Goal: Information Seeking & Learning: Learn about a topic

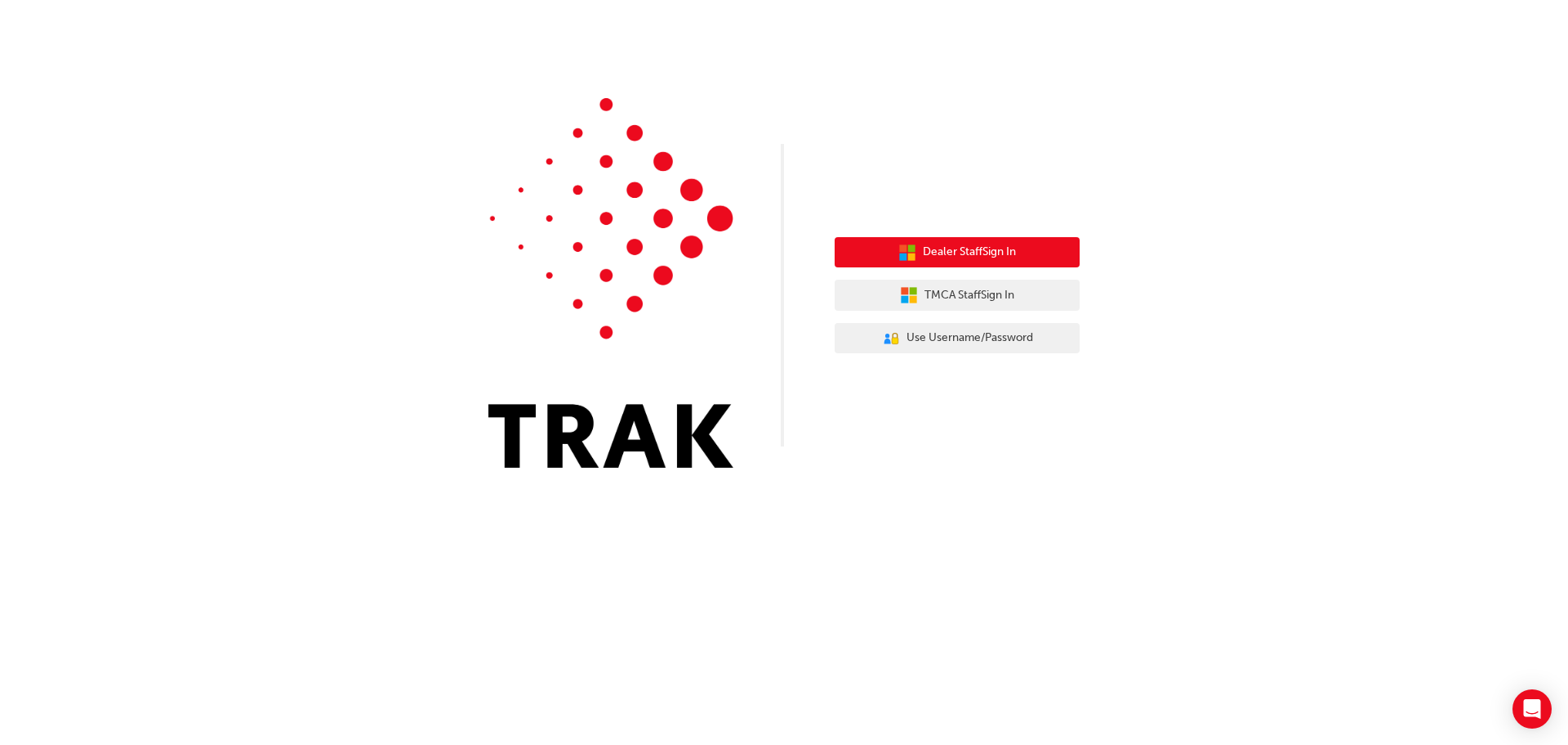
click at [958, 245] on span "Dealer Staff Sign In" at bounding box center [969, 252] width 93 height 19
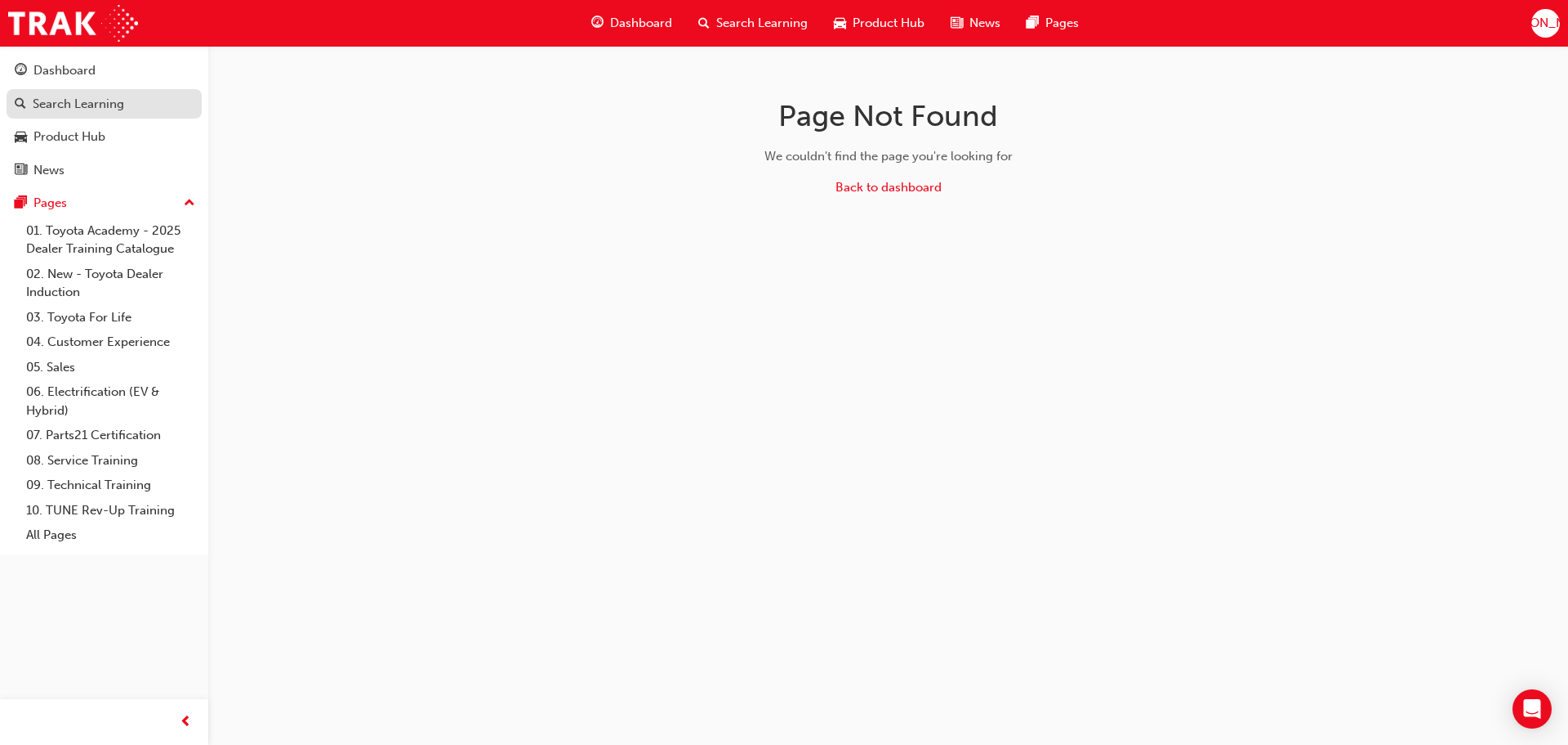
click at [112, 103] on div "Search Learning" at bounding box center [78, 103] width 91 height 19
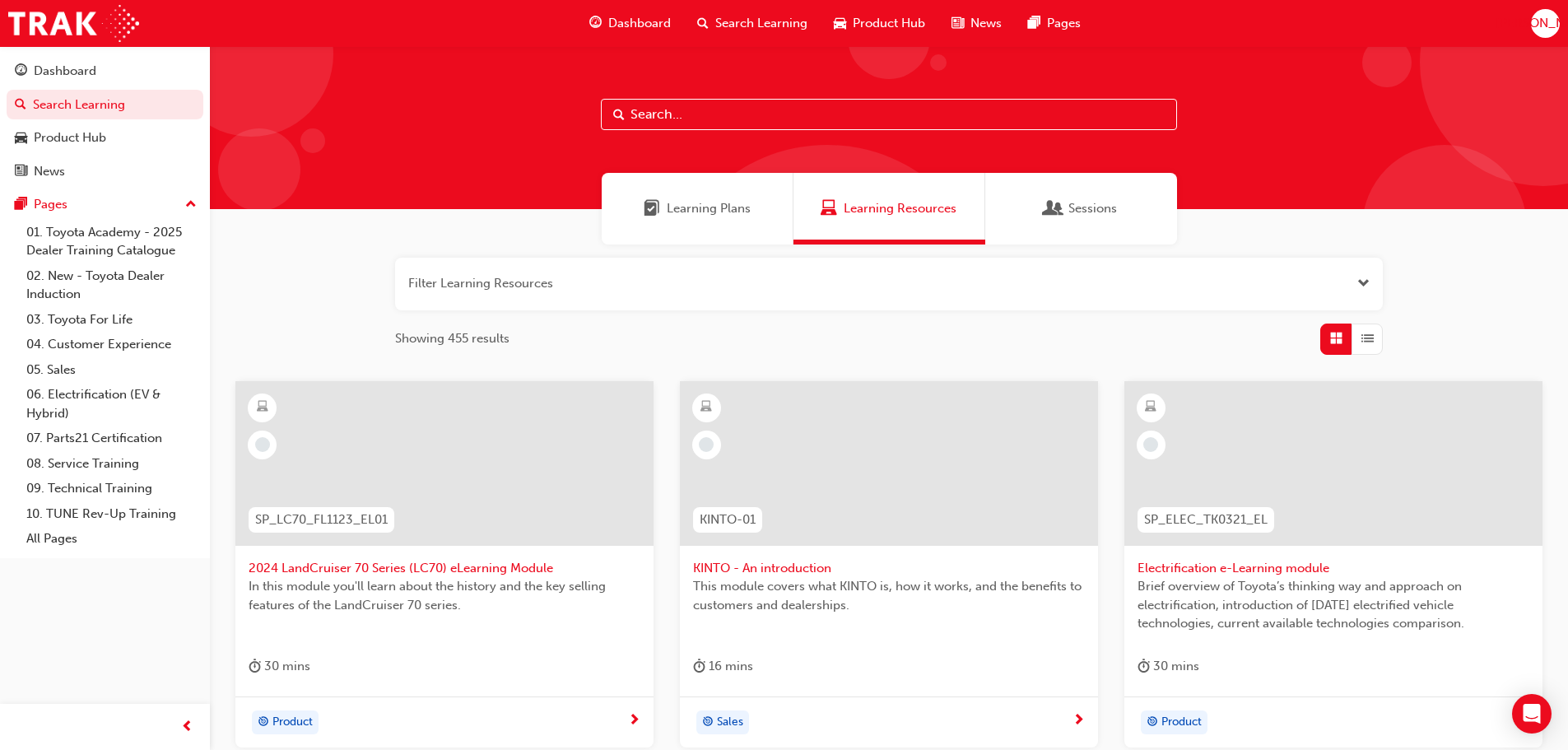
click at [667, 204] on span "Learning Plans" at bounding box center [709, 208] width 84 height 19
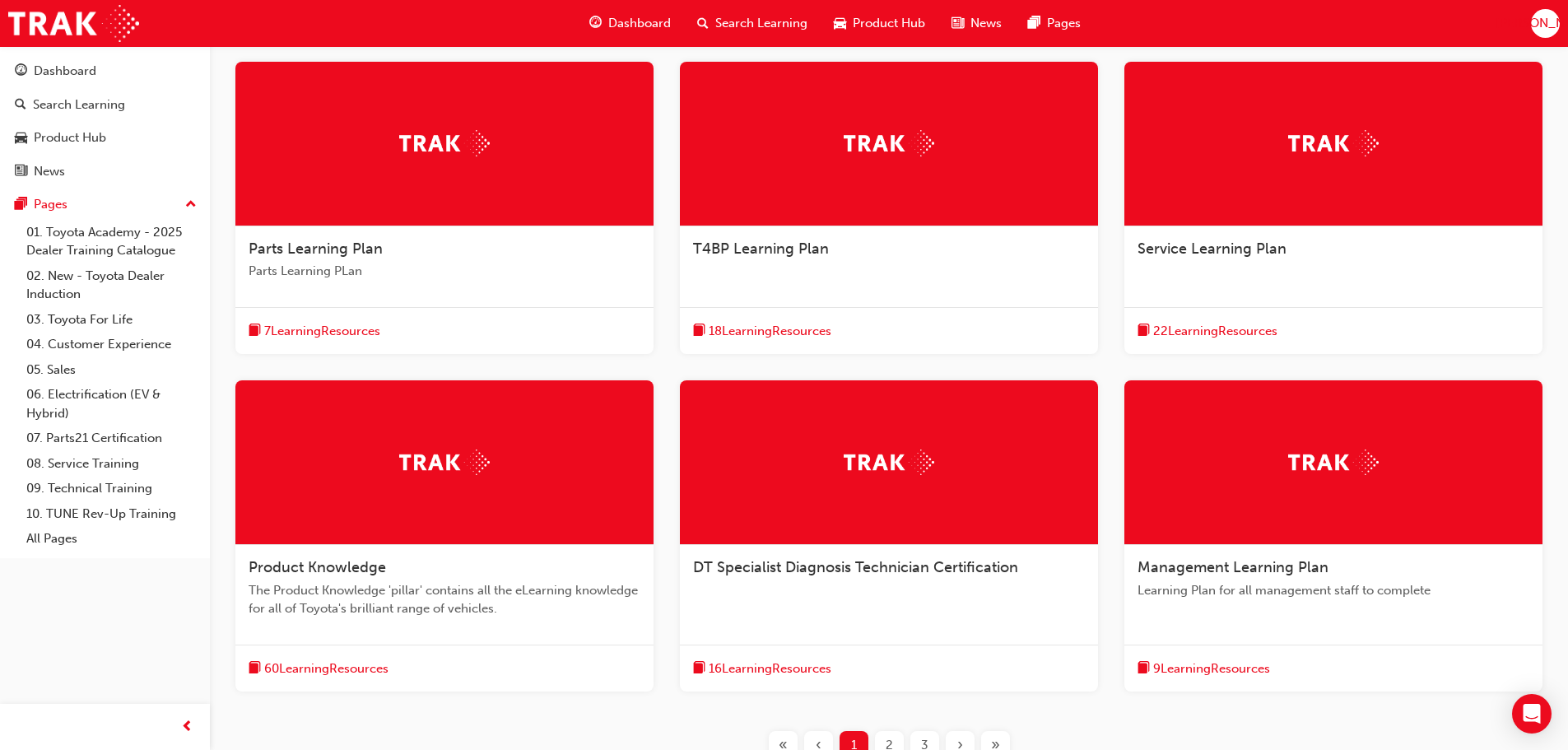
scroll to position [463, 0]
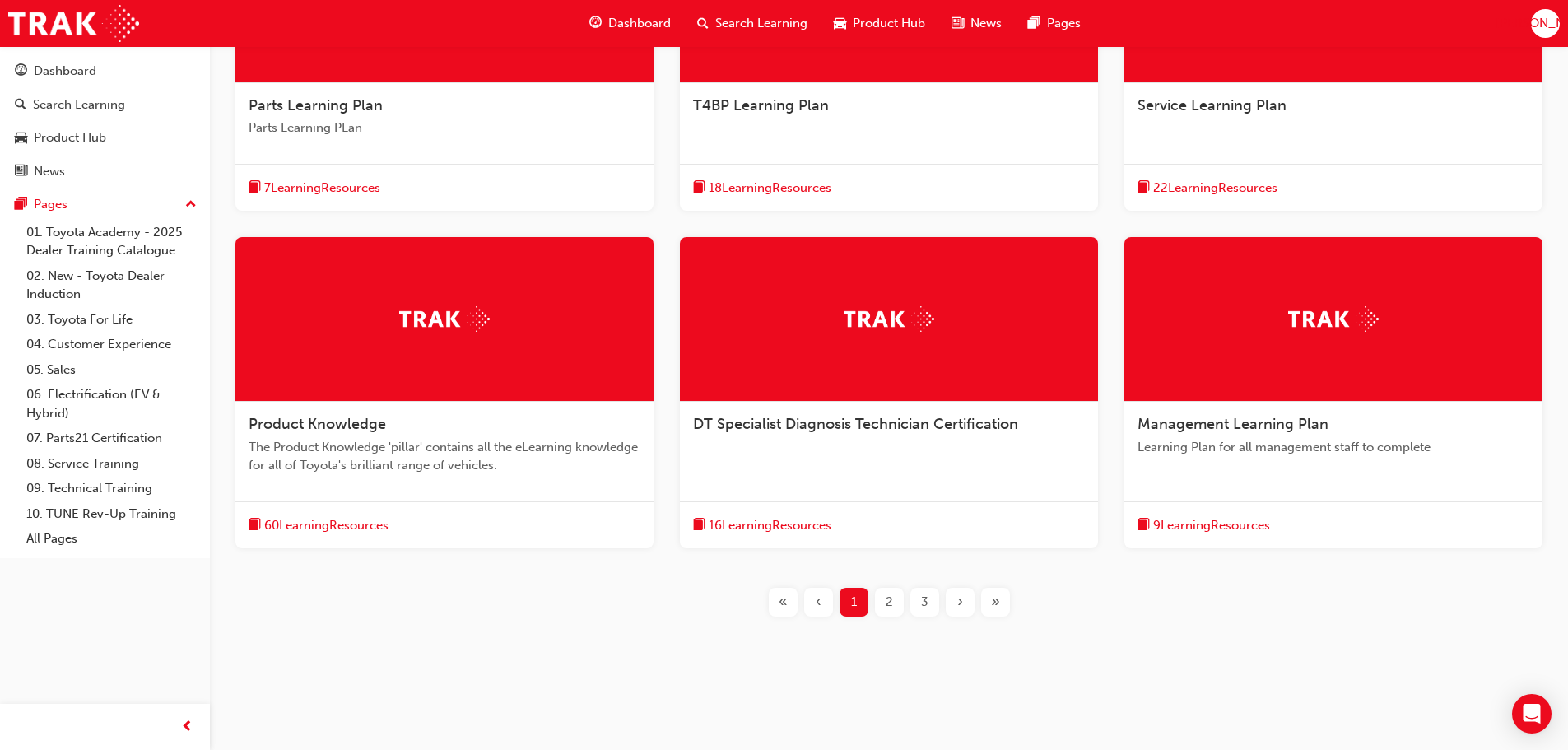
click at [880, 592] on div "2" at bounding box center [889, 601] width 29 height 29
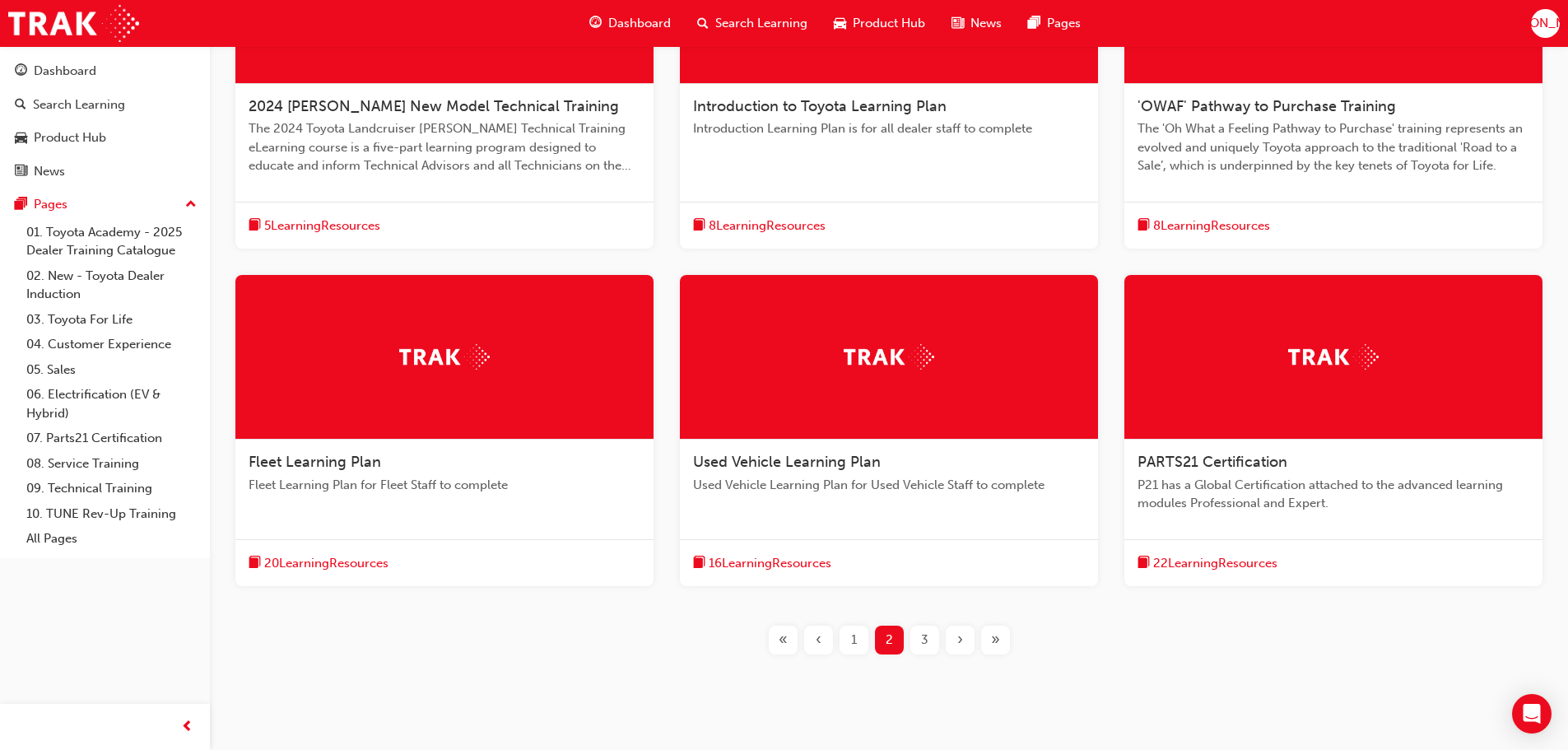
scroll to position [463, 0]
click at [935, 633] on div "3" at bounding box center [924, 638] width 29 height 29
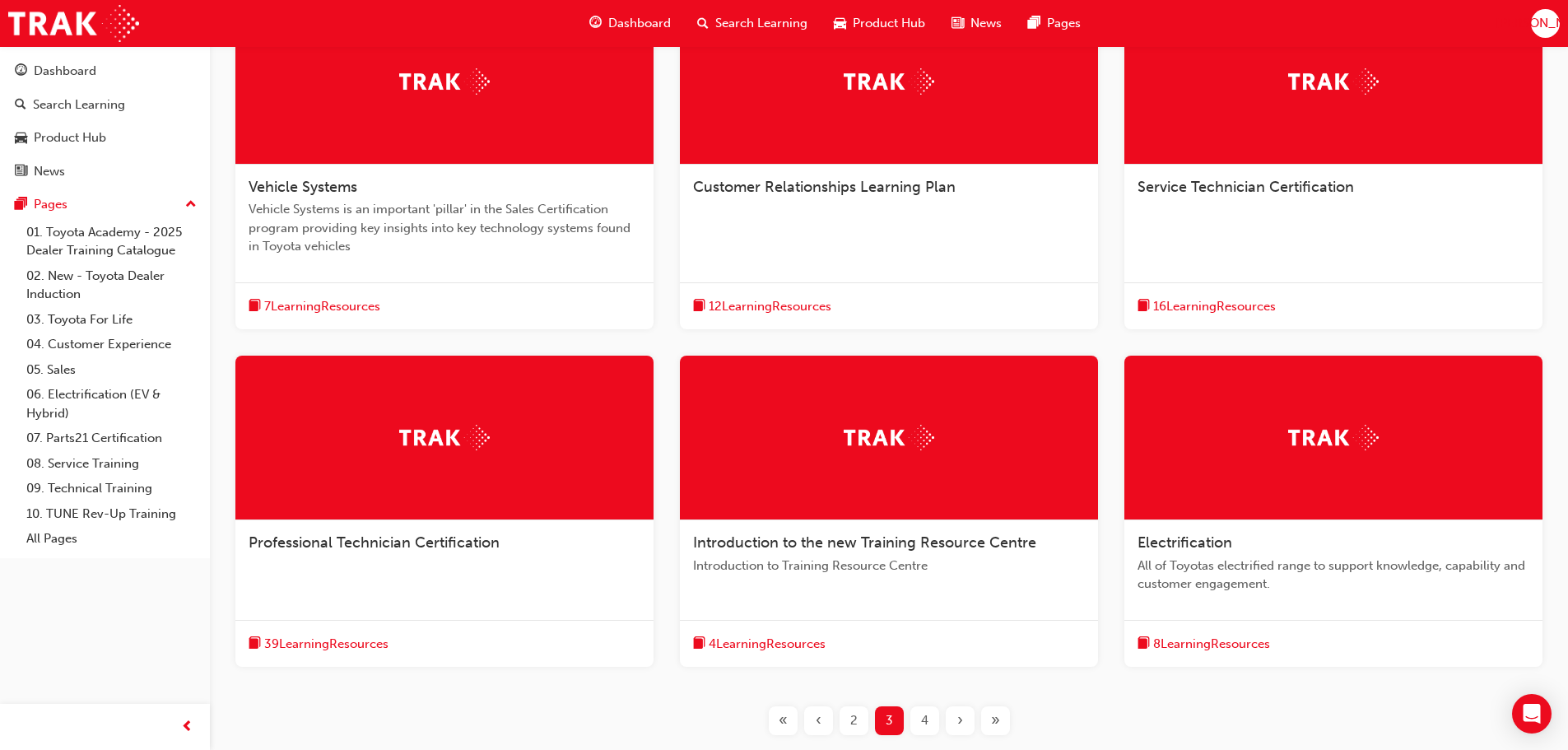
scroll to position [380, 0]
click at [1250, 174] on div "Service Technician Certification" at bounding box center [1333, 196] width 418 height 62
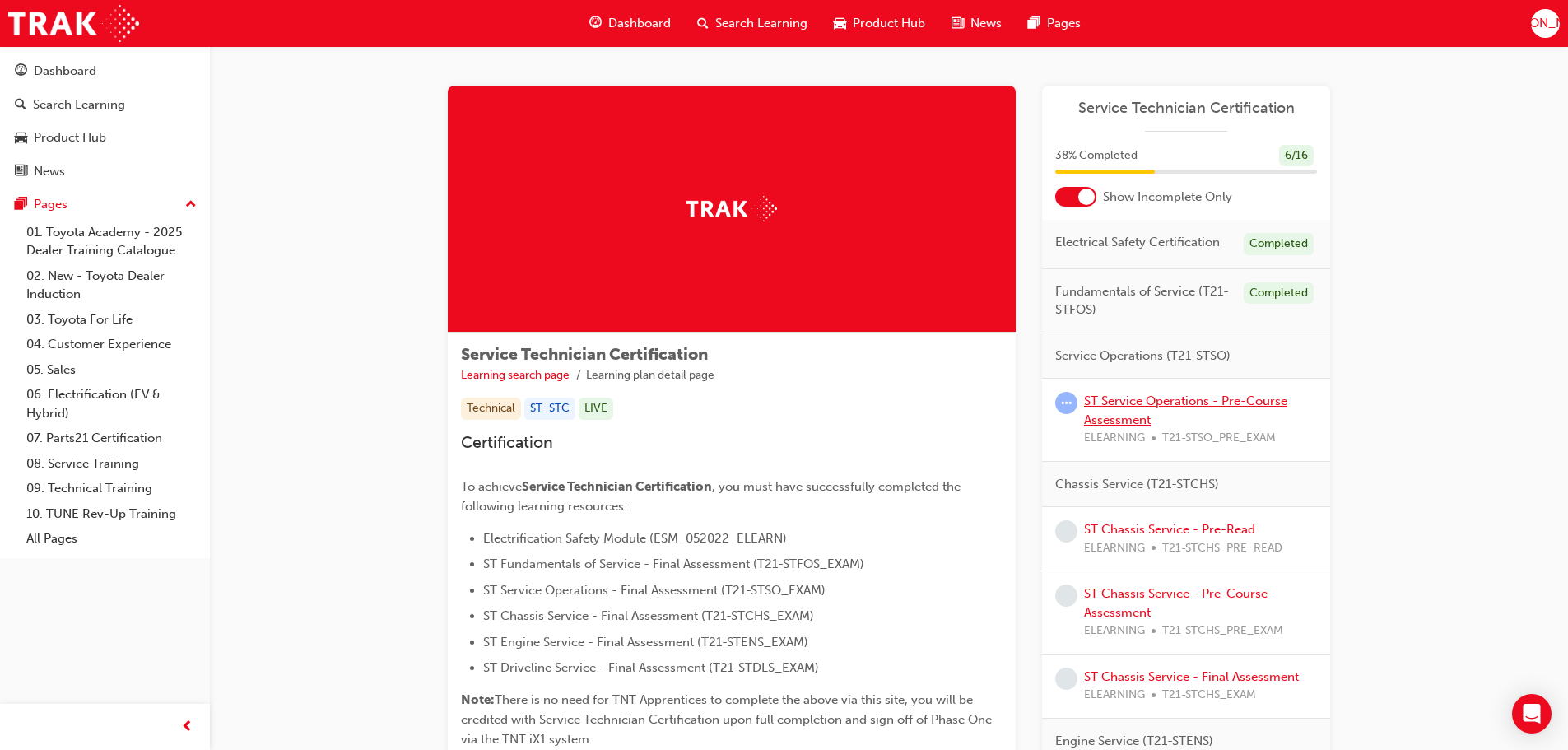
click at [1209, 404] on link "ST Service Operations - Pre-Course Assessment" at bounding box center [1185, 410] width 203 height 34
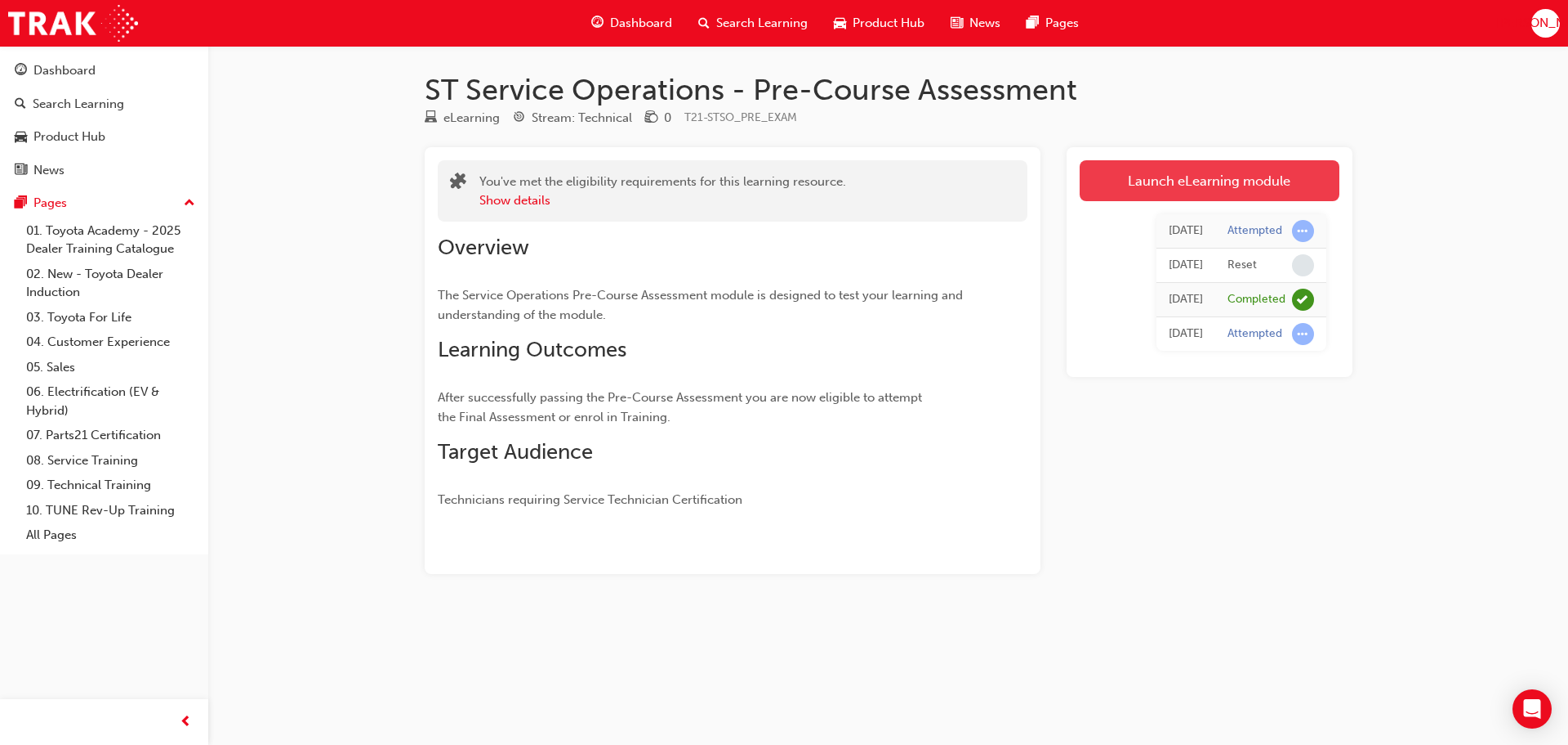
click at [1239, 186] on link "Launch eLearning module" at bounding box center [1210, 181] width 260 height 41
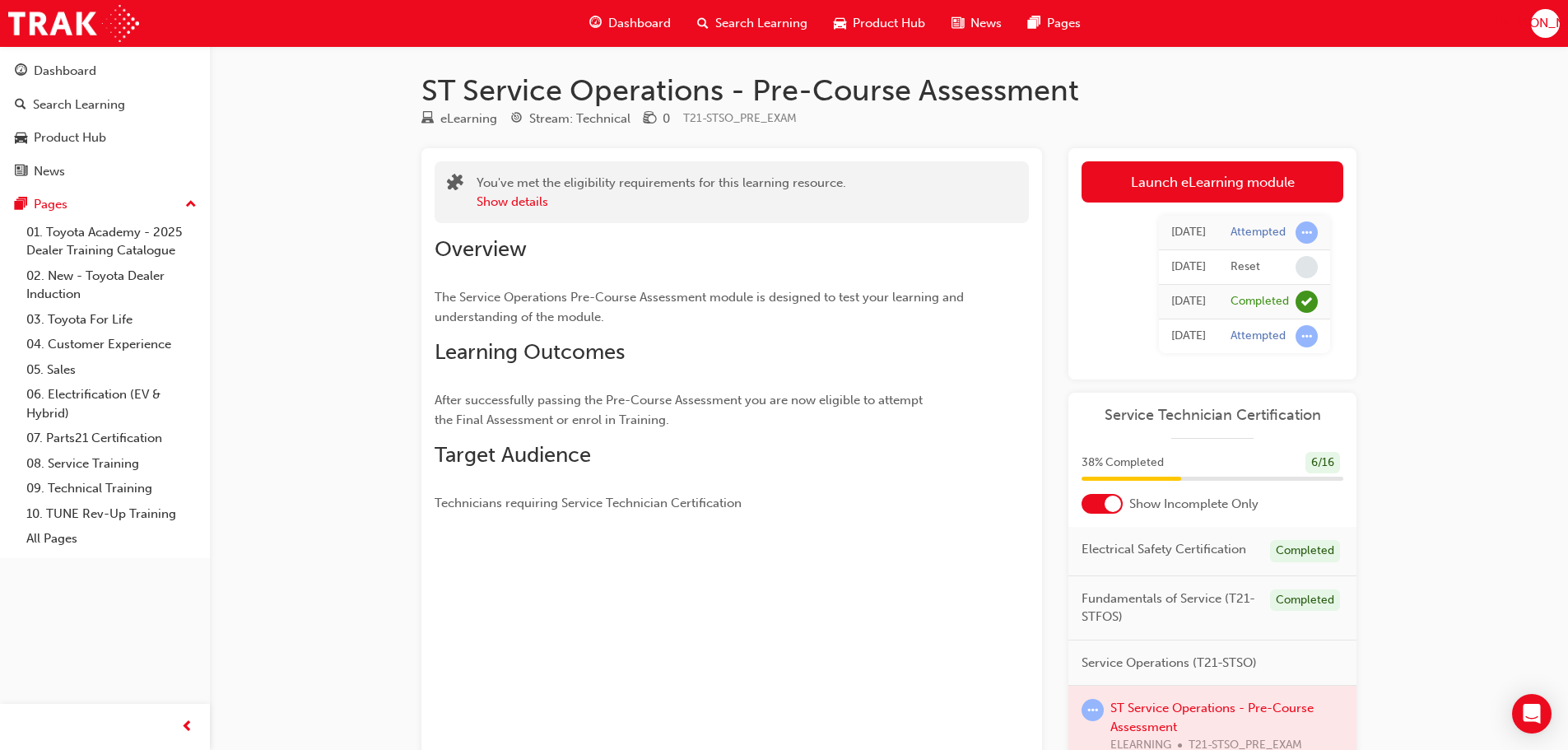
click at [1261, 303] on div "Completed" at bounding box center [1260, 301] width 58 height 16
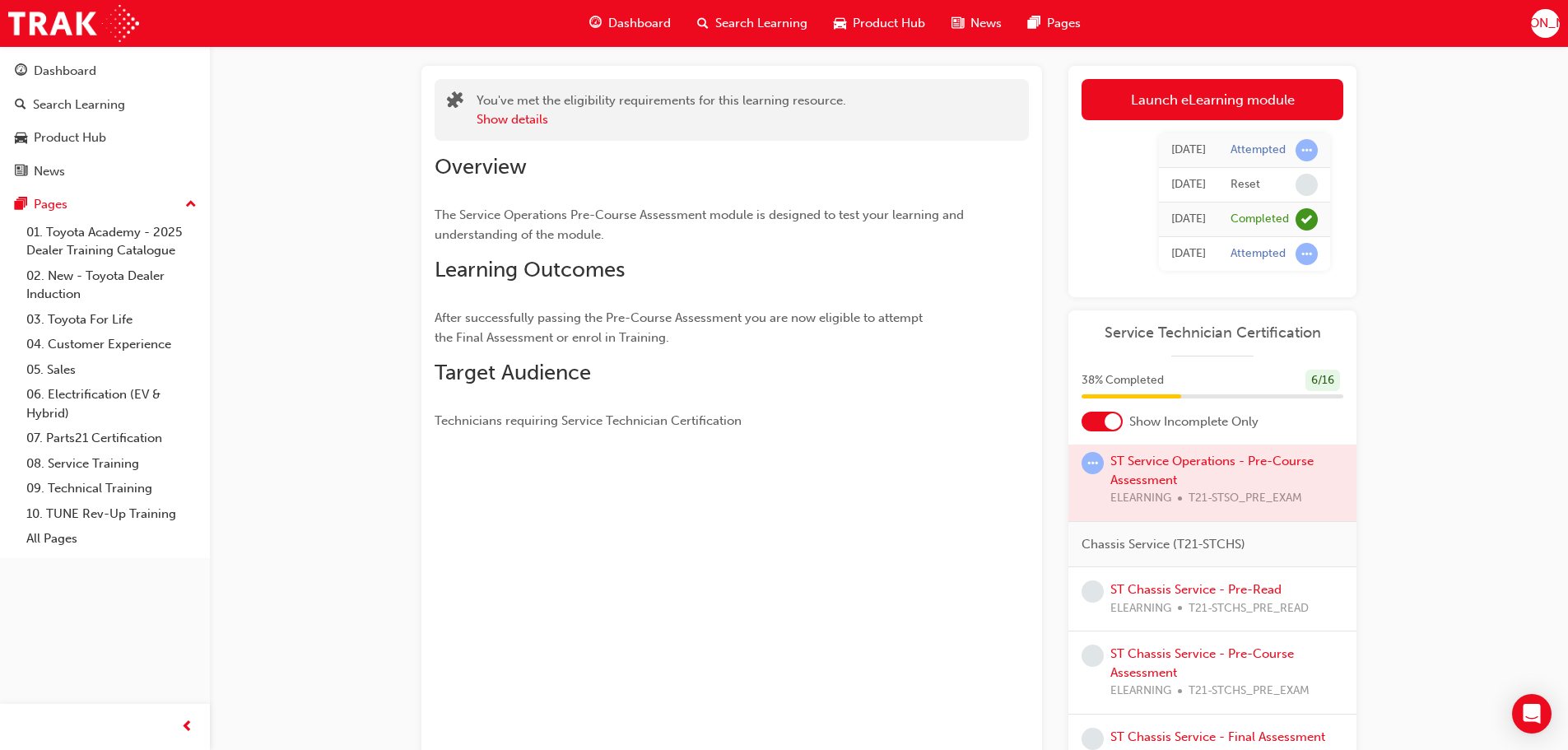
scroll to position [82, 0]
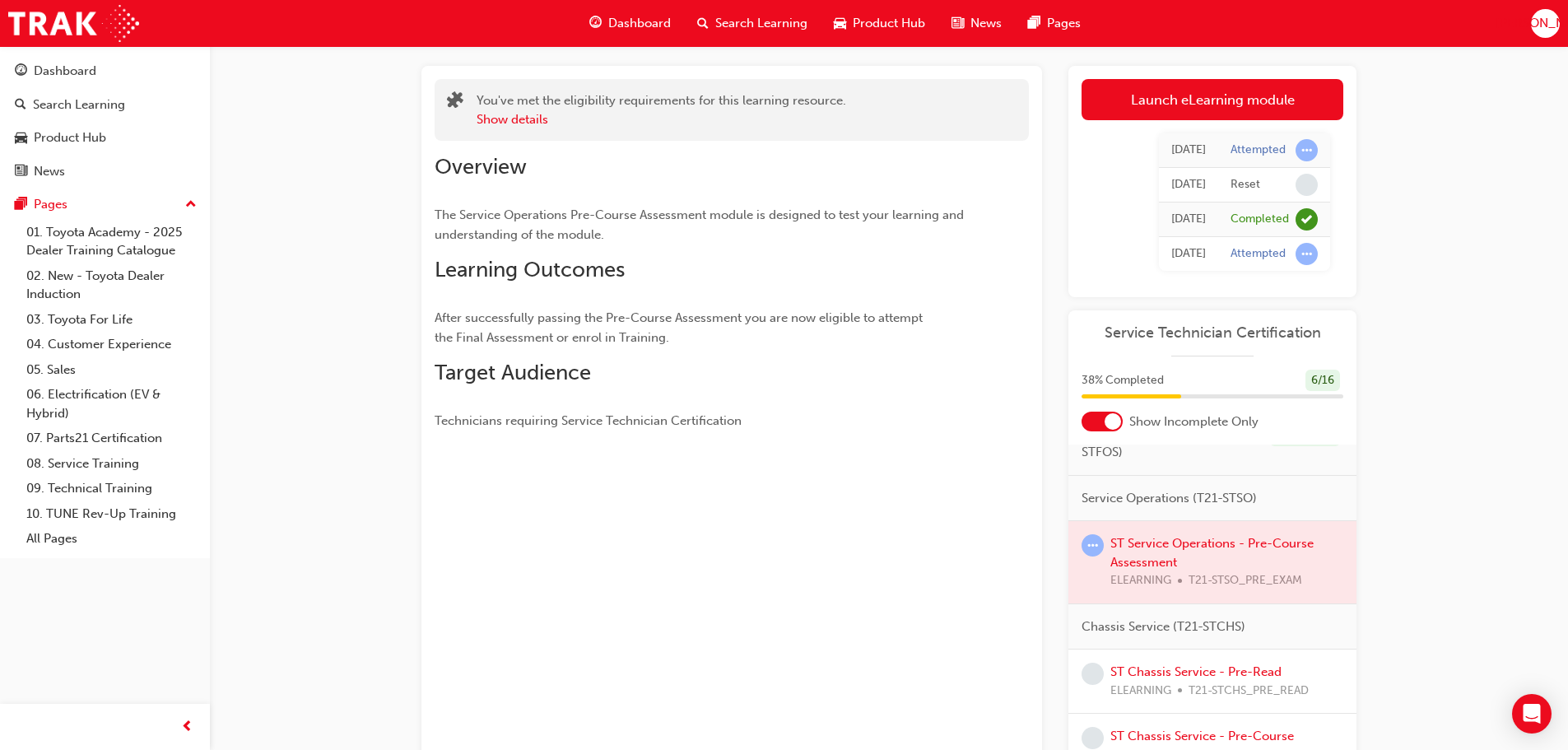
drag, startPoint x: 1183, startPoint y: 558, endPoint x: 1175, endPoint y: 551, distance: 10.6
click at [1182, 558] on div at bounding box center [1212, 562] width 288 height 82
click at [1096, 415] on div at bounding box center [1102, 421] width 42 height 20
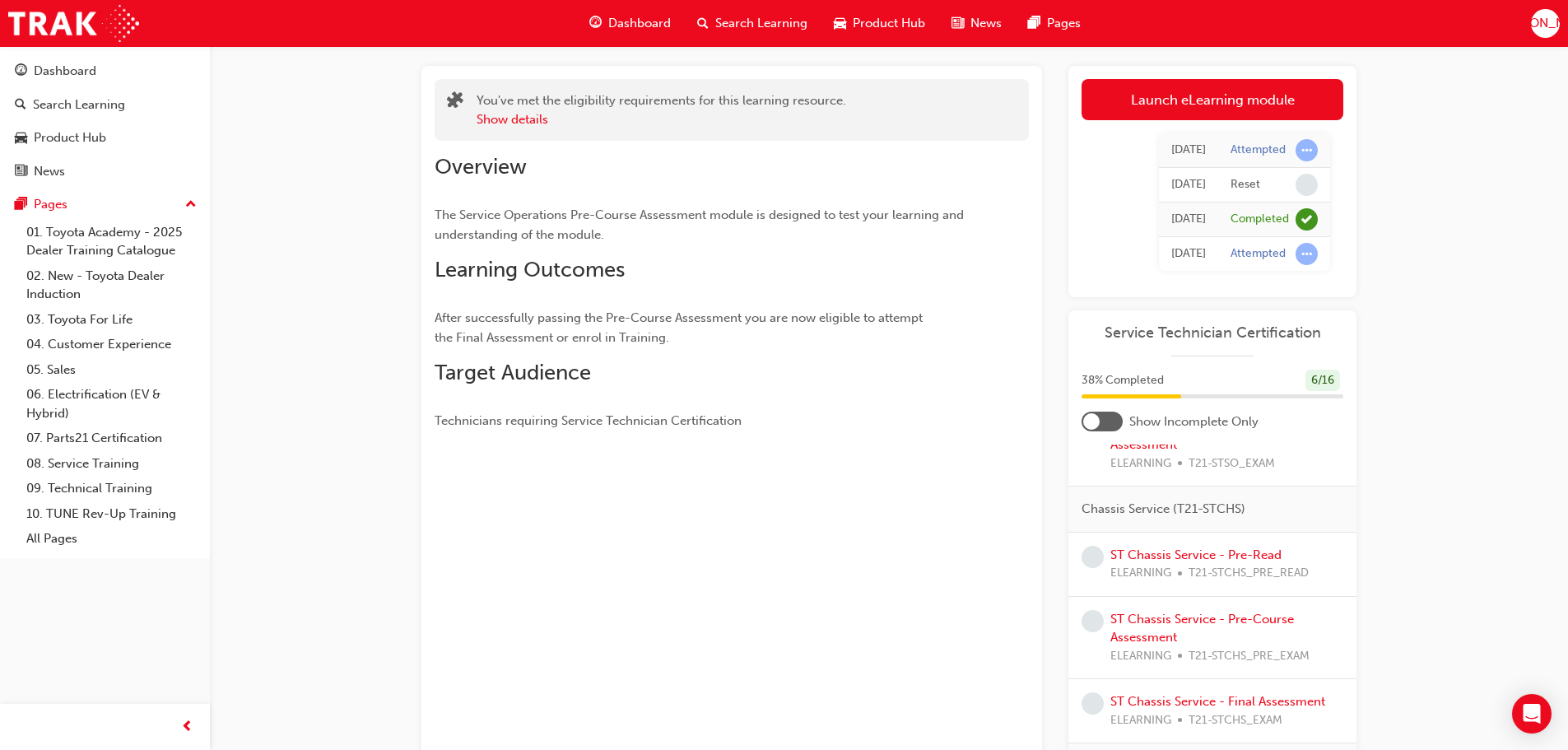
scroll to position [558, 0]
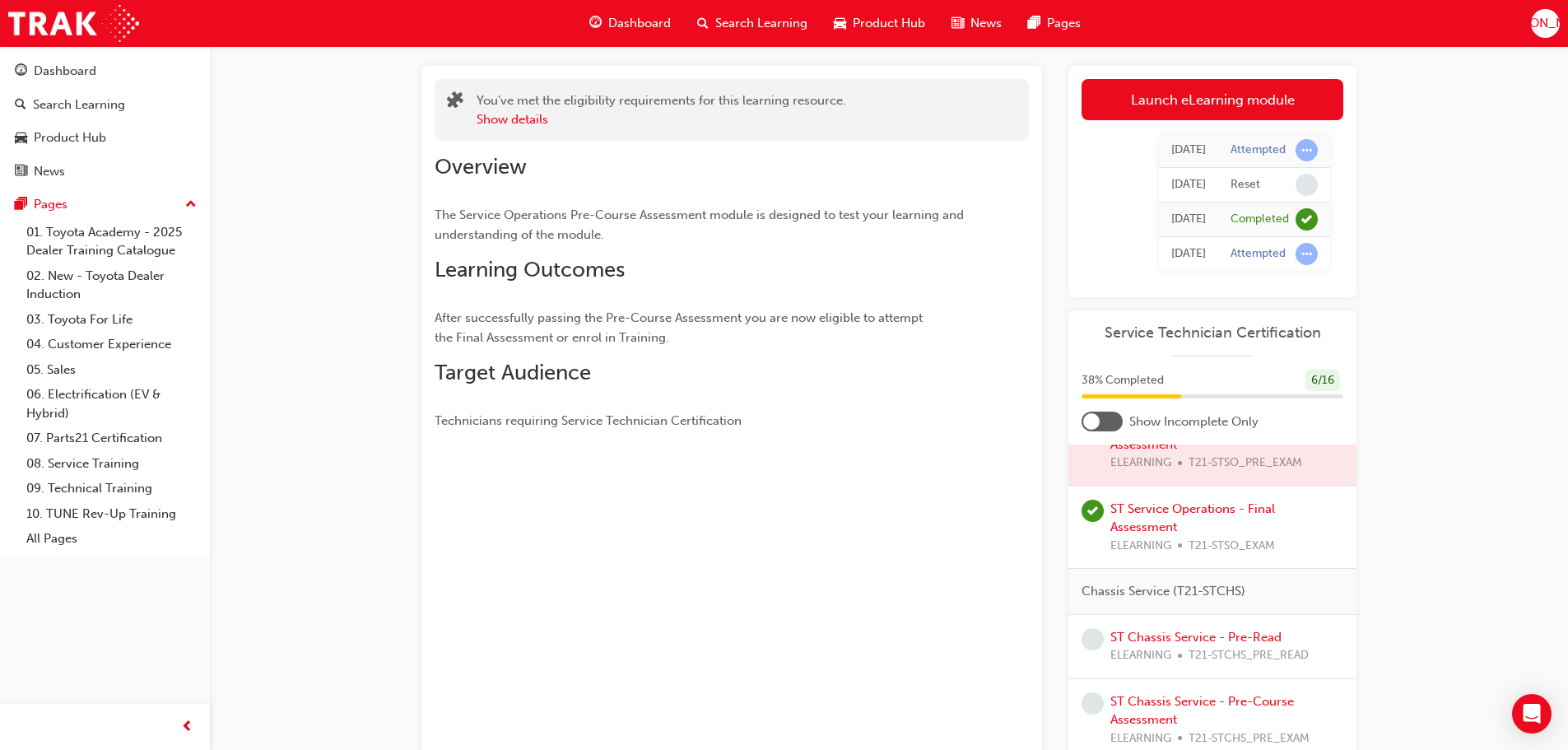
click at [1116, 423] on div at bounding box center [1102, 421] width 42 height 20
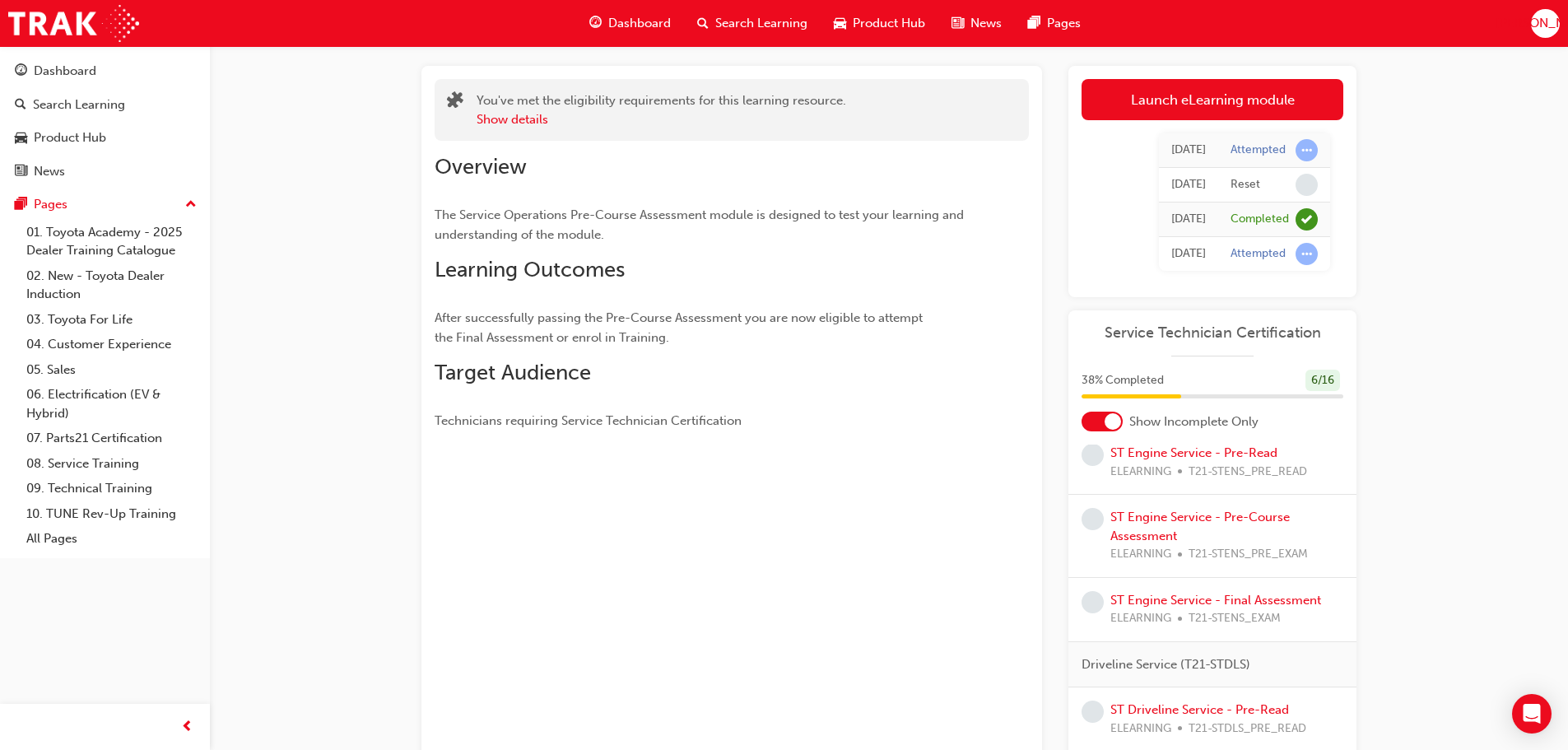
scroll to position [182, 0]
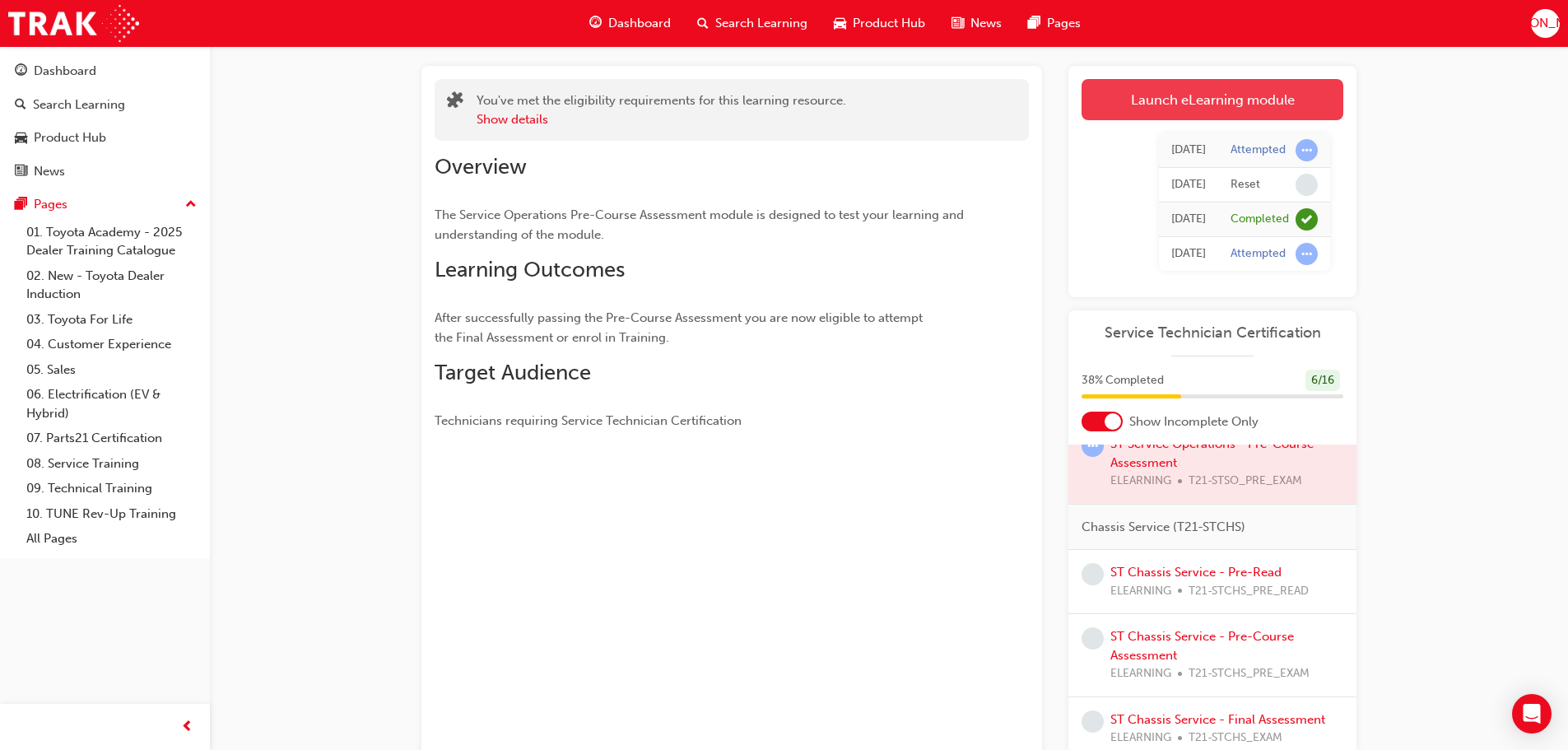
click at [1245, 113] on link "Launch eLearning module" at bounding box center [1212, 100] width 262 height 42
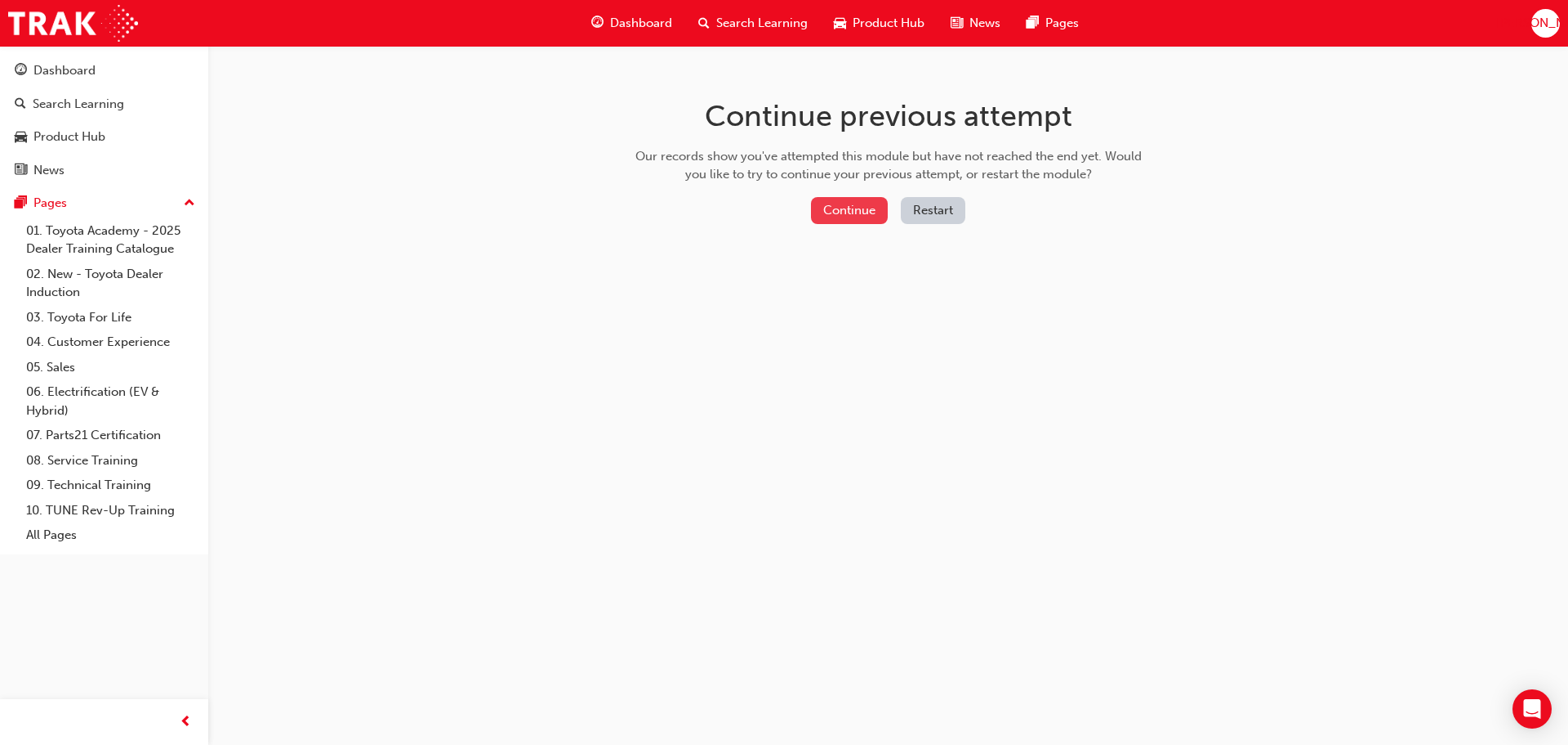
click at [838, 212] on button "Continue" at bounding box center [850, 210] width 77 height 27
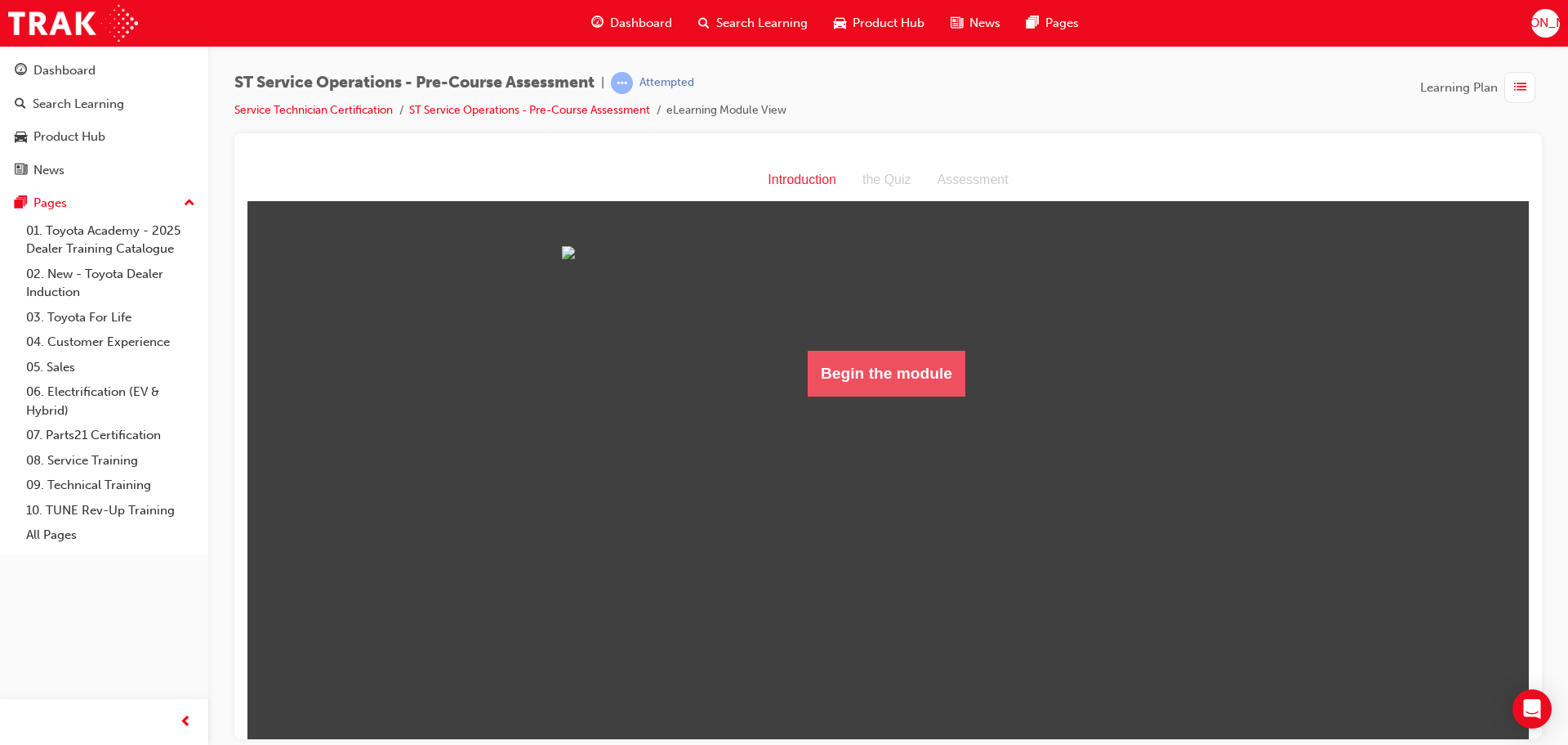
click at [856, 396] on button "Begin the module" at bounding box center [886, 372] width 157 height 46
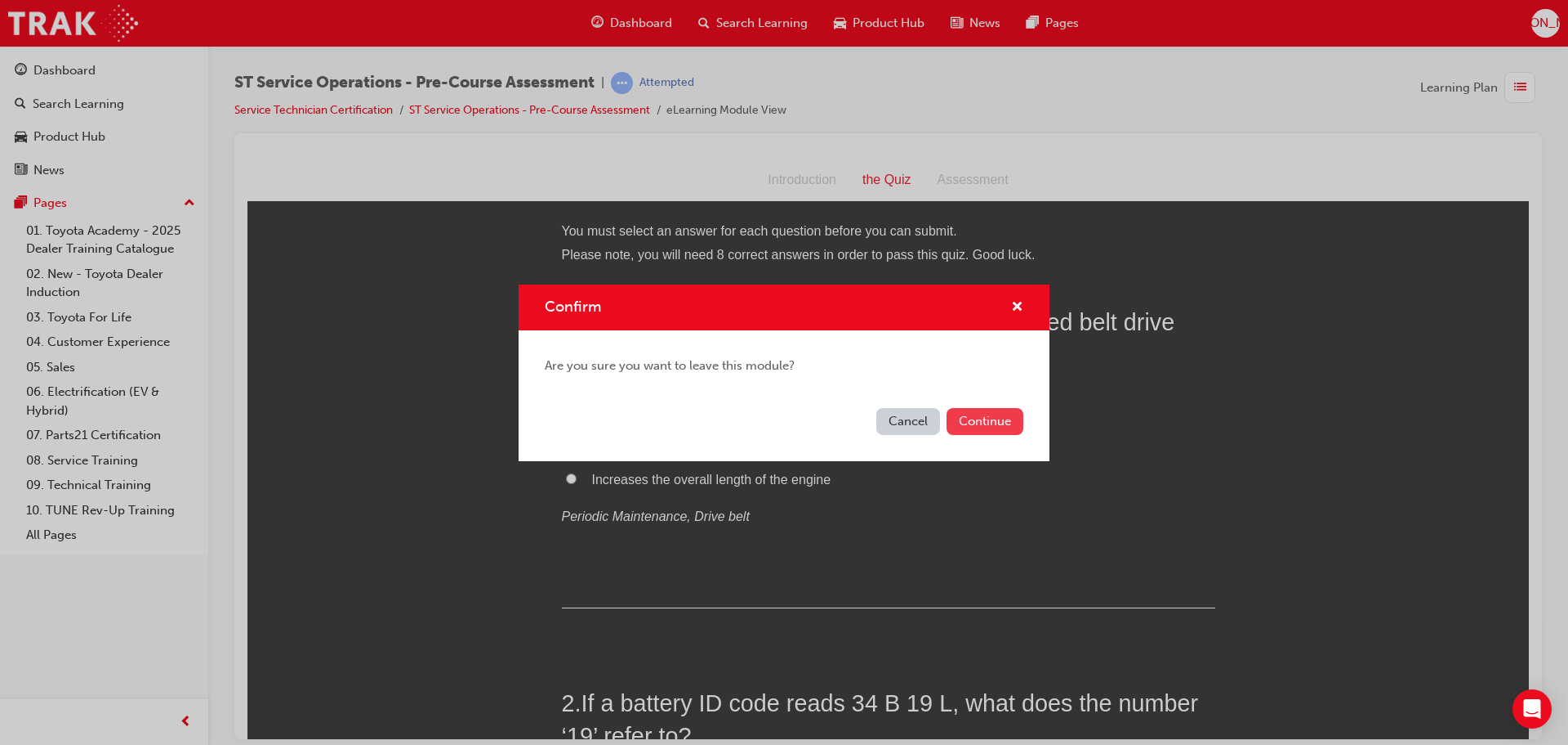
click at [998, 424] on button "Continue" at bounding box center [986, 420] width 77 height 27
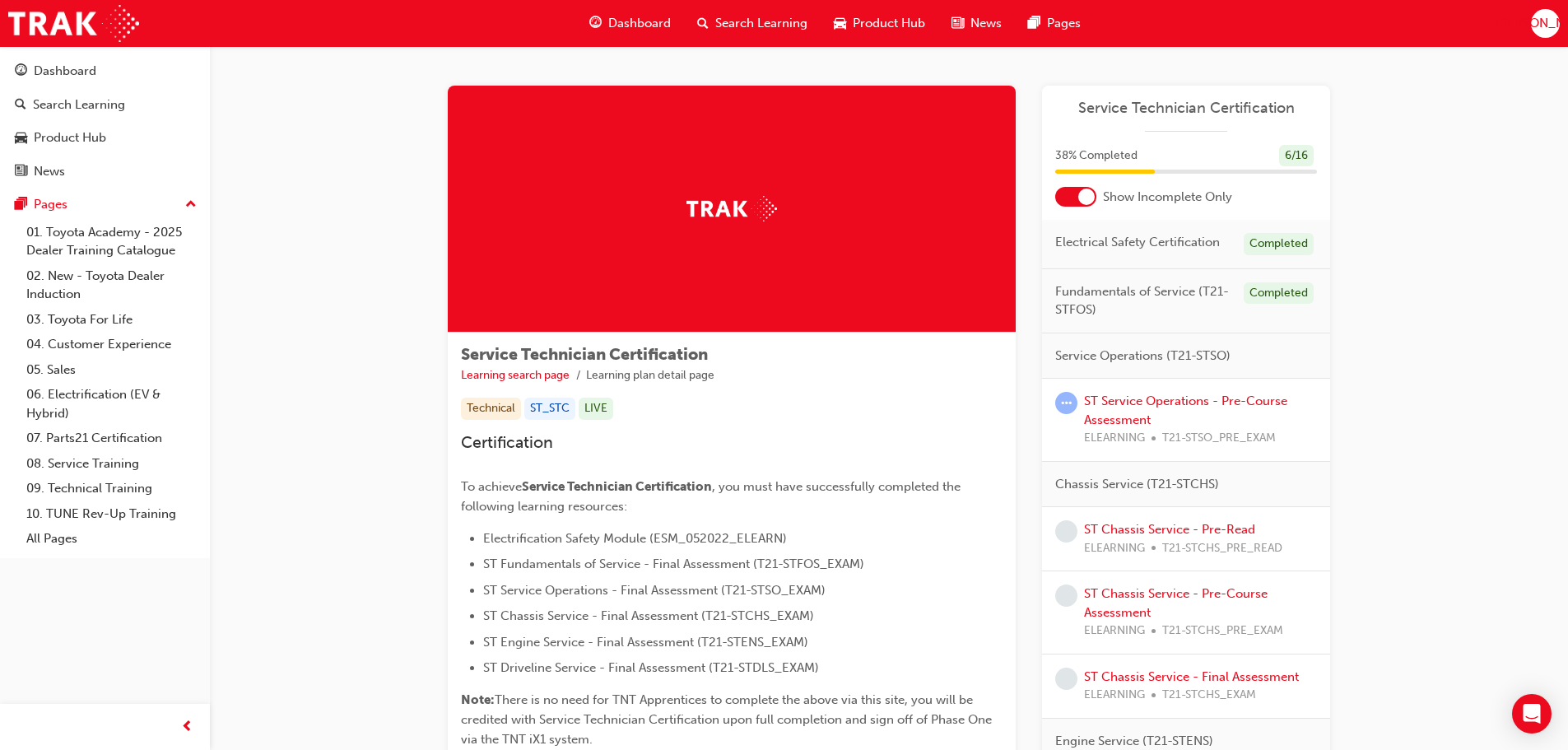
click at [1070, 191] on div at bounding box center [1076, 197] width 42 height 20
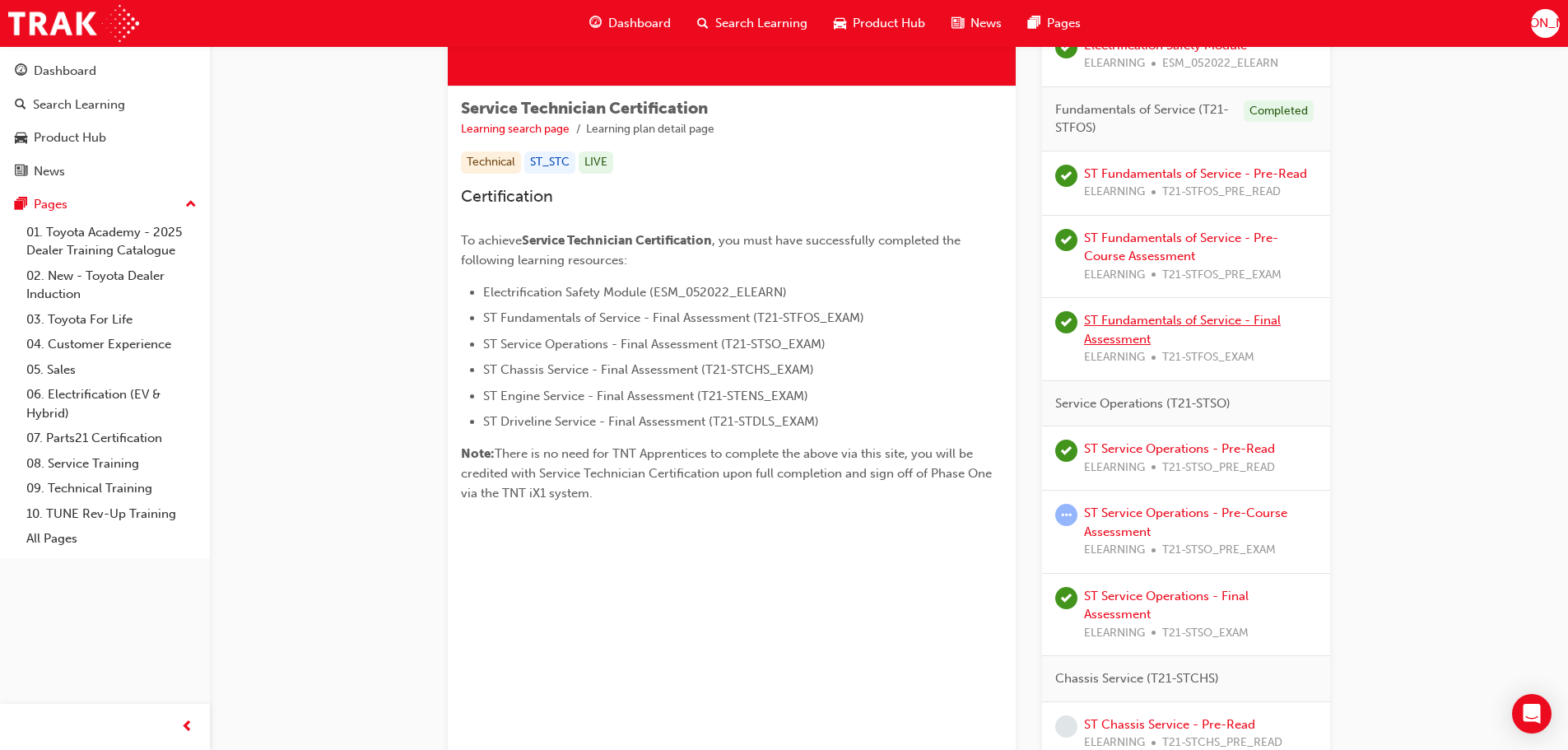
scroll to position [247, 0]
click at [1153, 449] on link "ST Service Operations - Pre-Read" at bounding box center [1179, 447] width 191 height 15
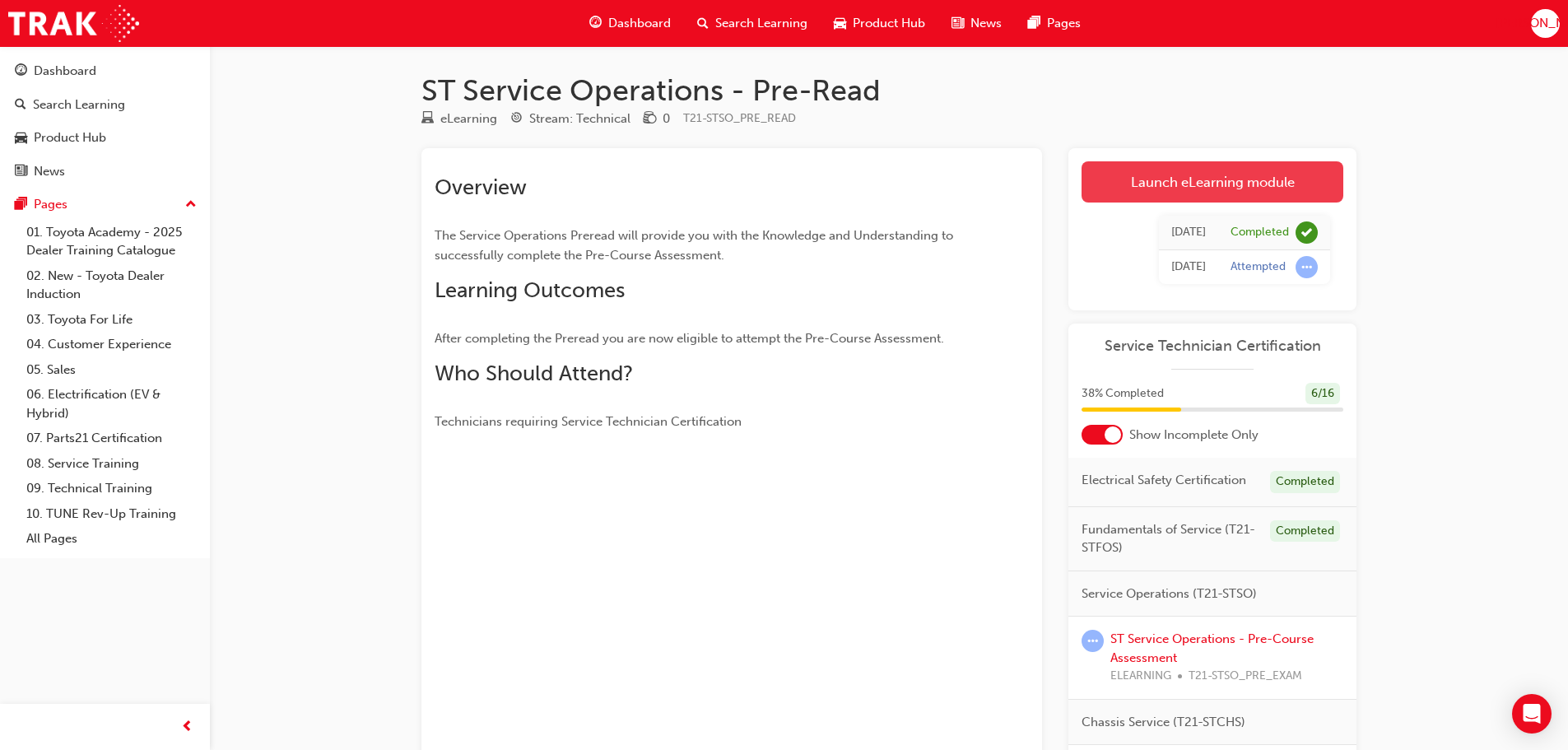
click at [1216, 196] on link "Launch eLearning module" at bounding box center [1212, 182] width 262 height 42
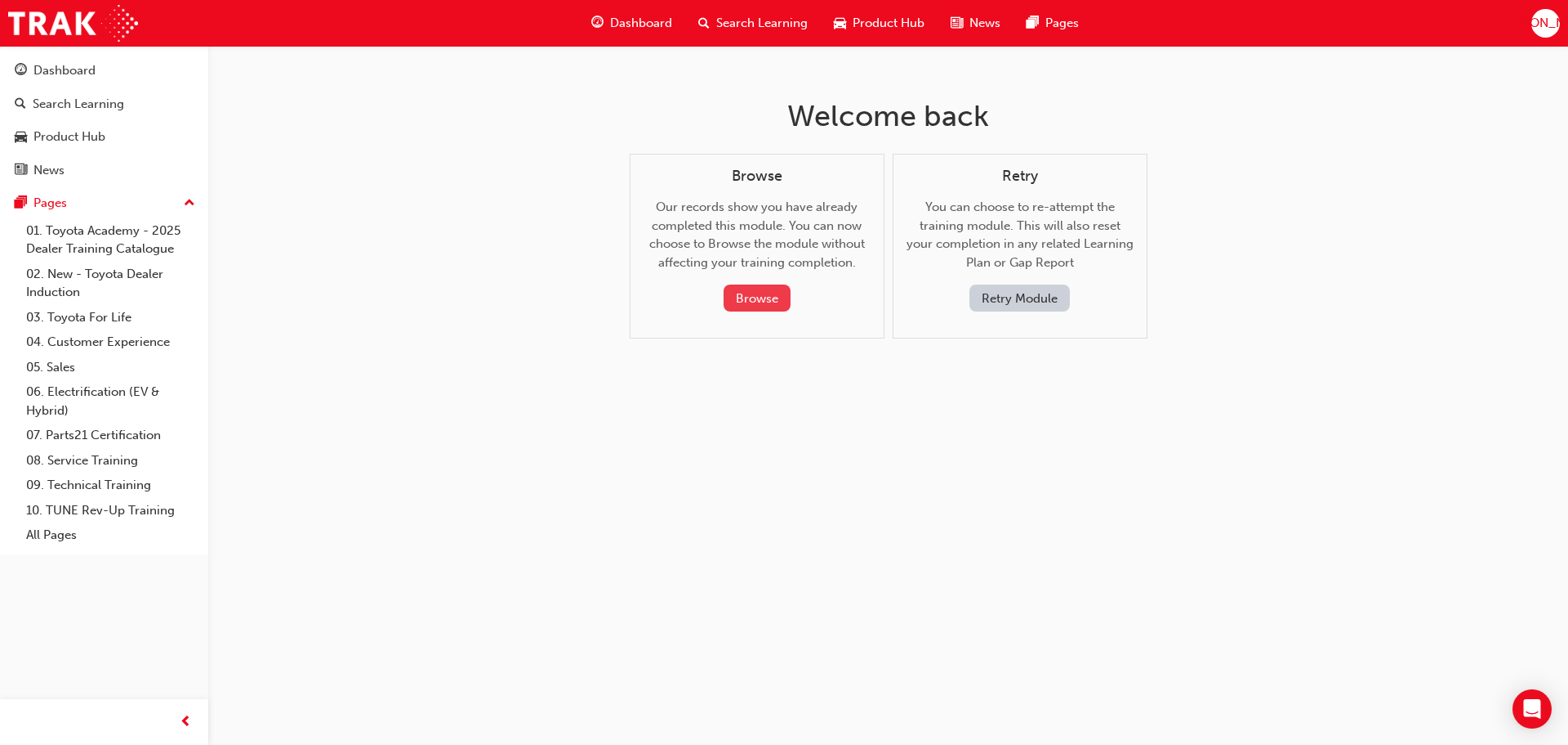
click at [768, 299] on button "Browse" at bounding box center [757, 297] width 67 height 27
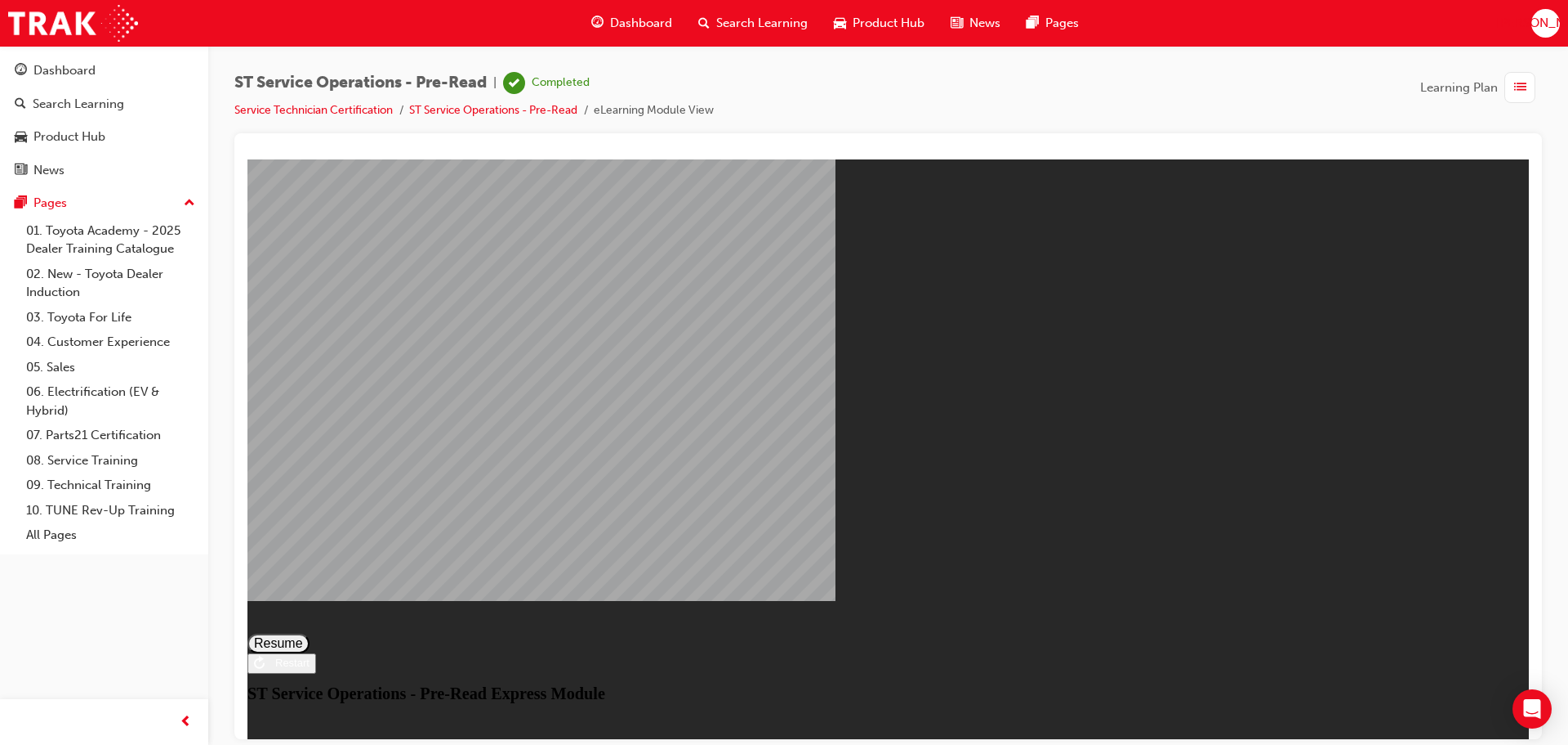
click at [310, 633] on button "Resume" at bounding box center [278, 643] width 62 height 20
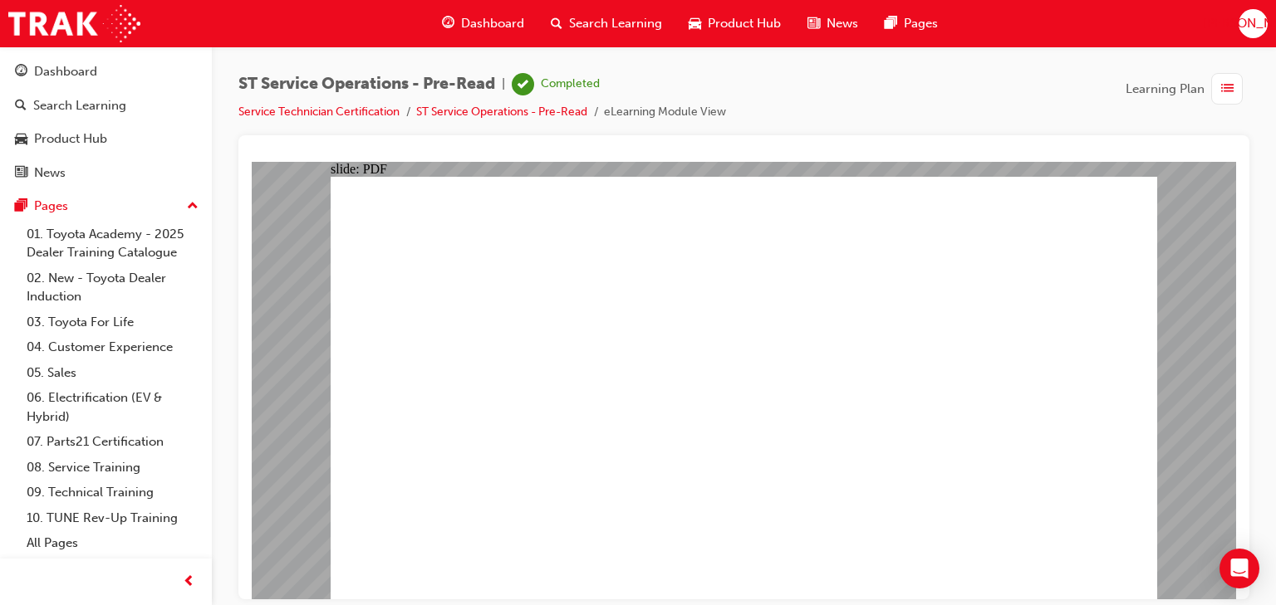
click at [435, 115] on link "ST Service Operations - Pre-Read" at bounding box center [501, 112] width 171 height 14
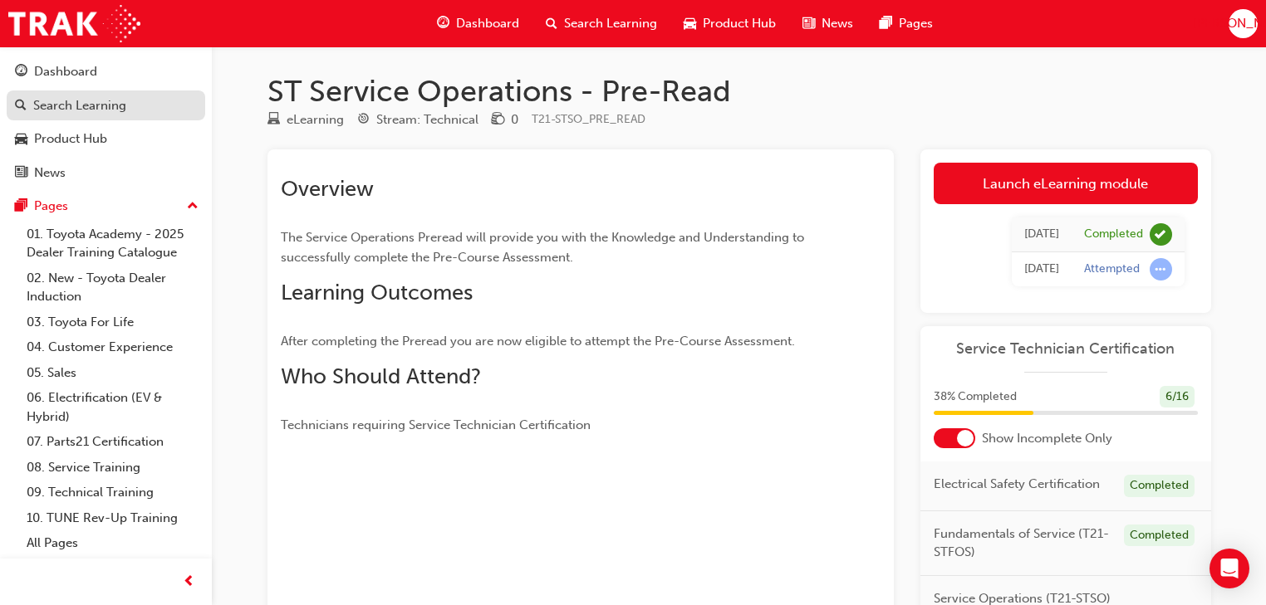
click at [126, 114] on div "Search Learning" at bounding box center [106, 106] width 182 height 21
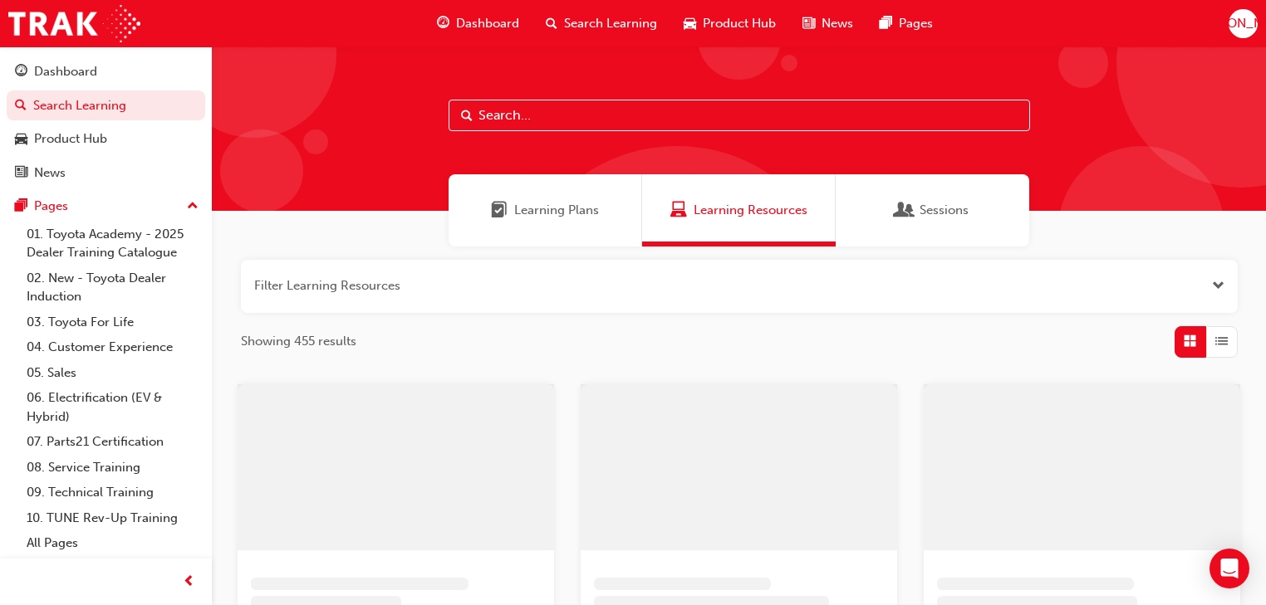
click at [576, 230] on div "Learning Plans" at bounding box center [544, 210] width 193 height 72
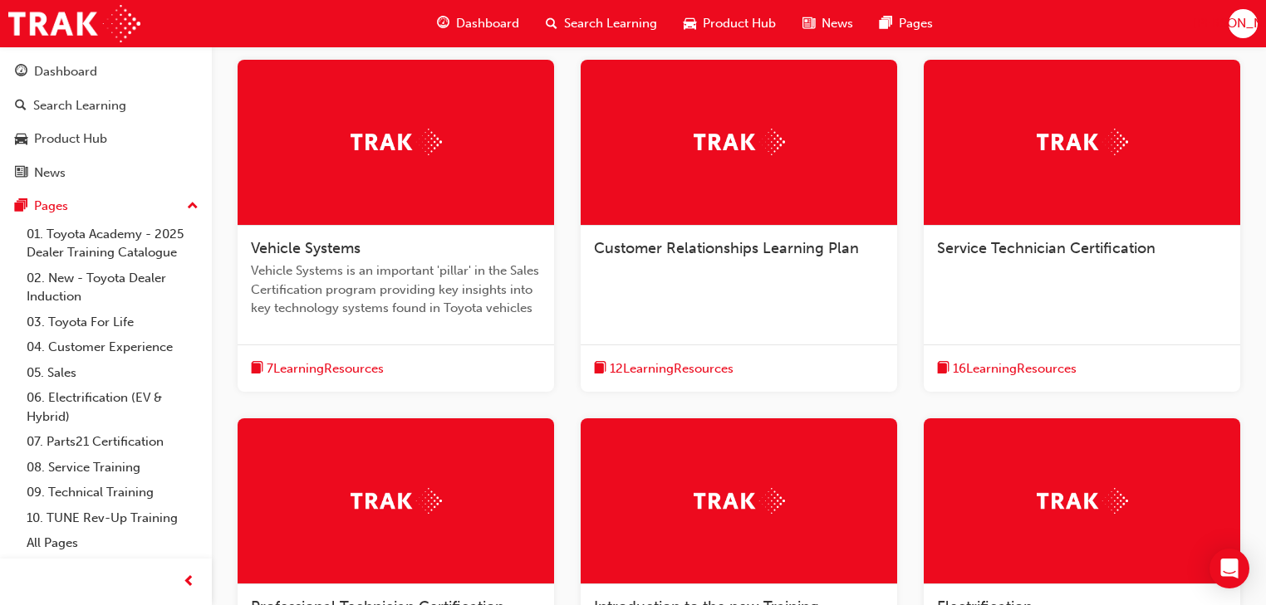
scroll to position [324, 0]
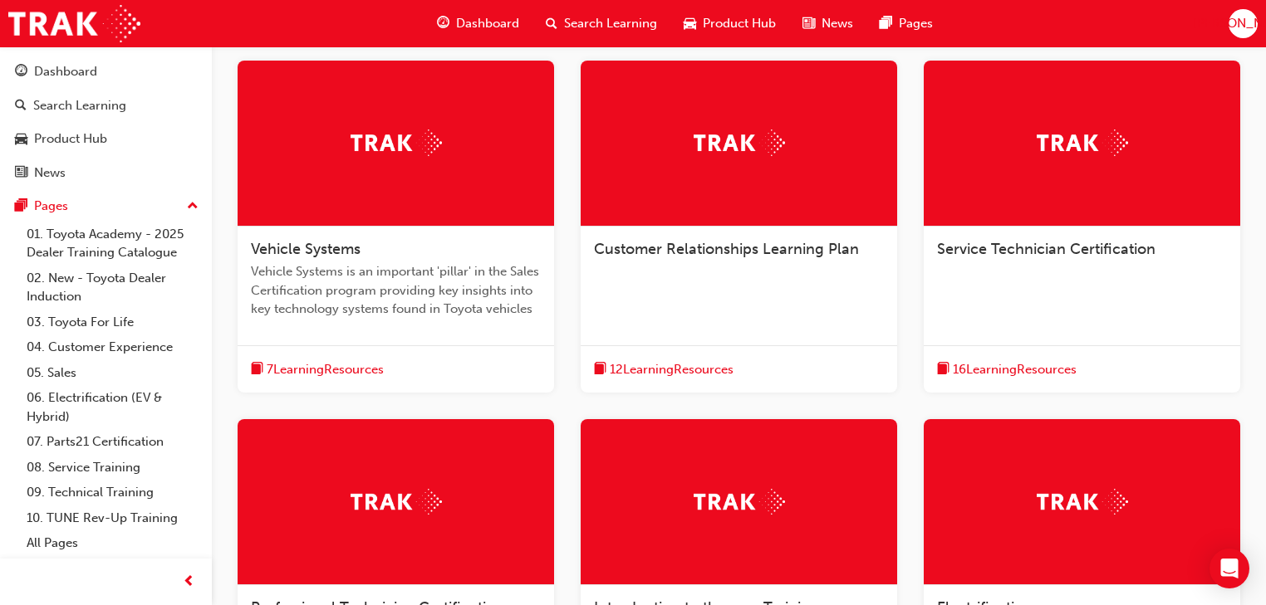
click at [1001, 262] on div "Service Technician Certification" at bounding box center [1081, 258] width 316 height 63
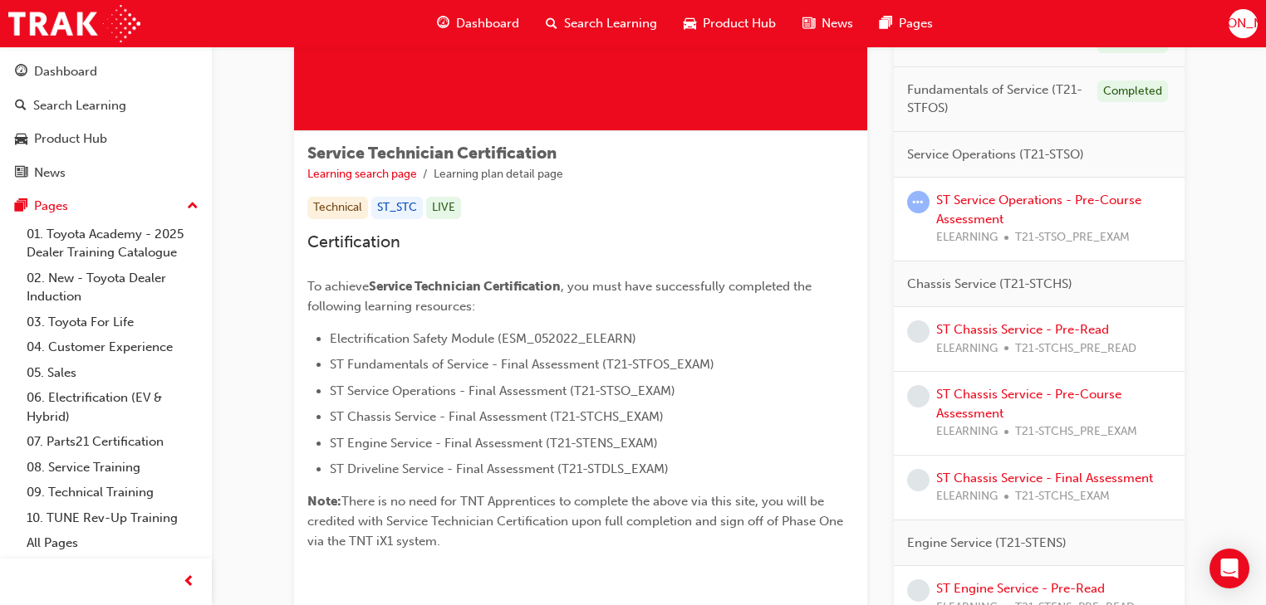
scroll to position [133, 0]
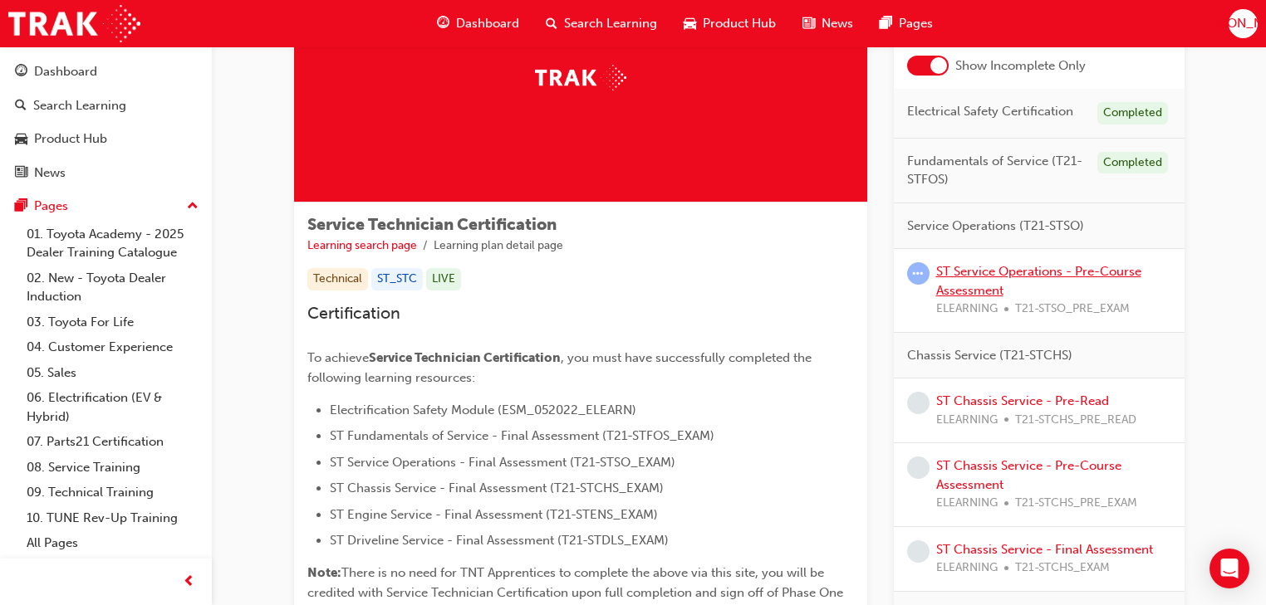
click at [1016, 274] on link "ST Service Operations - Pre-Course Assessment" at bounding box center [1038, 281] width 205 height 34
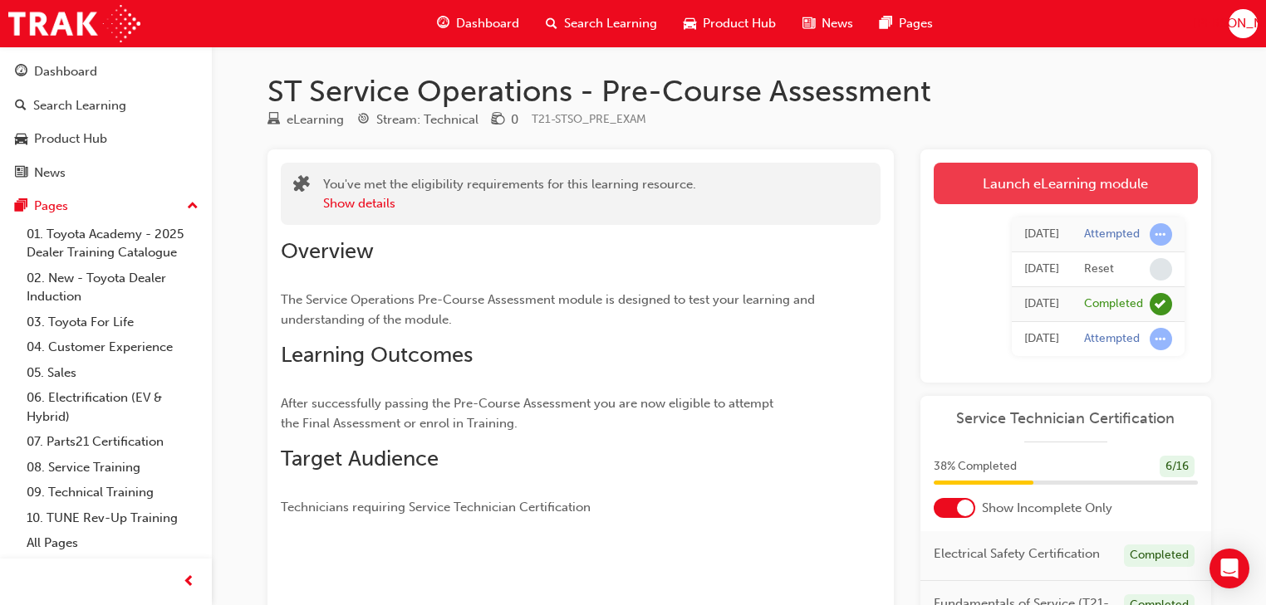
click at [1033, 190] on link "Launch eLearning module" at bounding box center [1065, 184] width 264 height 42
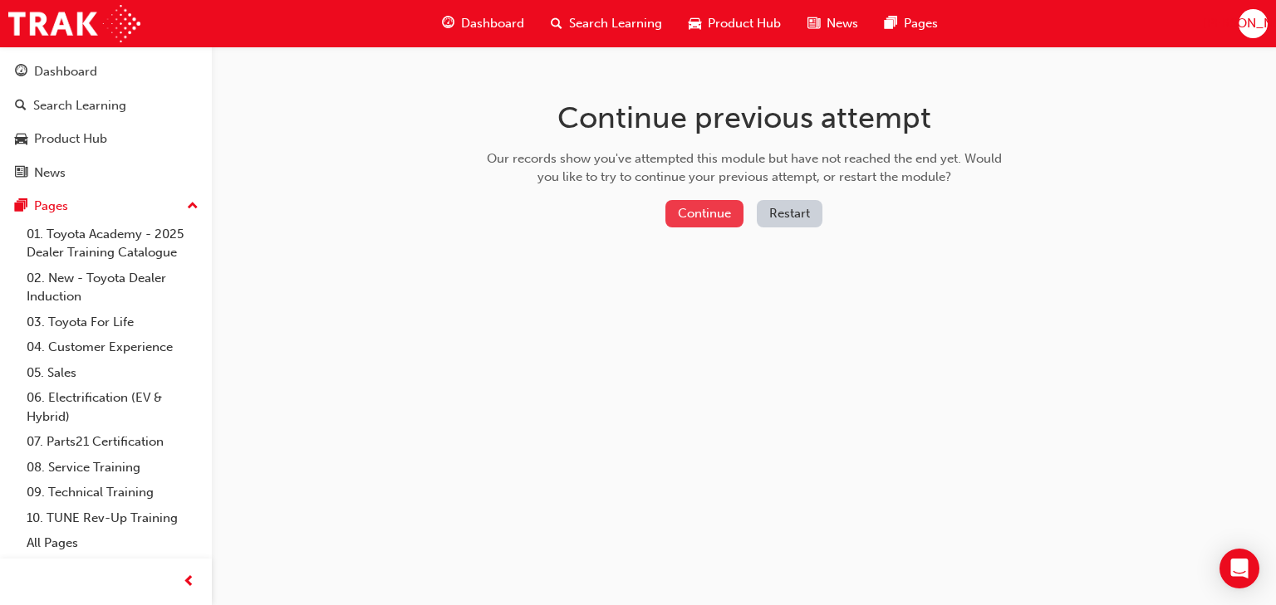
click at [669, 206] on button "Continue" at bounding box center [704, 213] width 78 height 27
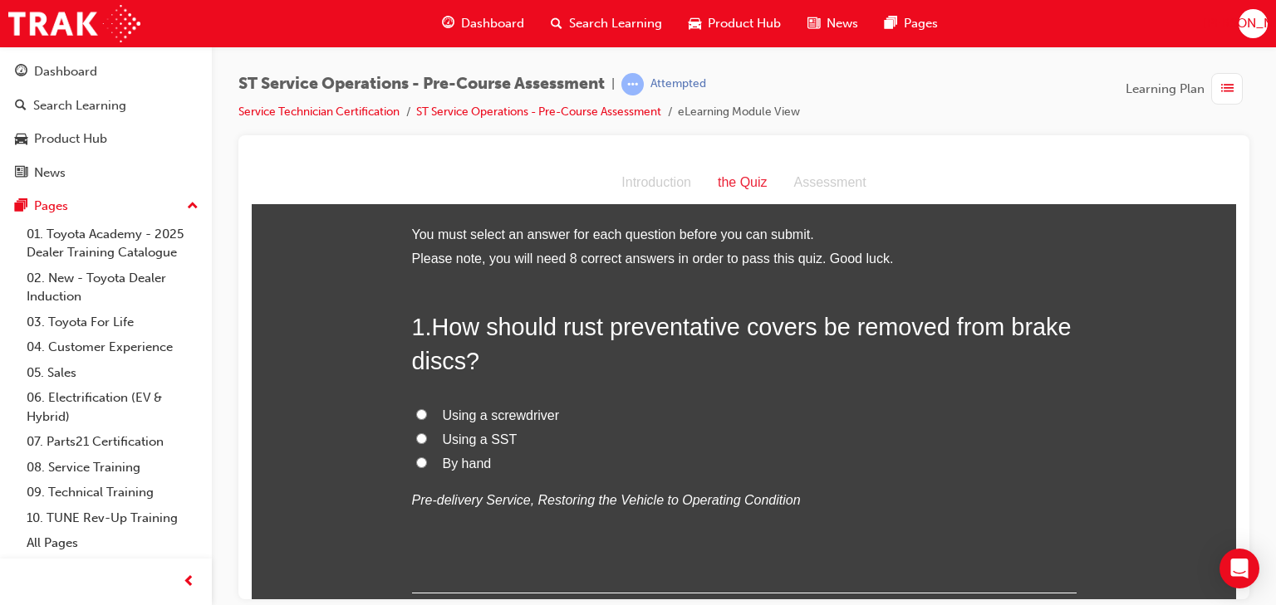
click at [419, 437] on input "Using a SST" at bounding box center [421, 438] width 11 height 11
radio input "true"
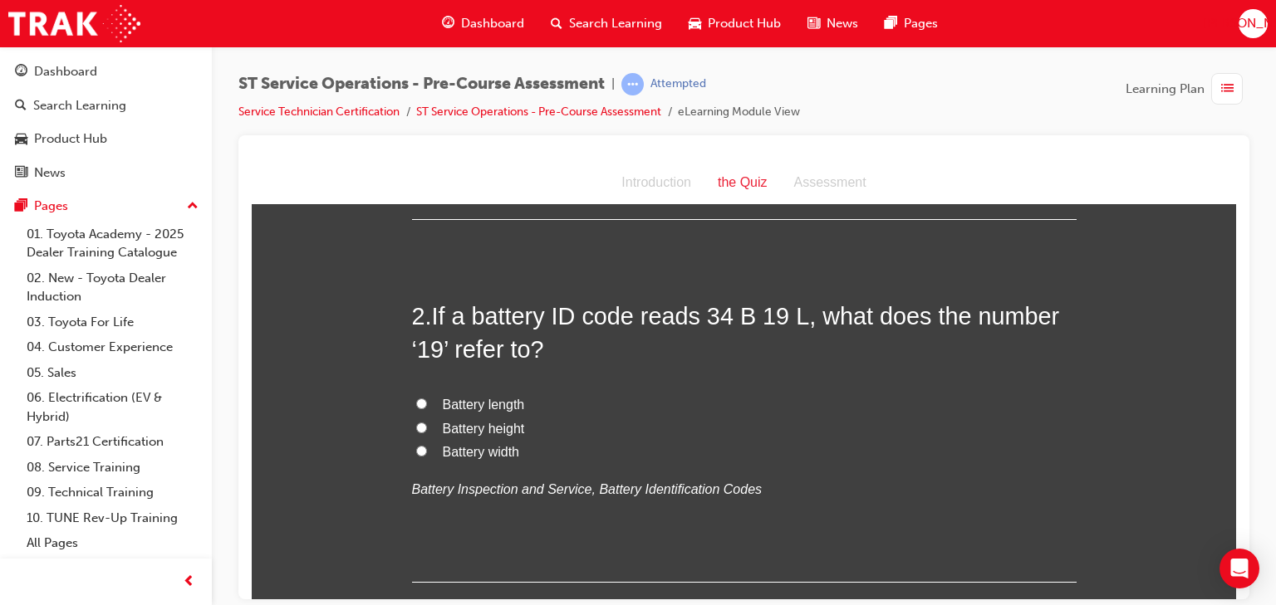
scroll to position [399, 0]
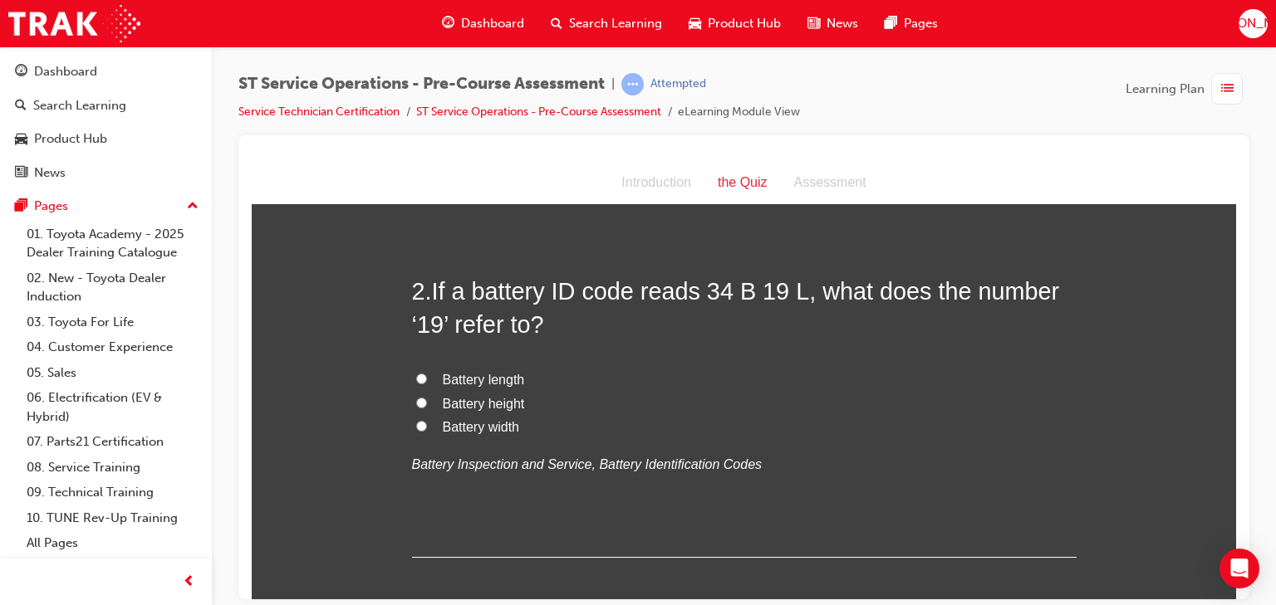
click at [416, 374] on input "Battery length" at bounding box center [421, 378] width 11 height 11
radio input "true"
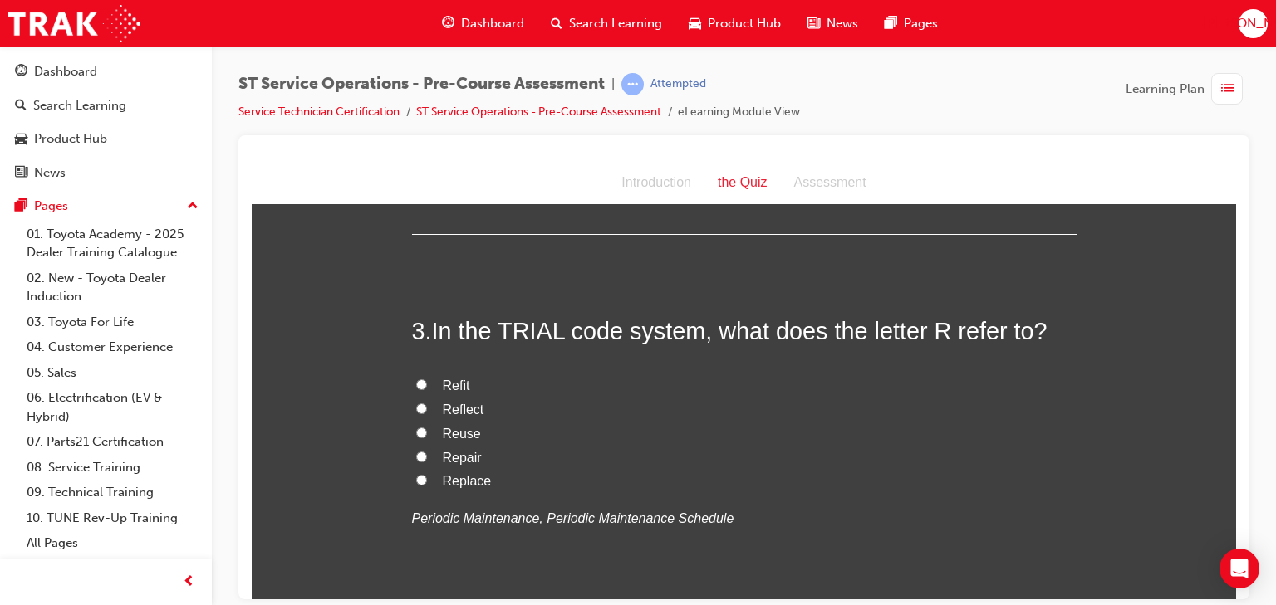
scroll to position [731, 0]
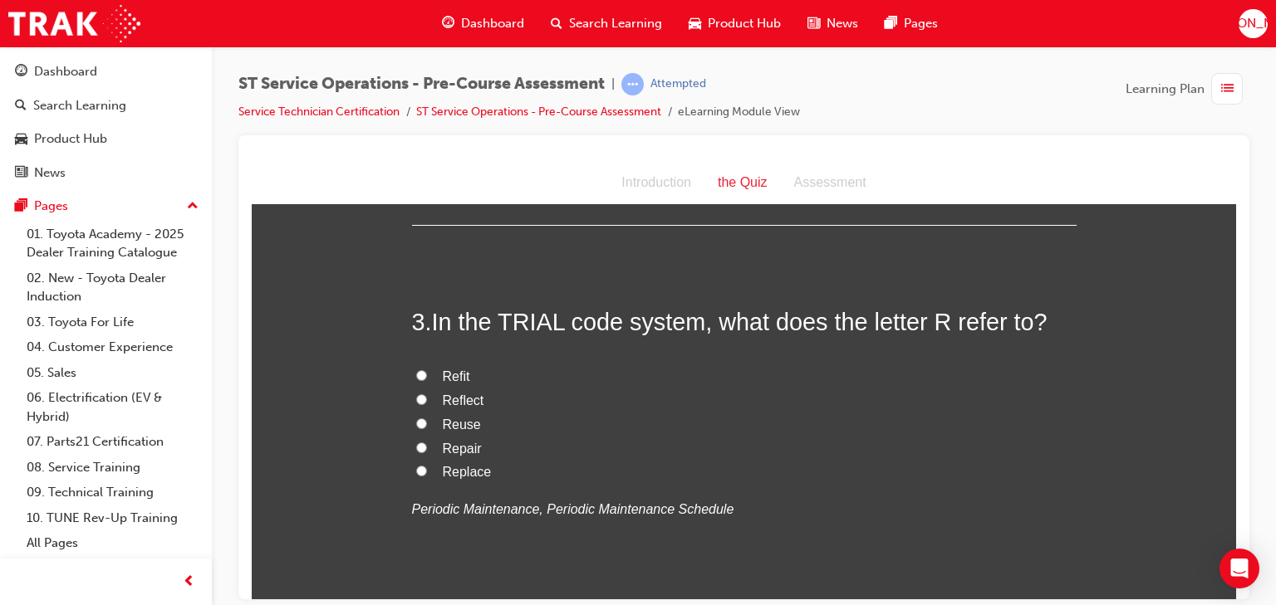
click at [417, 467] on input "Replace" at bounding box center [421, 470] width 11 height 11
radio input "true"
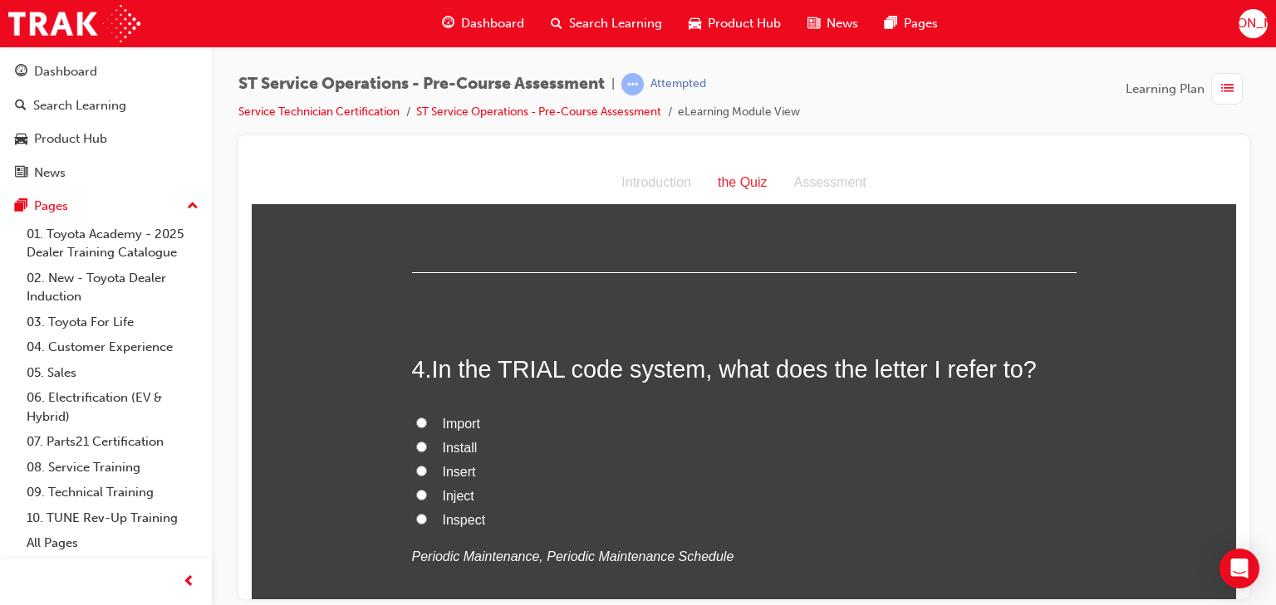
scroll to position [1063, 0]
click at [416, 512] on input "Inspect" at bounding box center [421, 516] width 11 height 11
radio input "true"
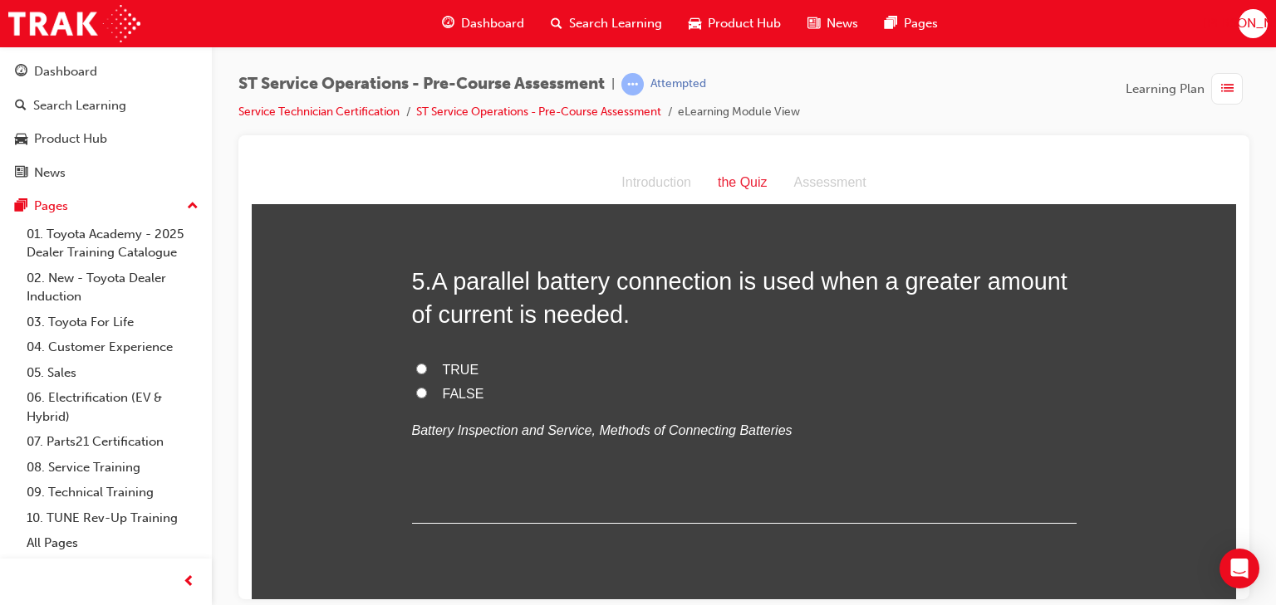
scroll to position [1528, 0]
click at [443, 362] on span "TRUE" at bounding box center [461, 367] width 37 height 14
click at [427, 362] on input "TRUE" at bounding box center [421, 365] width 11 height 11
radio input "true"
click at [459, 392] on span "FALSE" at bounding box center [464, 391] width 42 height 14
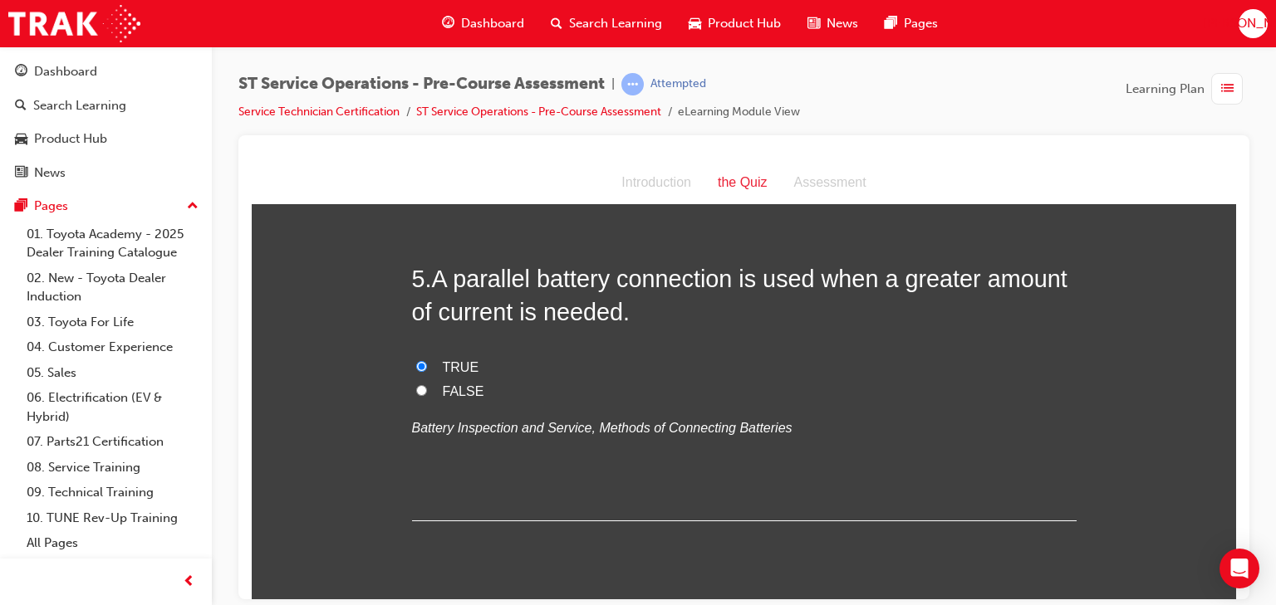
click at [427, 392] on input "FALSE" at bounding box center [421, 390] width 11 height 11
radio input "true"
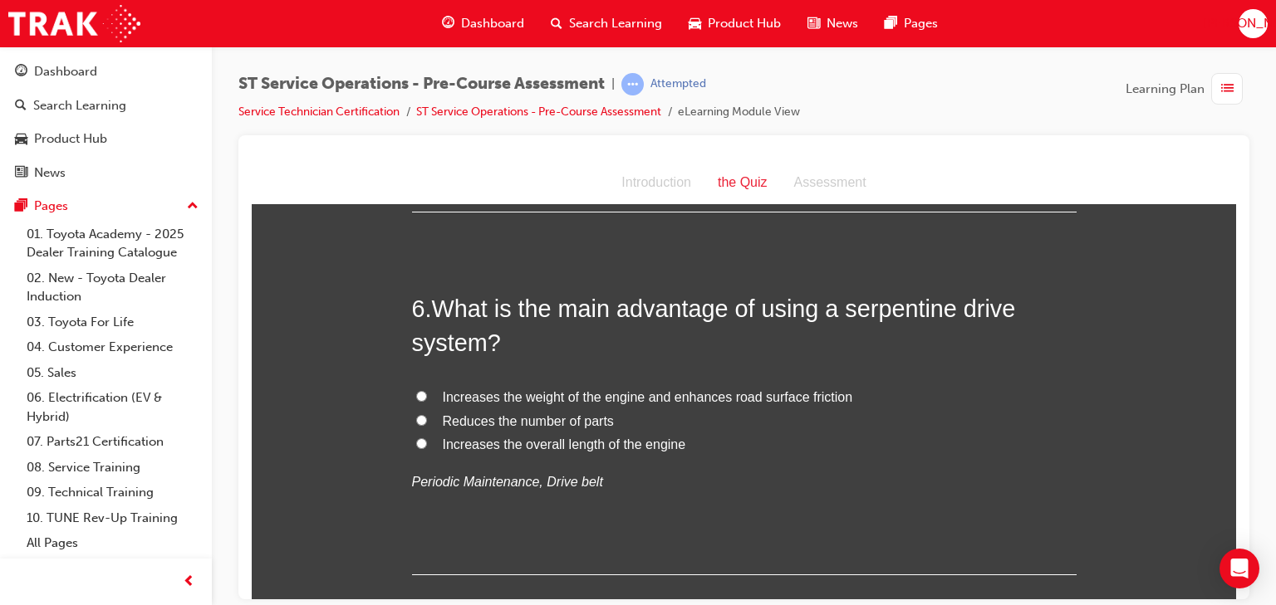
scroll to position [1860, 0]
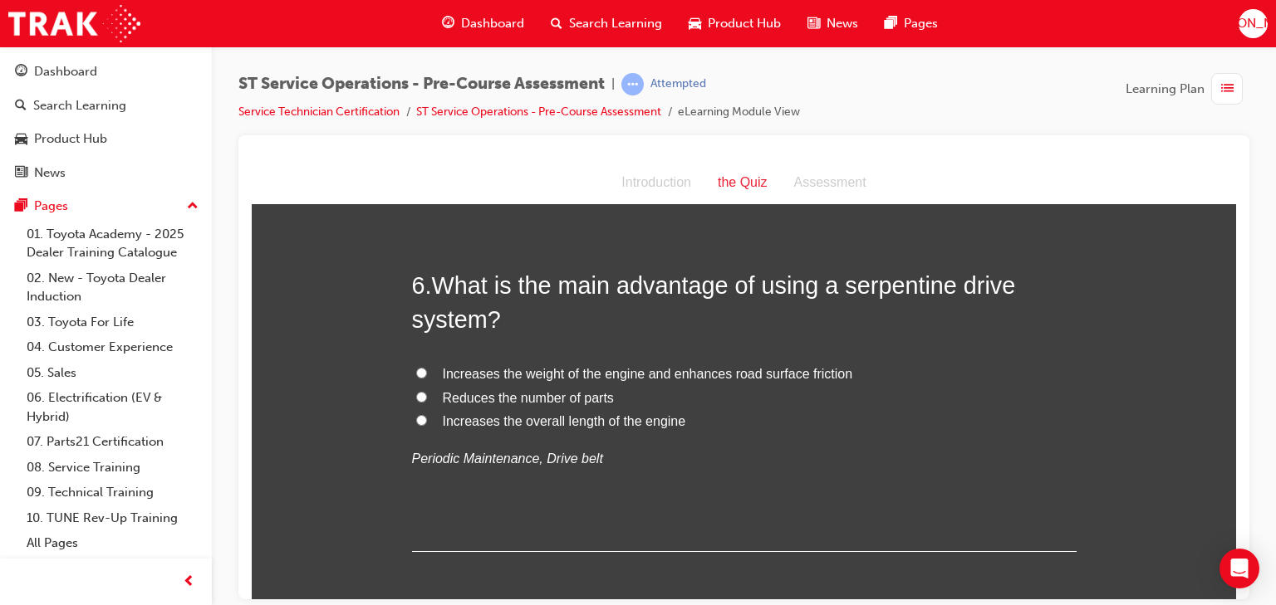
click at [468, 396] on span "Reduces the number of parts" at bounding box center [528, 397] width 171 height 14
click at [427, 396] on input "Reduces the number of parts" at bounding box center [421, 396] width 11 height 11
radio input "true"
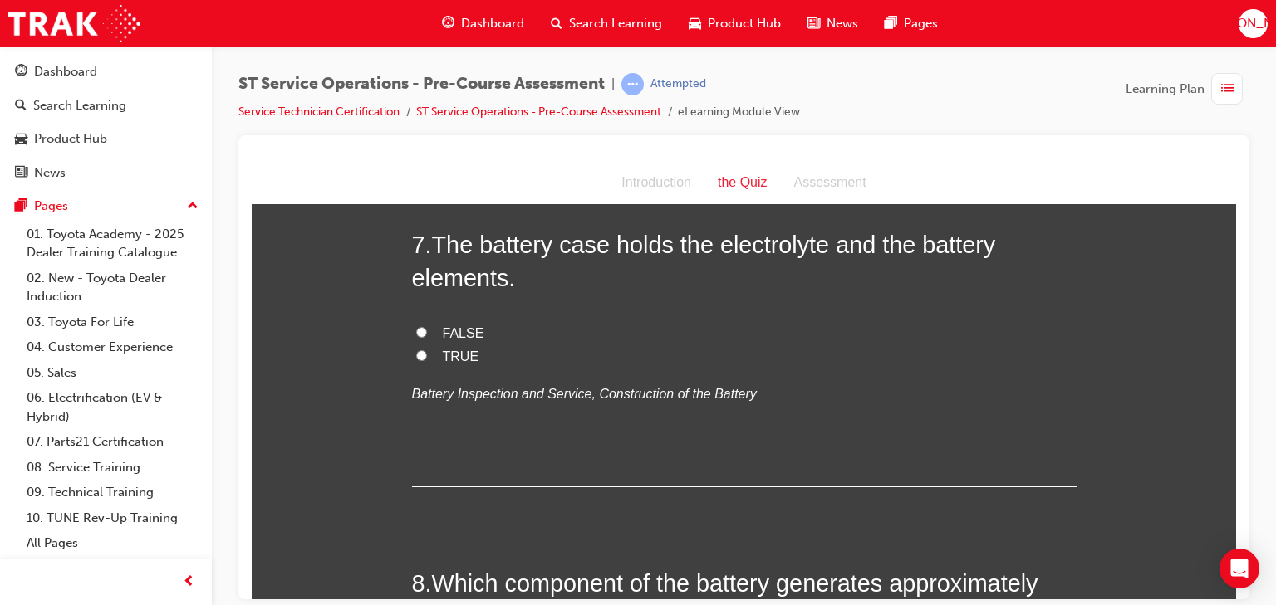
scroll to position [2259, 0]
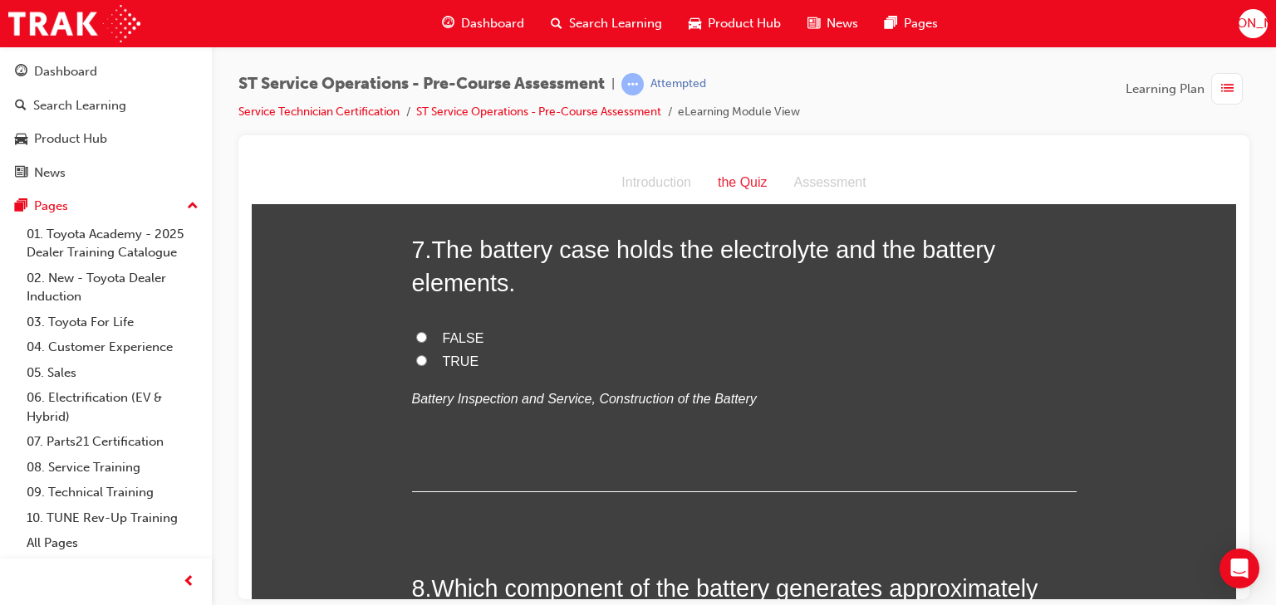
click at [443, 331] on span "FALSE" at bounding box center [464, 338] width 42 height 14
click at [427, 331] on input "FALSE" at bounding box center [421, 336] width 11 height 11
radio input "true"
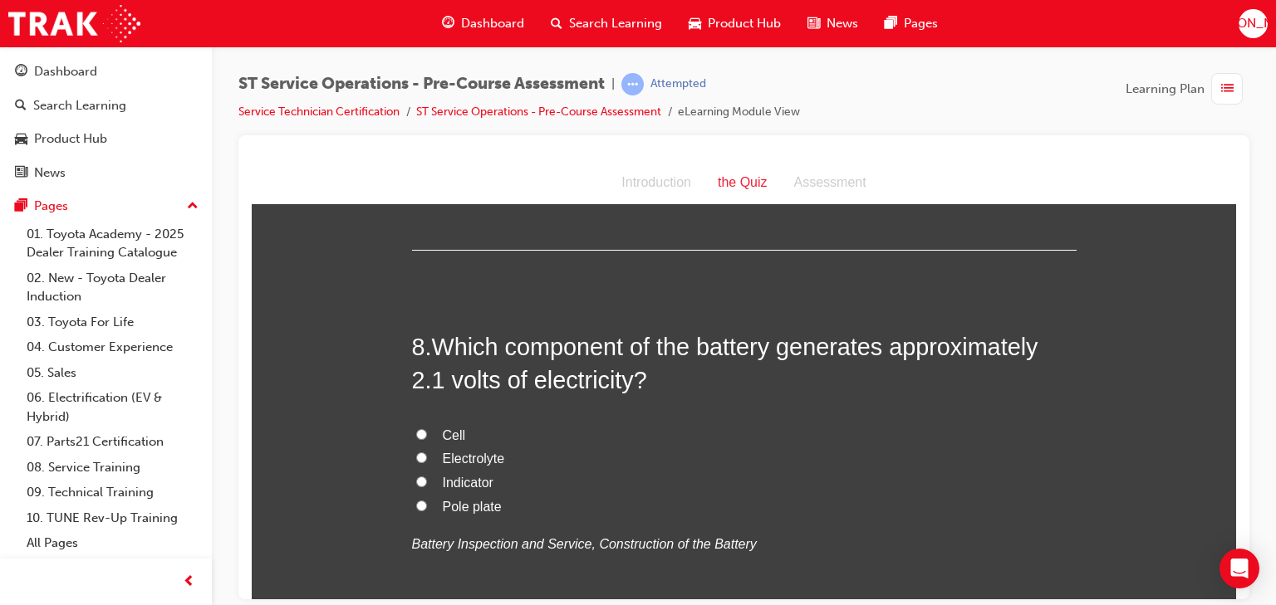
scroll to position [2525, 0]
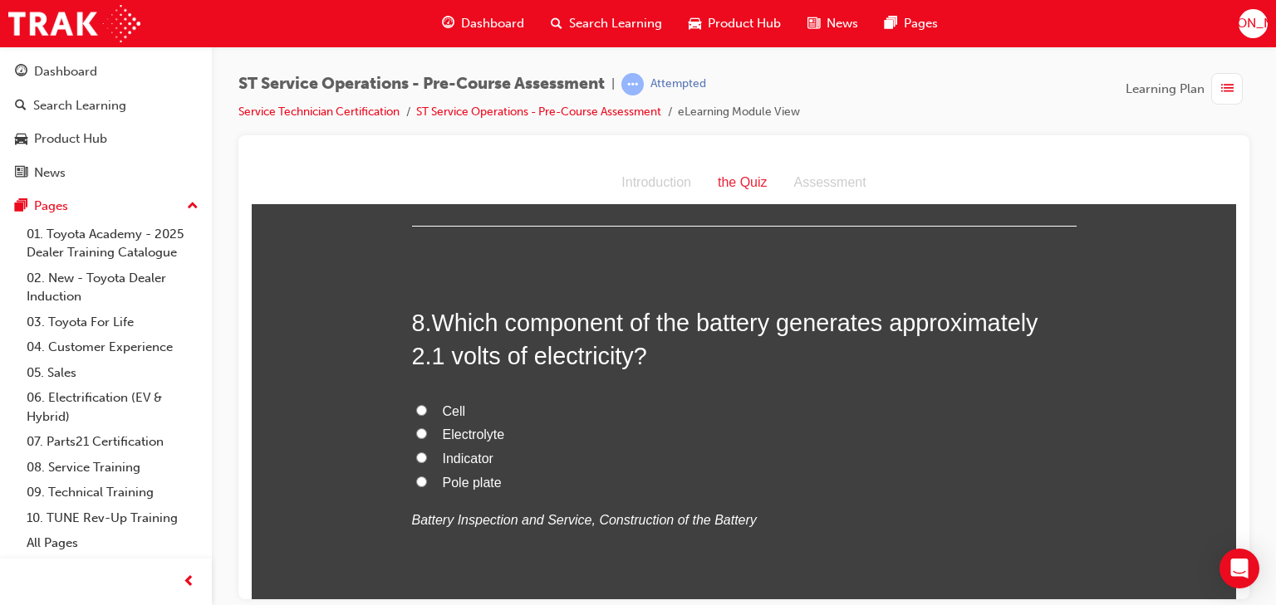
click at [419, 410] on input "Cell" at bounding box center [421, 409] width 11 height 11
radio input "true"
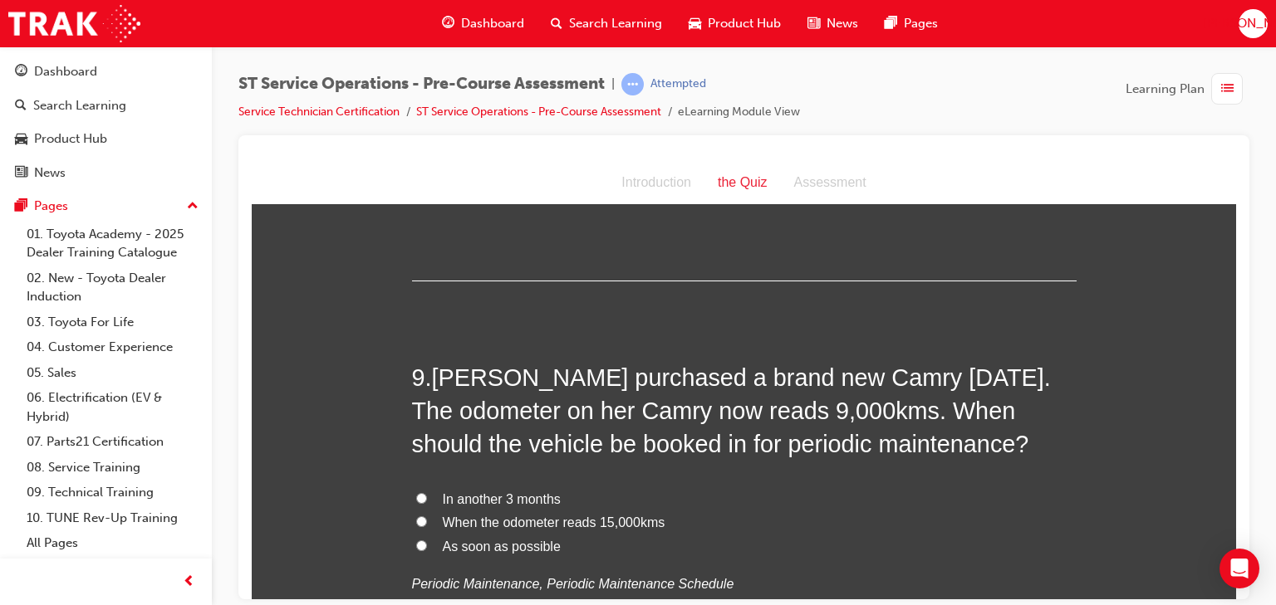
scroll to position [2923, 0]
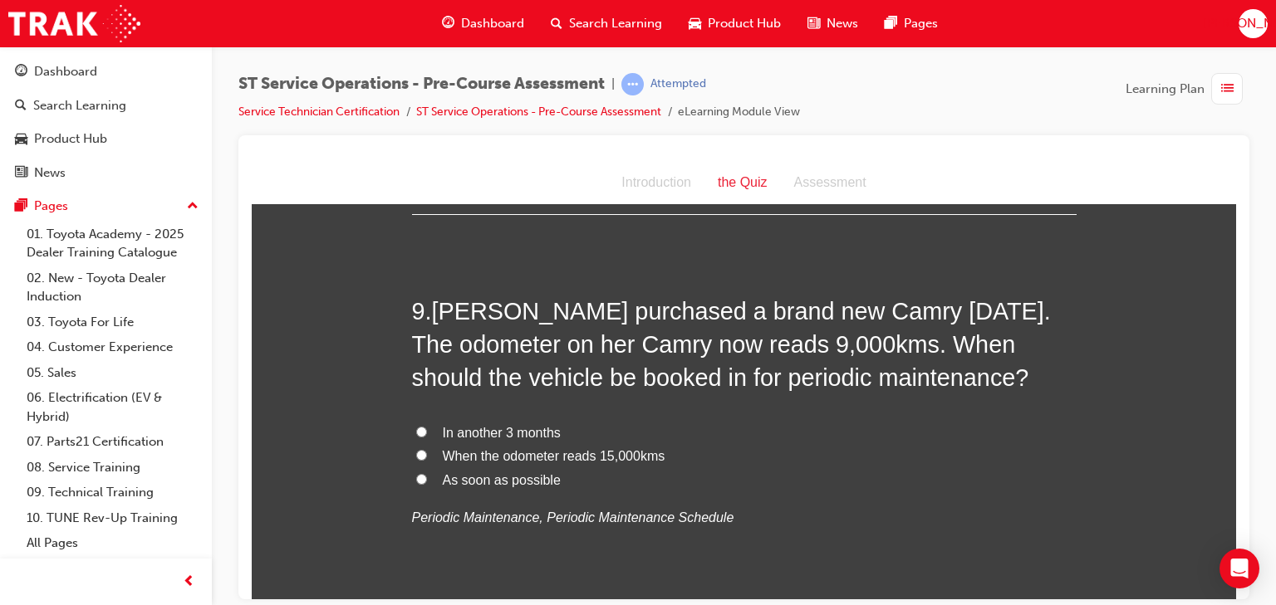
click at [482, 479] on span "As soon as possible" at bounding box center [502, 480] width 118 height 14
click at [427, 479] on input "As soon as possible" at bounding box center [421, 478] width 11 height 11
radio input "true"
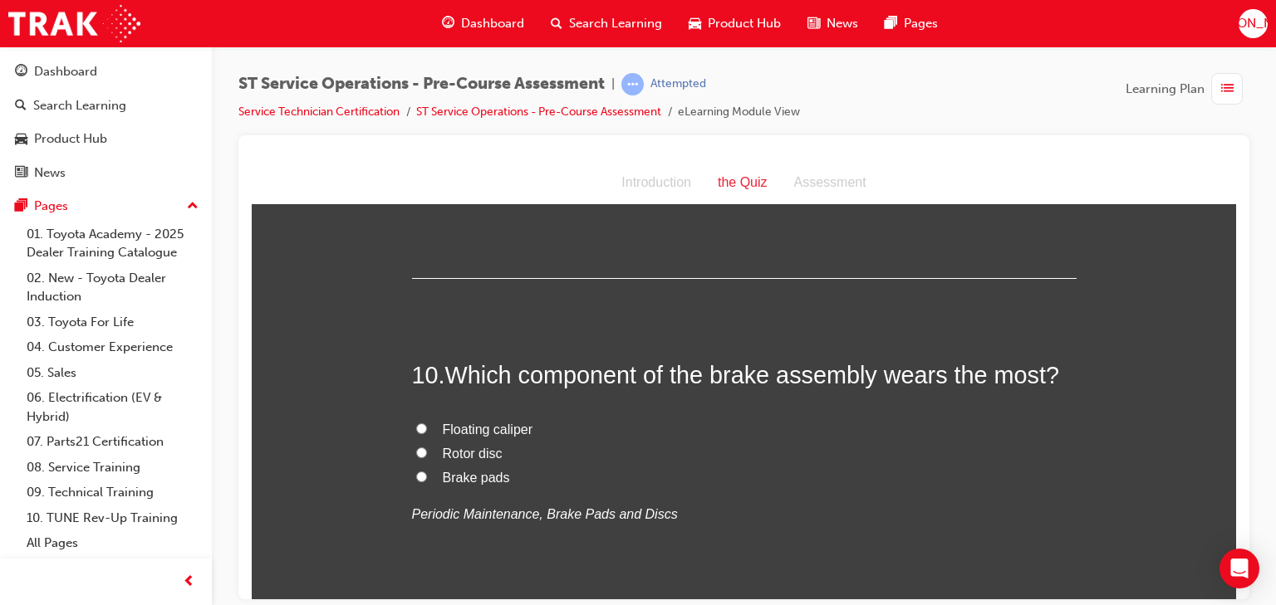
scroll to position [3322, 0]
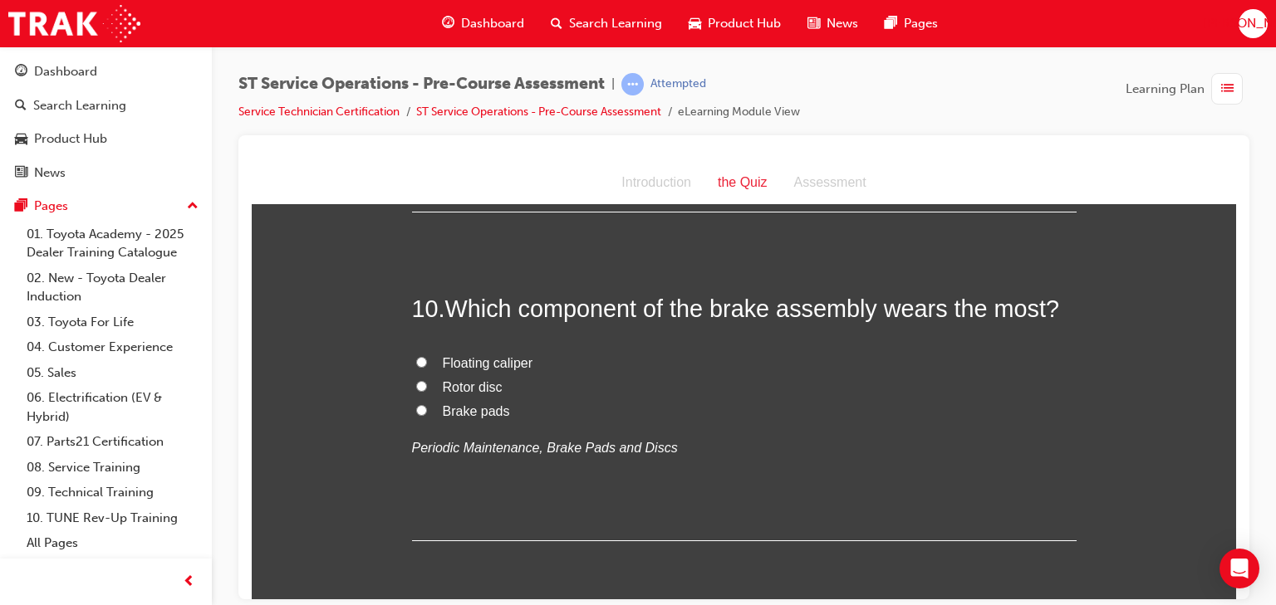
click at [463, 406] on span "Brake pads" at bounding box center [476, 411] width 67 height 14
click at [427, 406] on input "Brake pads" at bounding box center [421, 409] width 11 height 11
radio input "true"
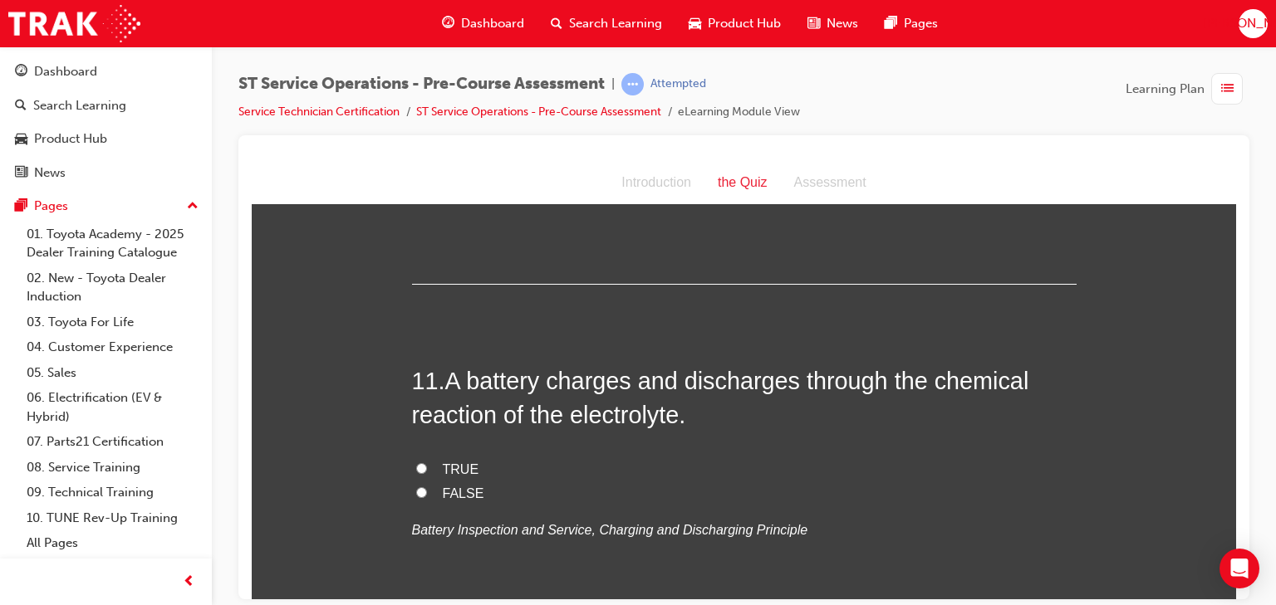
scroll to position [3588, 0]
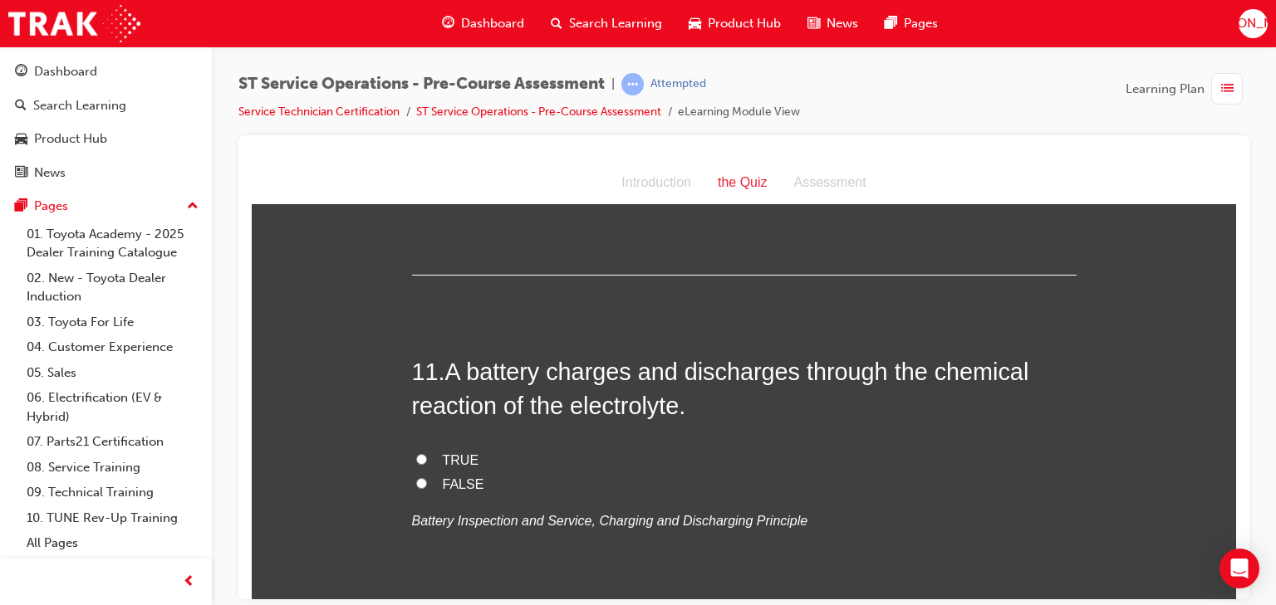
click at [419, 460] on input "TRUE" at bounding box center [421, 458] width 11 height 11
radio input "true"
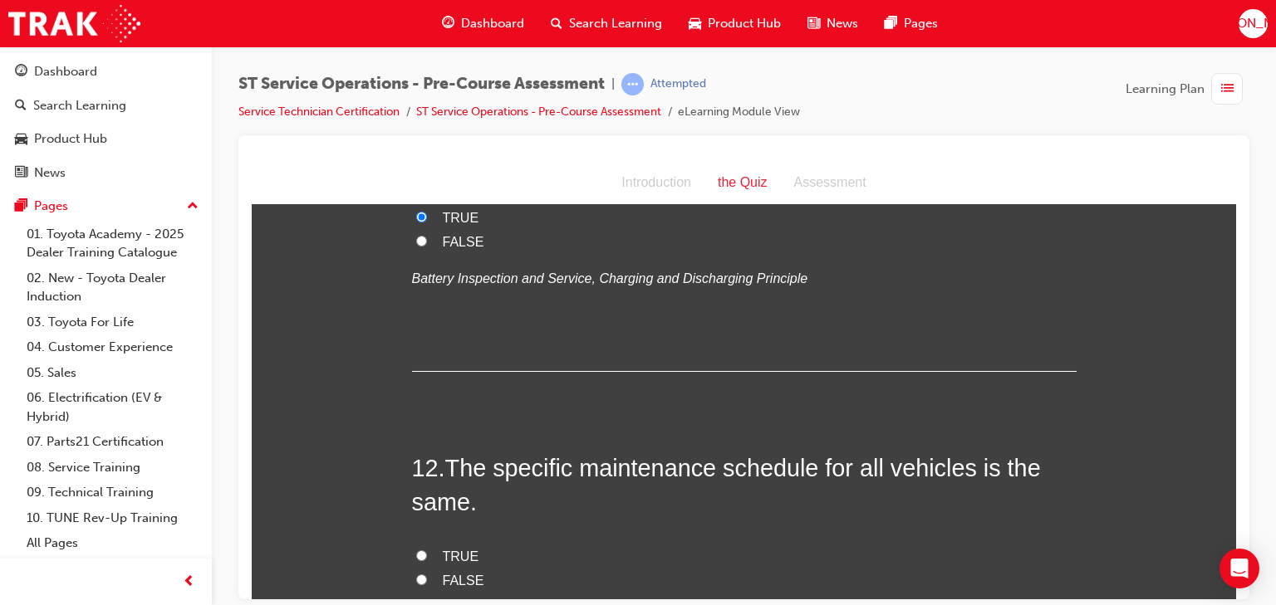
scroll to position [3920, 0]
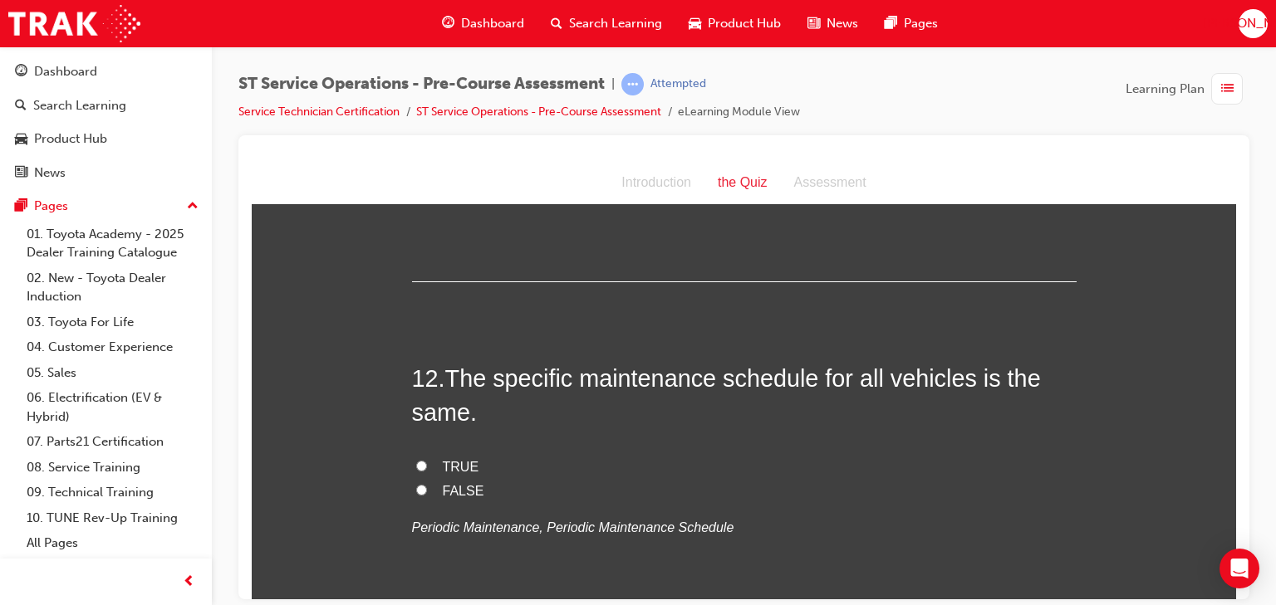
click at [430, 487] on label "FALSE" at bounding box center [744, 491] width 664 height 24
click at [427, 487] on input "FALSE" at bounding box center [421, 489] width 11 height 11
radio input "true"
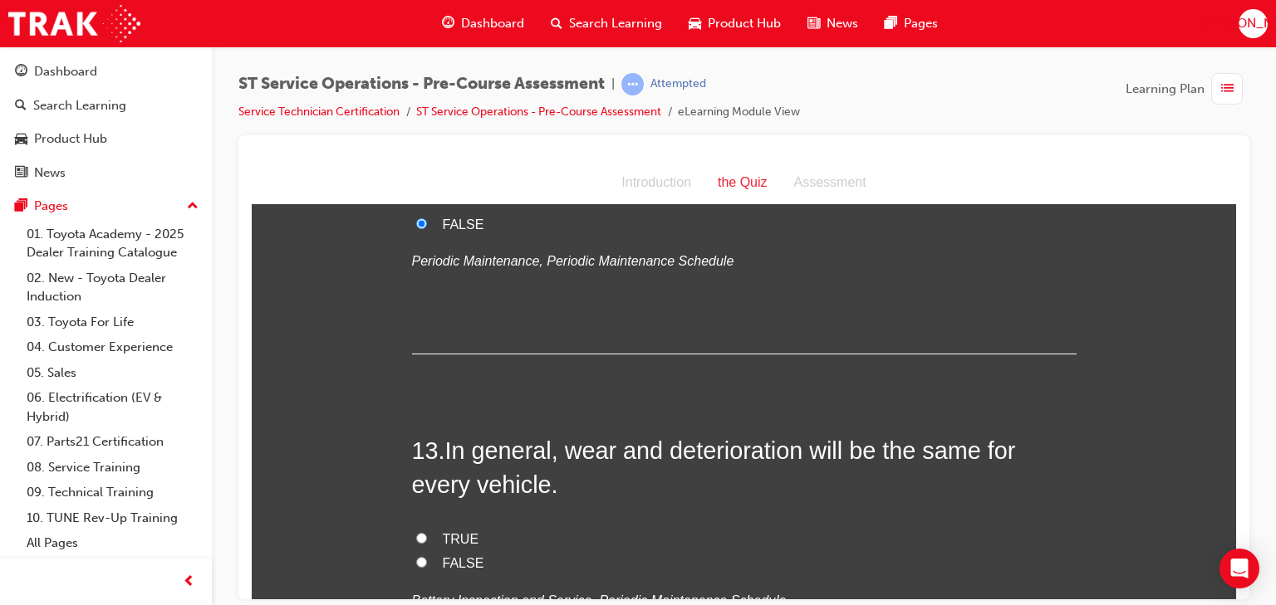
scroll to position [4252, 0]
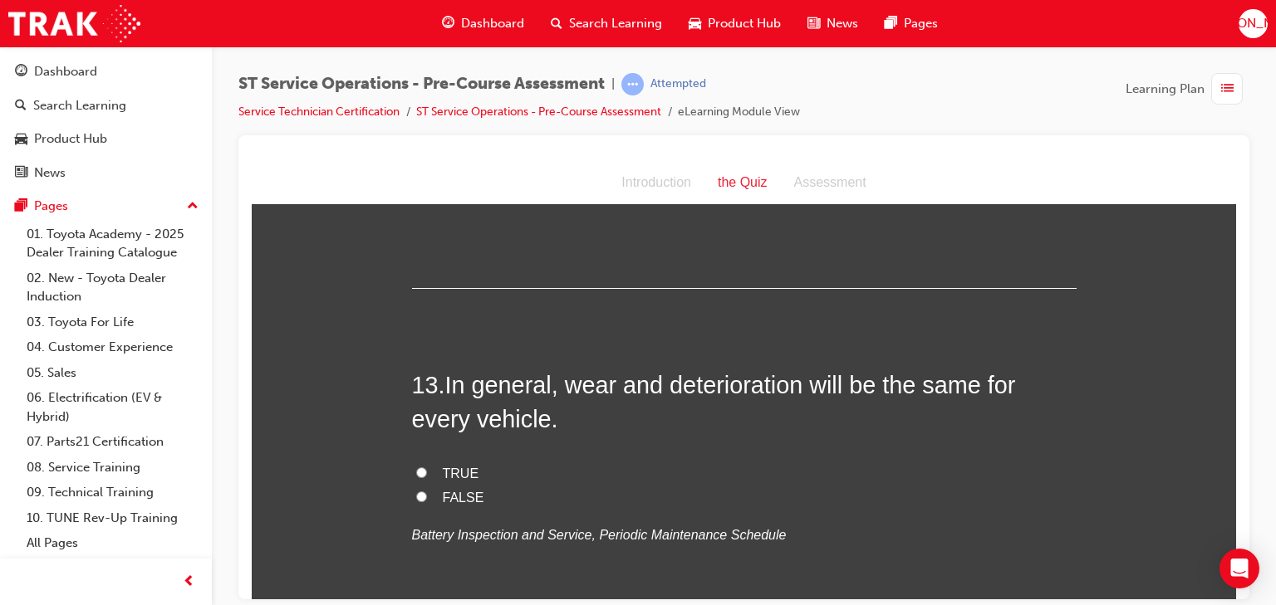
click at [462, 490] on span "FALSE" at bounding box center [464, 497] width 42 height 14
click at [427, 491] on input "FALSE" at bounding box center [421, 496] width 11 height 11
radio input "true"
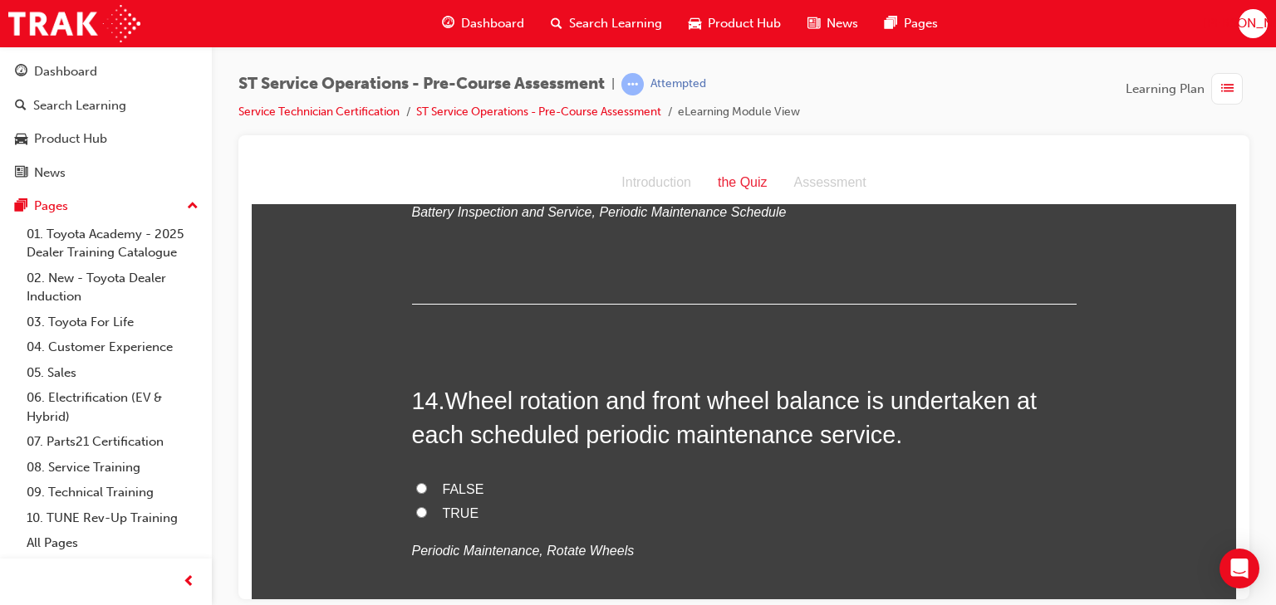
scroll to position [4584, 0]
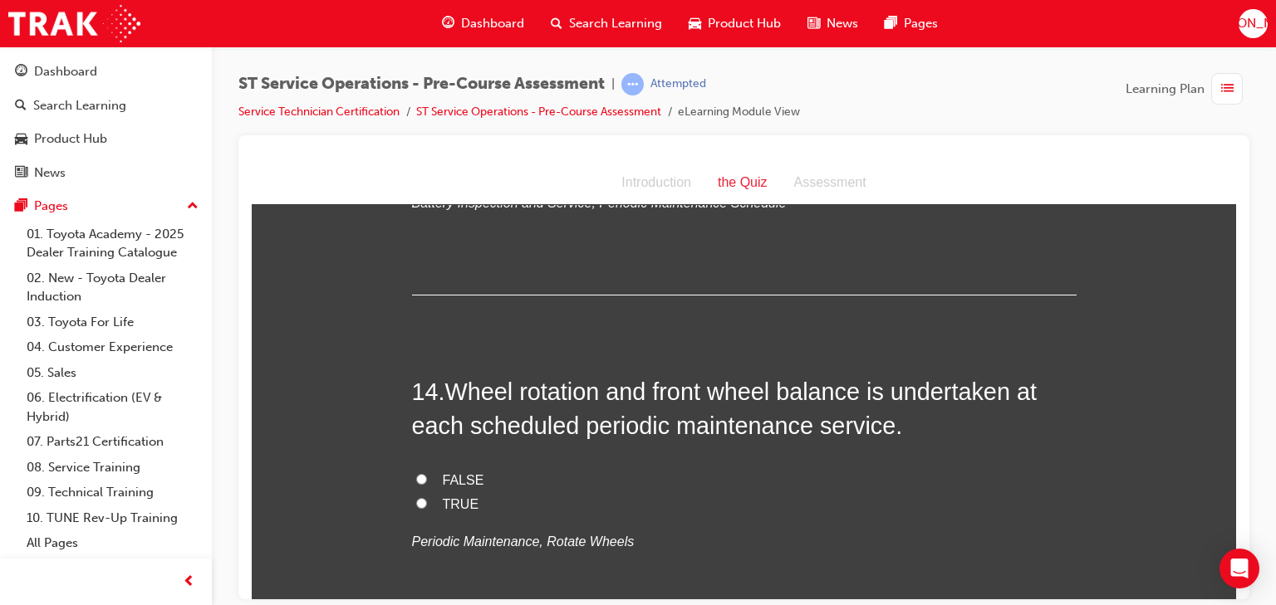
click at [462, 482] on span "FALSE" at bounding box center [464, 480] width 42 height 14
click at [427, 482] on input "FALSE" at bounding box center [421, 478] width 11 height 11
radio input "true"
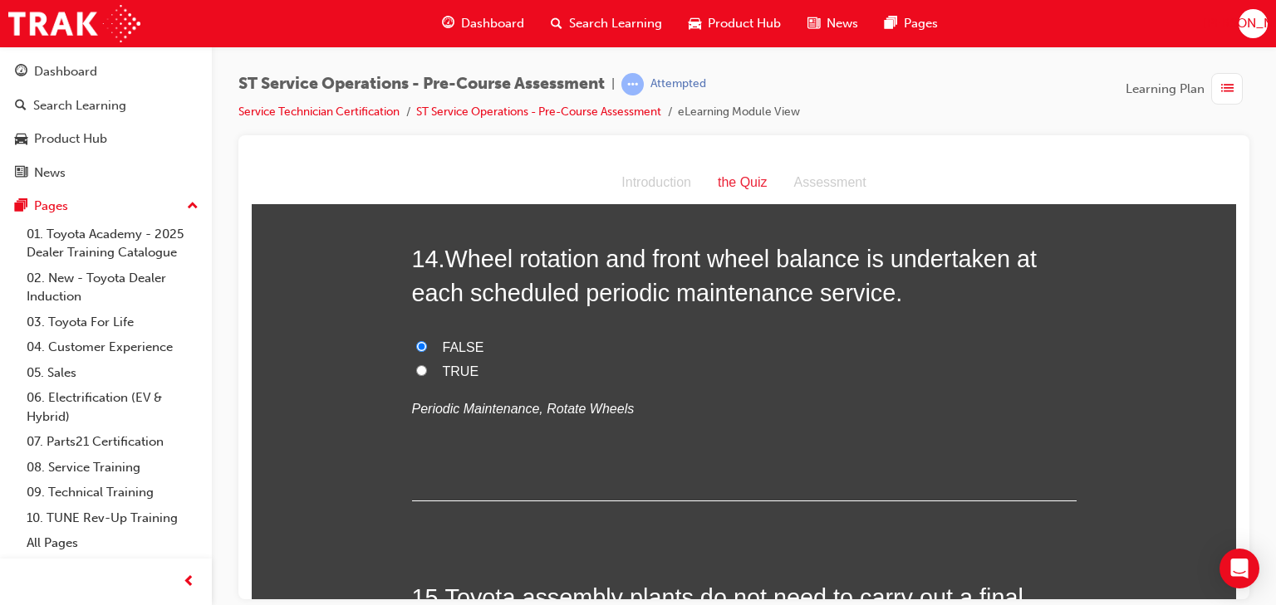
click at [445, 367] on span "TRUE" at bounding box center [461, 371] width 37 height 14
click at [427, 367] on input "TRUE" at bounding box center [421, 370] width 11 height 11
radio input "true"
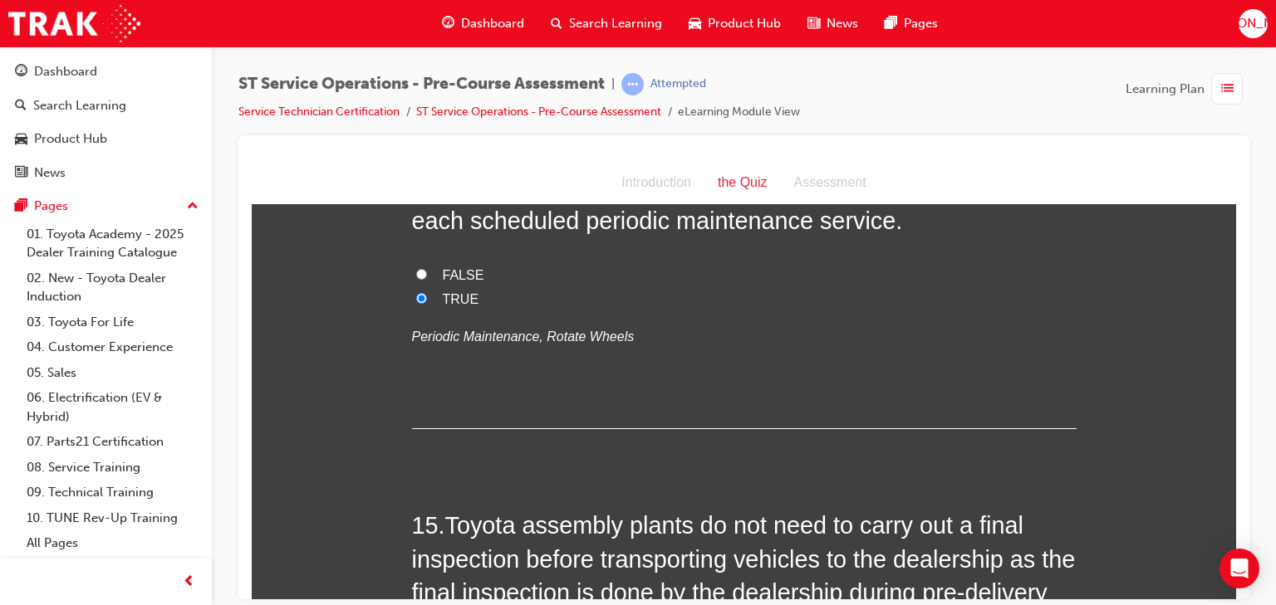
scroll to position [4983, 0]
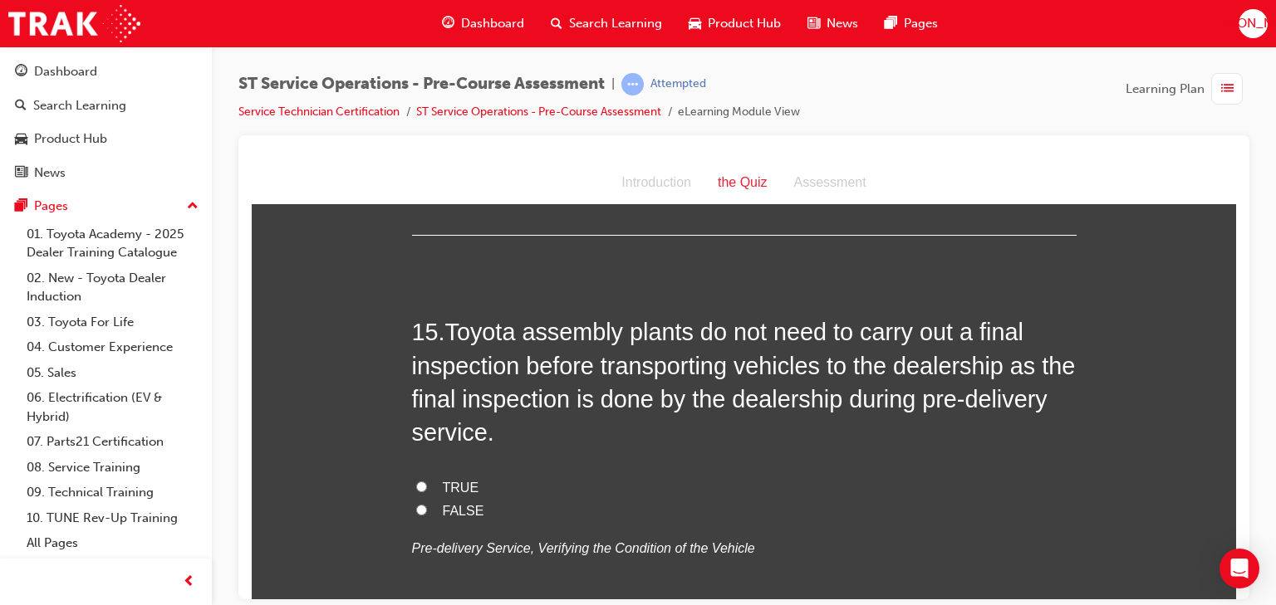
click at [427, 513] on label "FALSE" at bounding box center [744, 511] width 664 height 24
click at [427, 513] on input "FALSE" at bounding box center [421, 509] width 11 height 11
radio input "true"
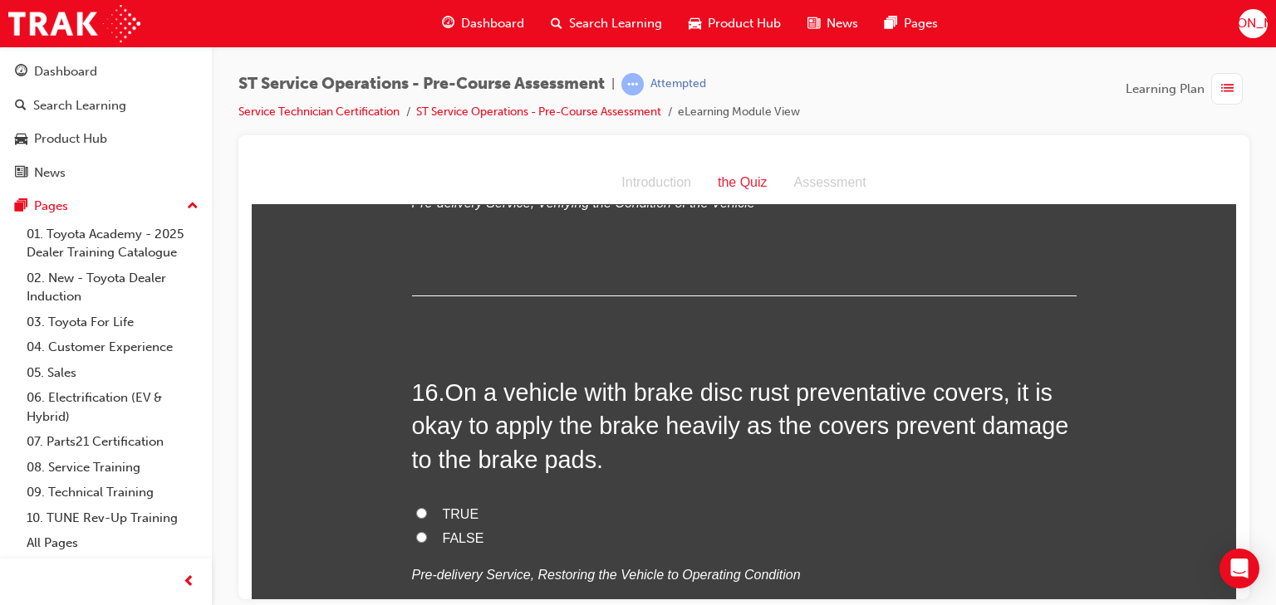
scroll to position [5381, 0]
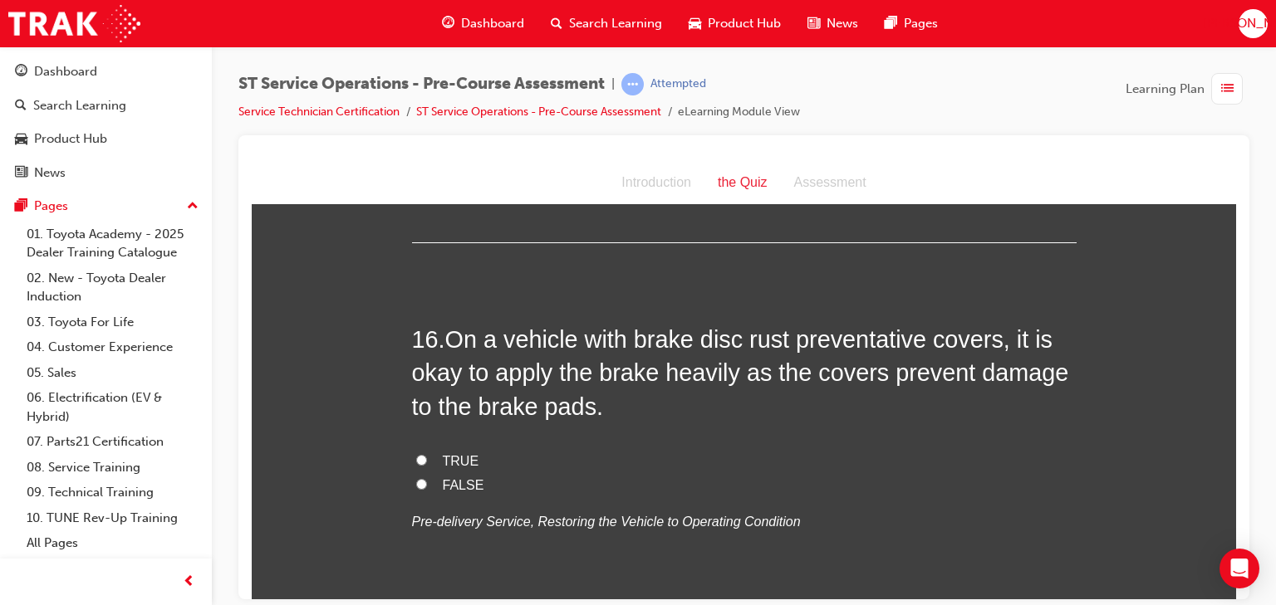
click at [458, 489] on span "FALSE" at bounding box center [464, 485] width 42 height 14
click at [427, 489] on input "FALSE" at bounding box center [421, 483] width 11 height 11
radio input "true"
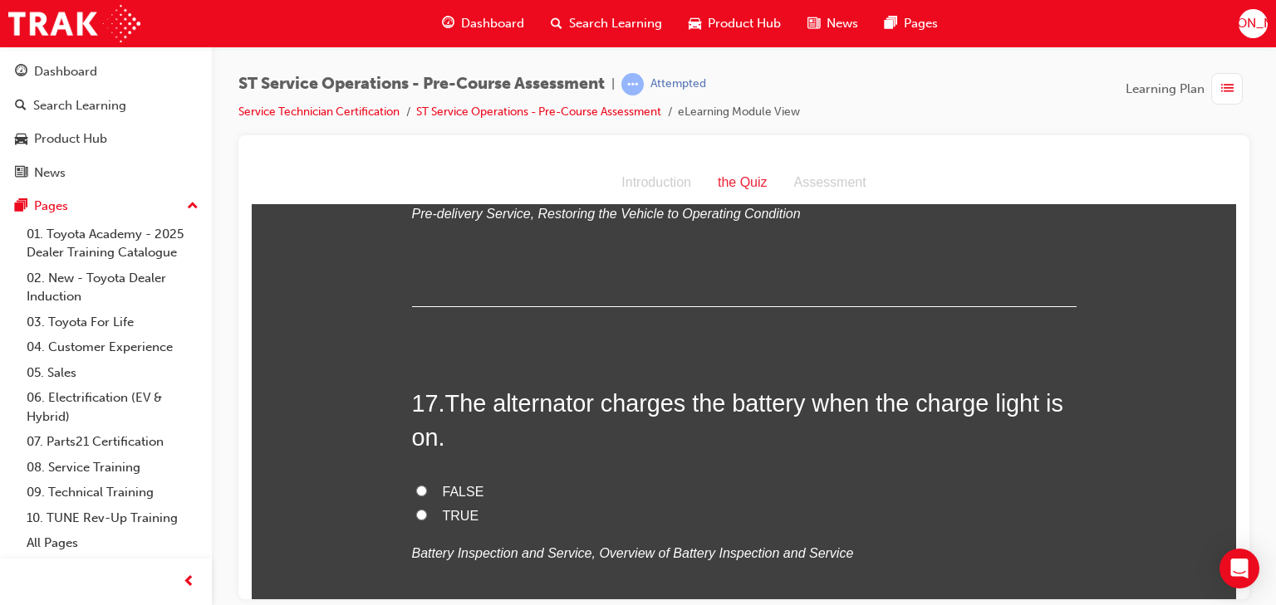
scroll to position [5714, 0]
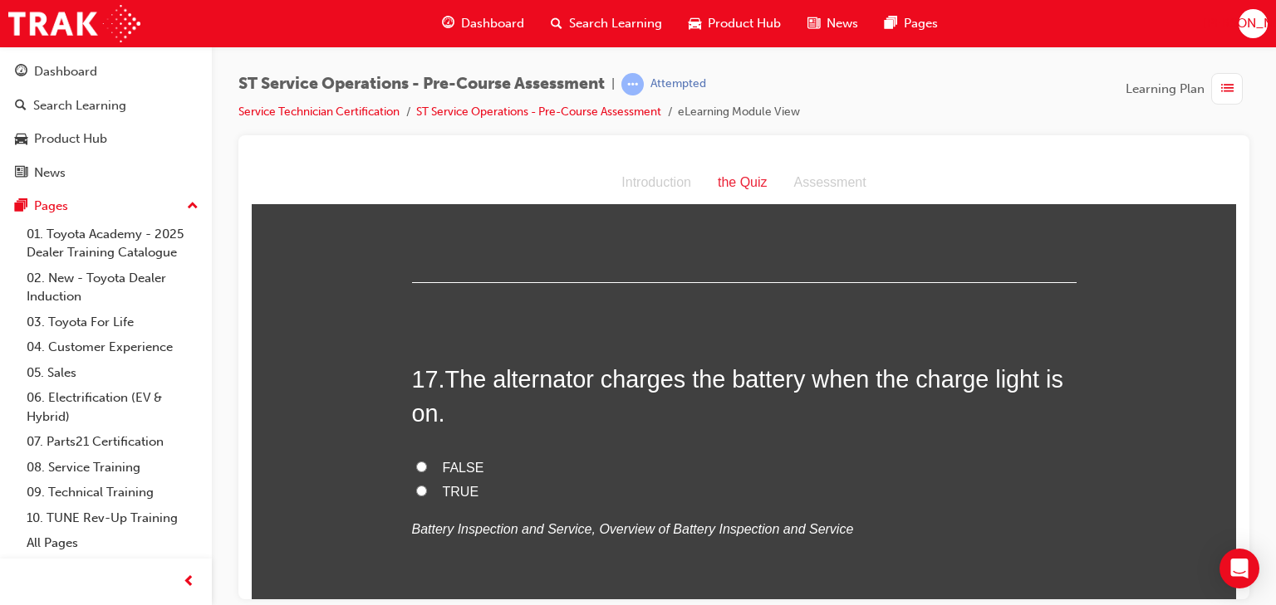
click at [434, 487] on label "TRUE" at bounding box center [744, 492] width 664 height 24
click at [427, 487] on input "TRUE" at bounding box center [421, 490] width 11 height 11
radio input "true"
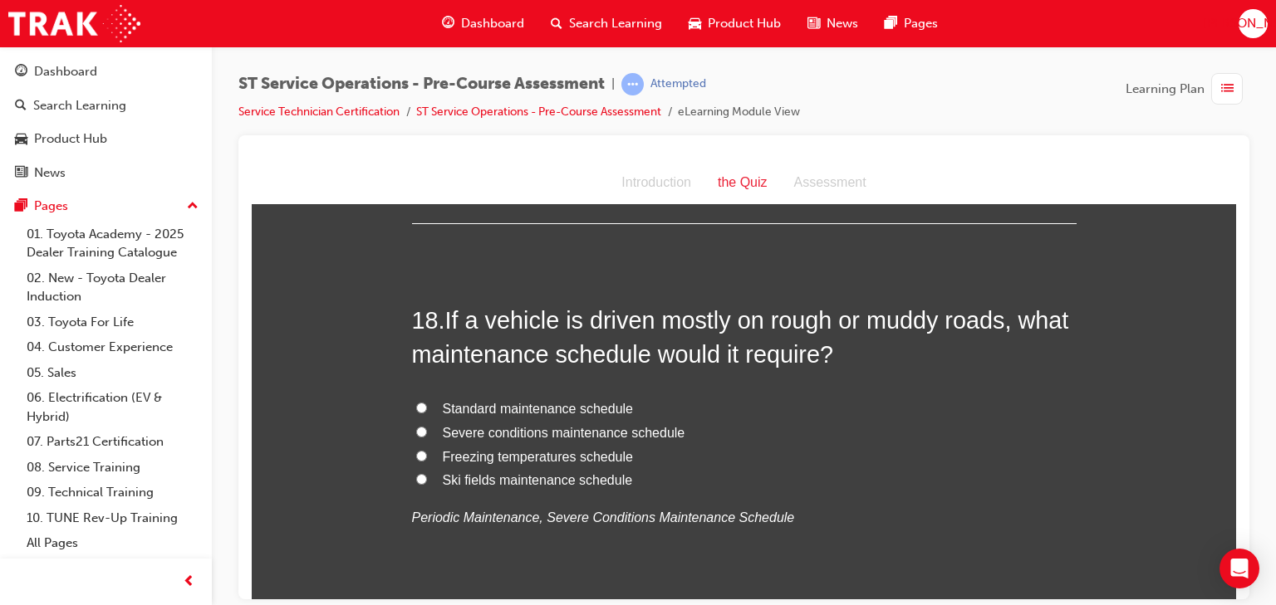
scroll to position [6112, 0]
click at [471, 429] on span "Severe conditions maintenance schedule" at bounding box center [564, 431] width 242 height 14
click at [427, 429] on input "Severe conditions maintenance schedule" at bounding box center [421, 430] width 11 height 11
radio input "true"
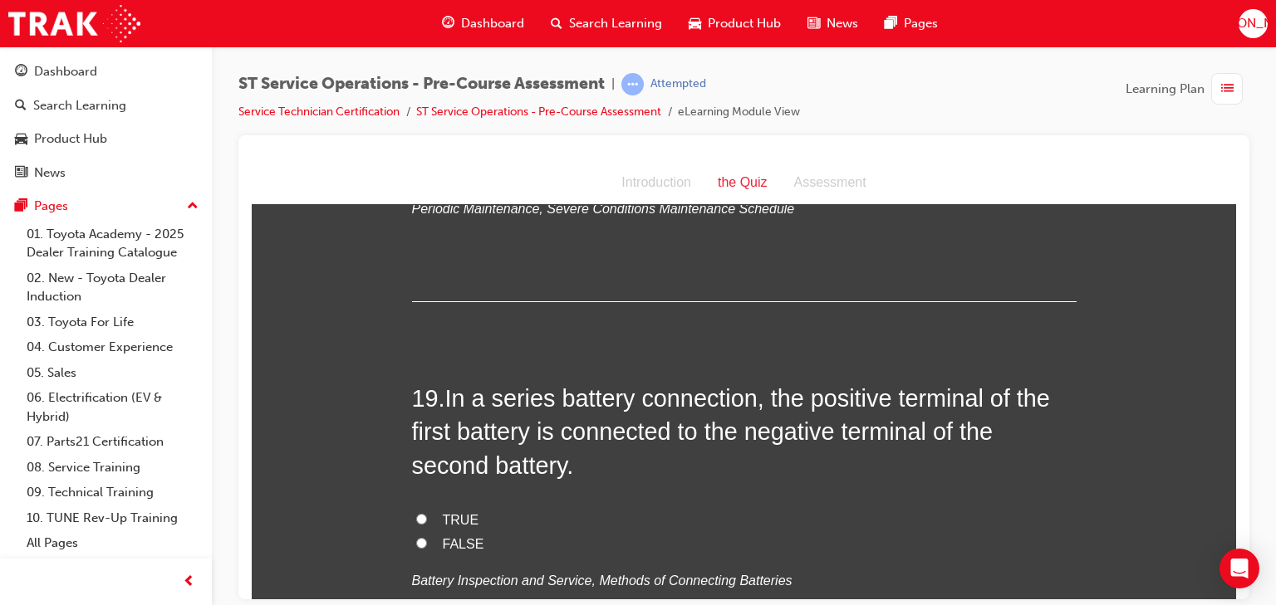
scroll to position [6444, 0]
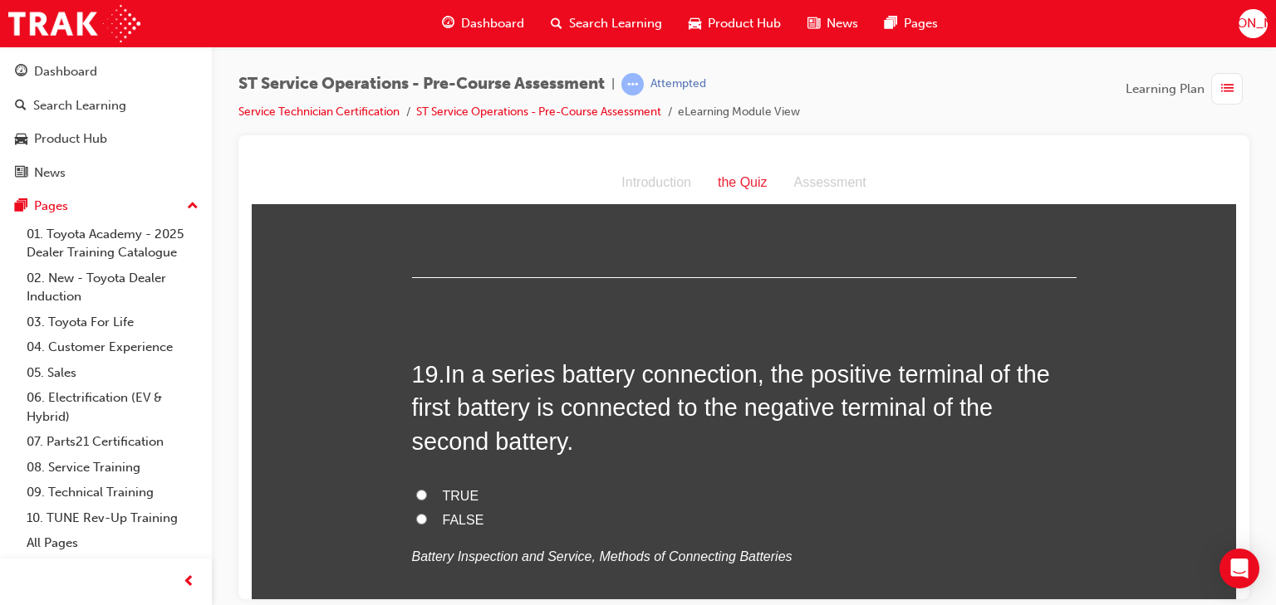
click at [433, 511] on label "FALSE" at bounding box center [744, 520] width 664 height 24
click at [427, 513] on input "FALSE" at bounding box center [421, 518] width 11 height 11
radio input "true"
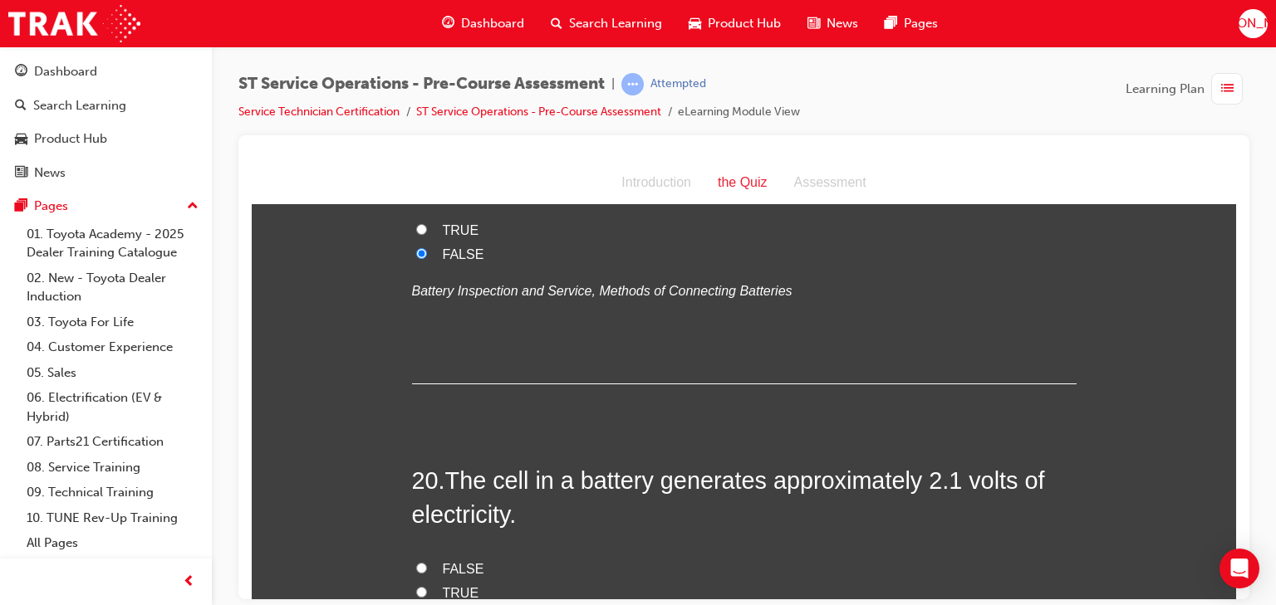
scroll to position [6777, 0]
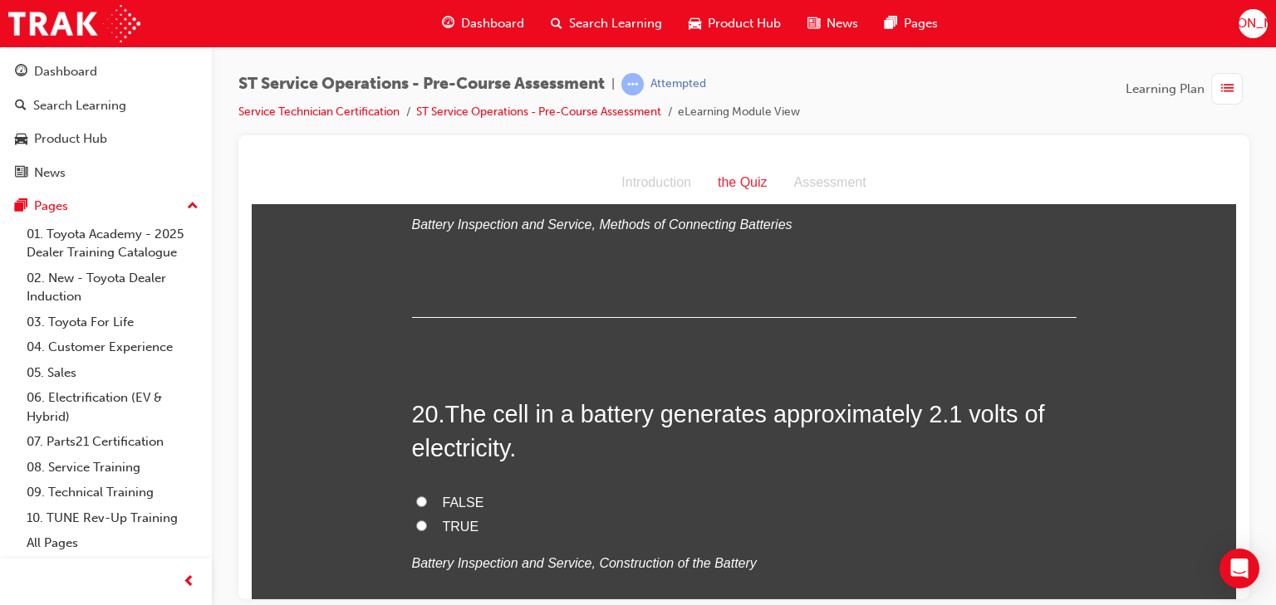
click at [448, 499] on span "FALSE" at bounding box center [464, 502] width 42 height 14
click at [427, 499] on input "FALSE" at bounding box center [421, 501] width 11 height 11
radio input "true"
drag, startPoint x: 442, startPoint y: 541, endPoint x: 441, endPoint y: 526, distance: 15.8
click at [441, 530] on div "FALSE TRUE Battery Inspection and Service, Construction of the Battery" at bounding box center [744, 533] width 664 height 85
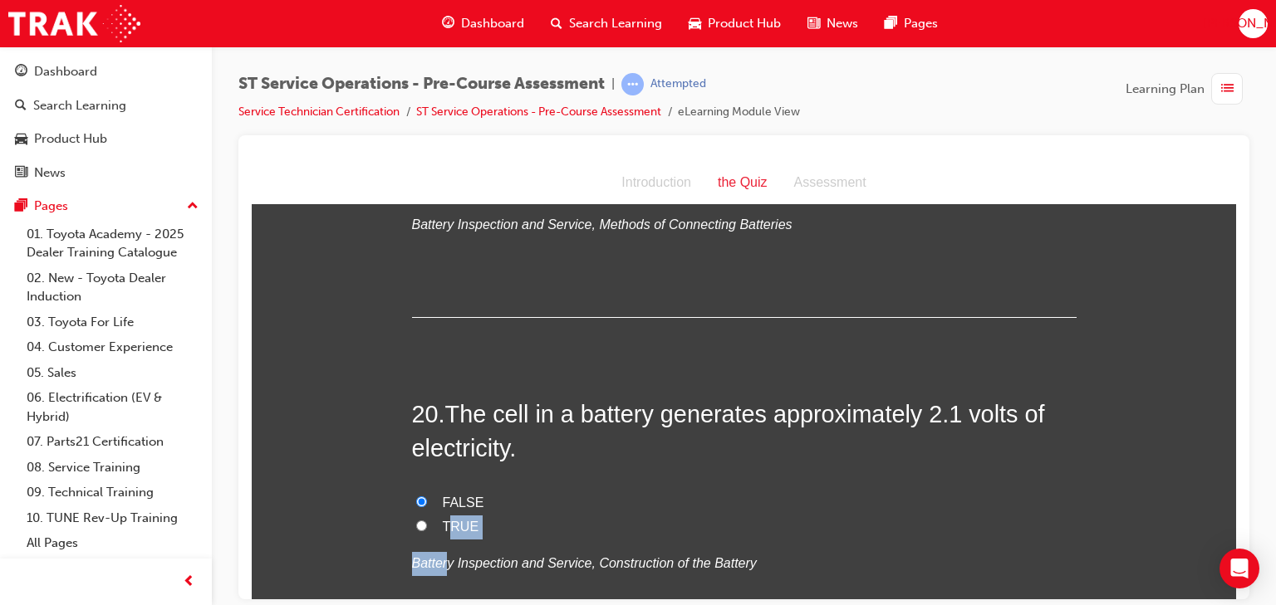
click at [448, 519] on span "TRUE" at bounding box center [461, 526] width 37 height 14
click at [427, 520] on input "TRUE" at bounding box center [421, 525] width 11 height 11
radio input "true"
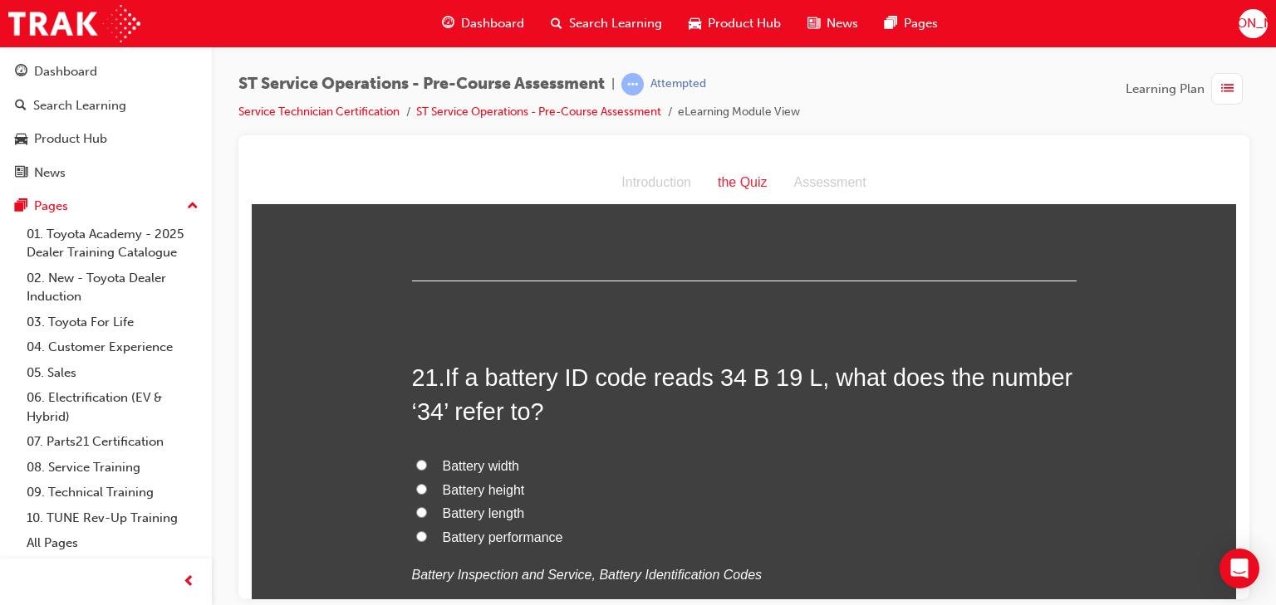
scroll to position [7175, 0]
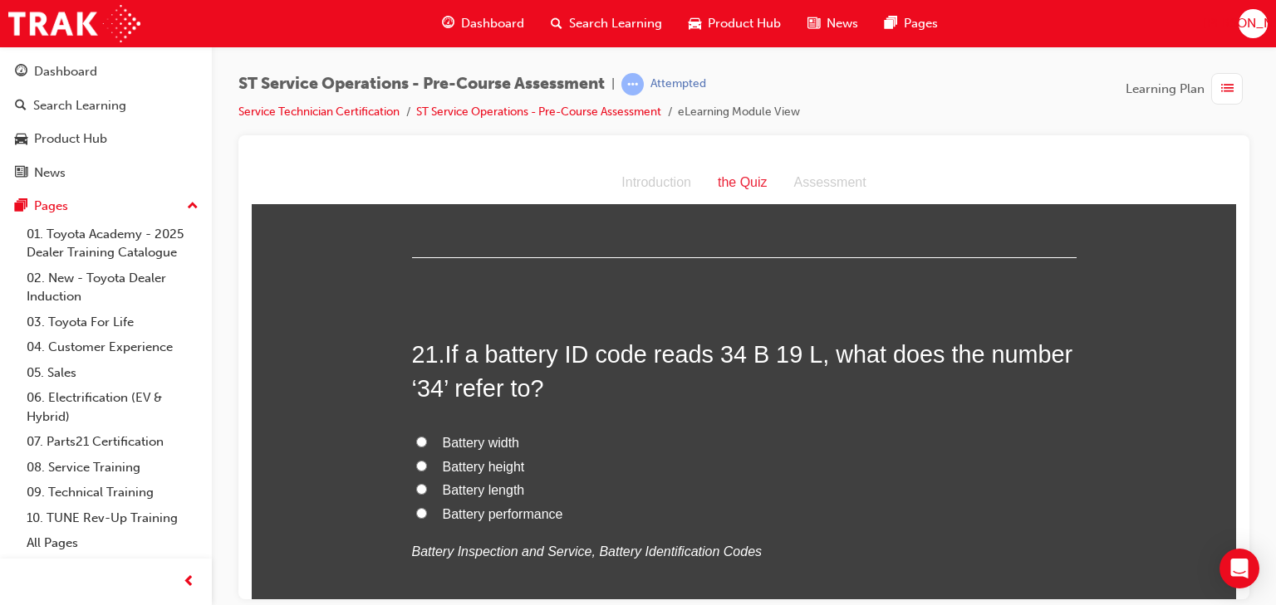
click at [492, 508] on span "Battery performance" at bounding box center [503, 514] width 120 height 14
click at [427, 508] on input "Battery performance" at bounding box center [421, 512] width 11 height 11
radio input "true"
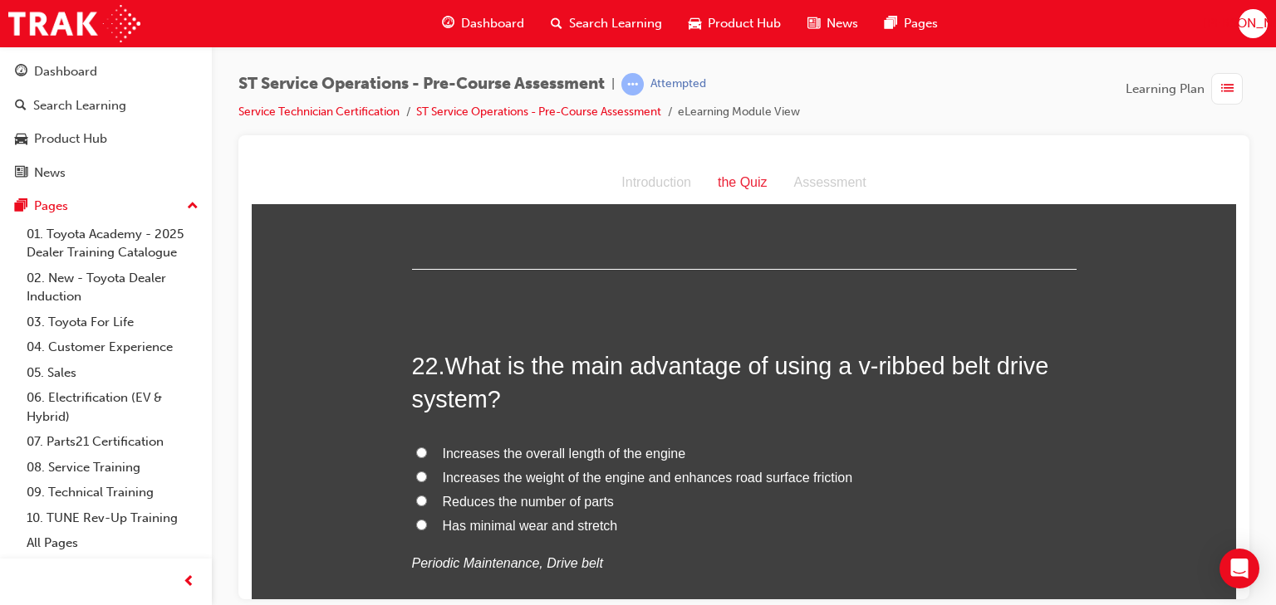
scroll to position [7574, 0]
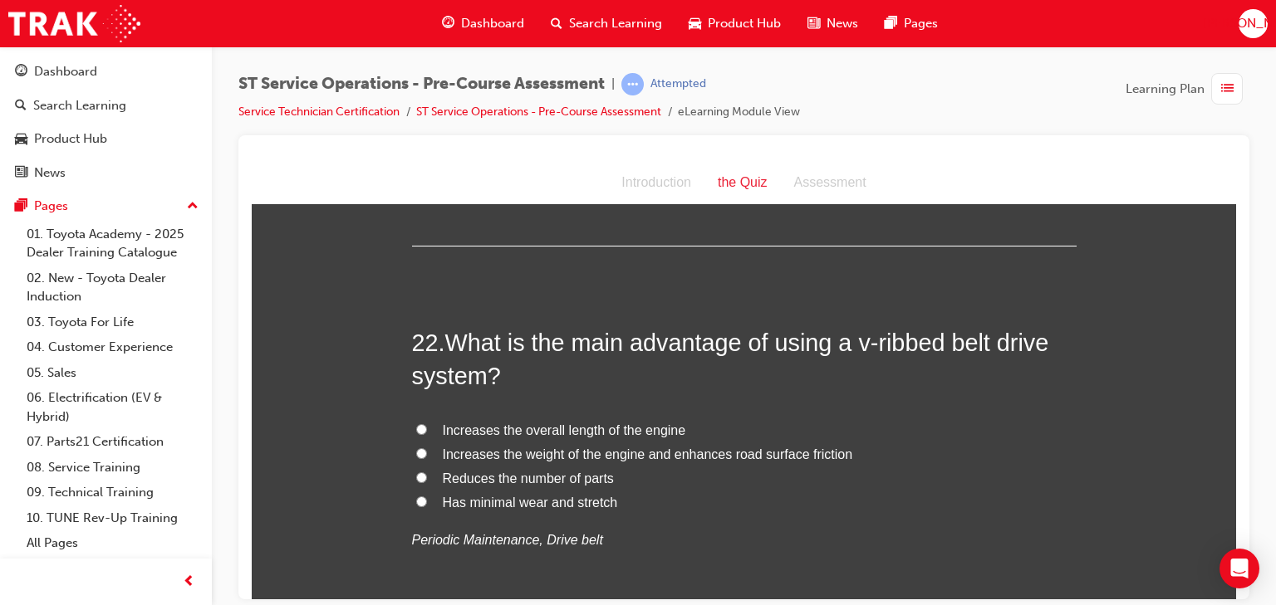
click at [530, 495] on span "Has minimal wear and stretch" at bounding box center [530, 502] width 175 height 14
click at [427, 496] on input "Has minimal wear and stretch" at bounding box center [421, 501] width 11 height 11
radio input "true"
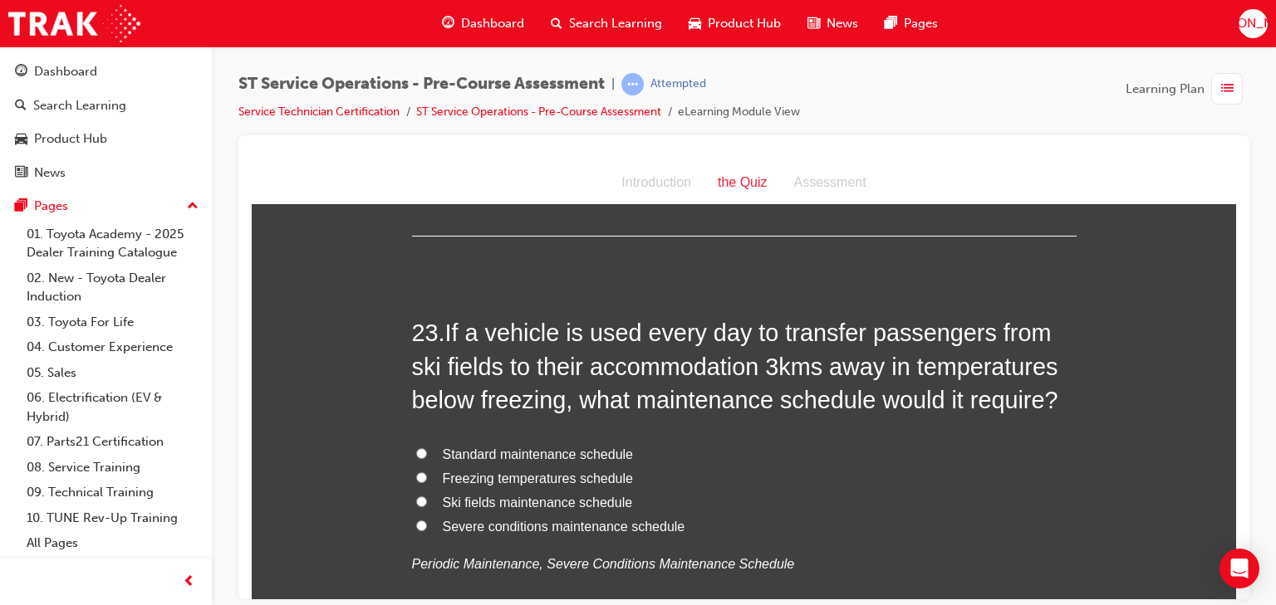
scroll to position [7972, 0]
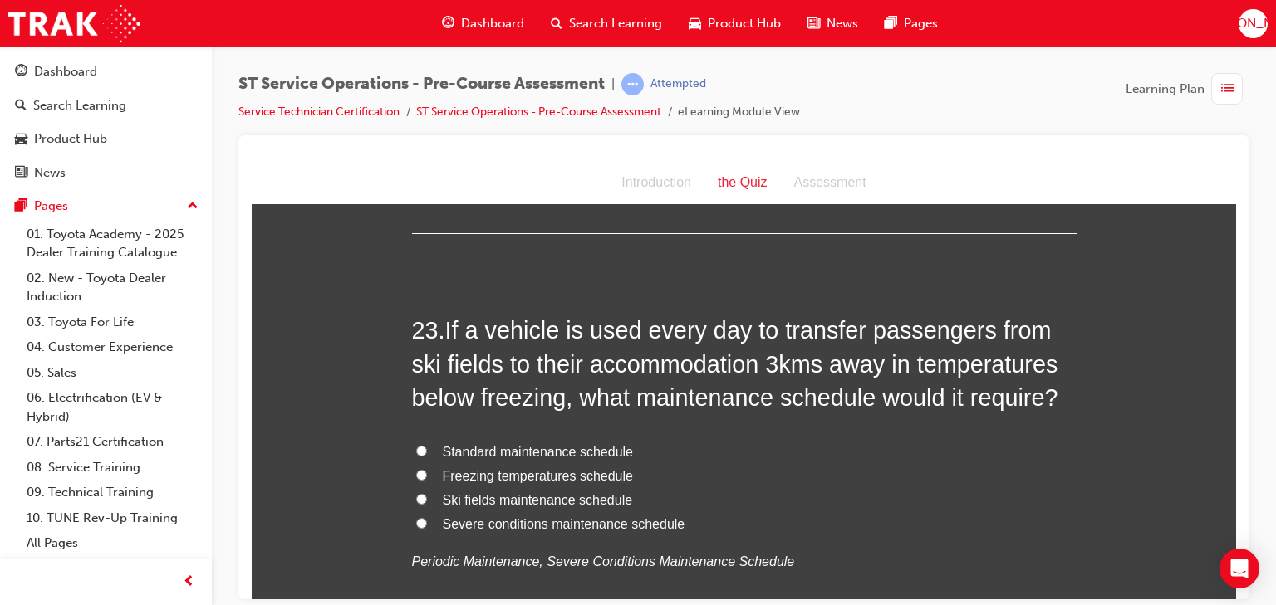
click at [498, 471] on span "Freezing temperatures schedule" at bounding box center [538, 475] width 190 height 14
click at [427, 471] on input "Freezing temperatures schedule" at bounding box center [421, 474] width 11 height 11
radio input "true"
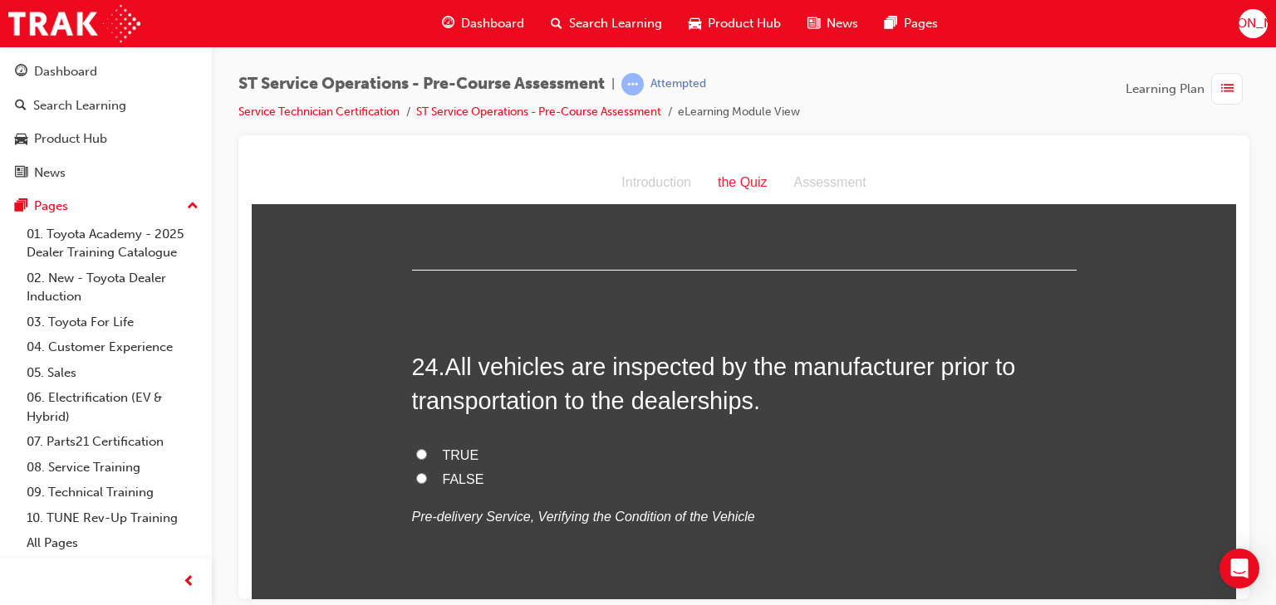
scroll to position [8371, 0]
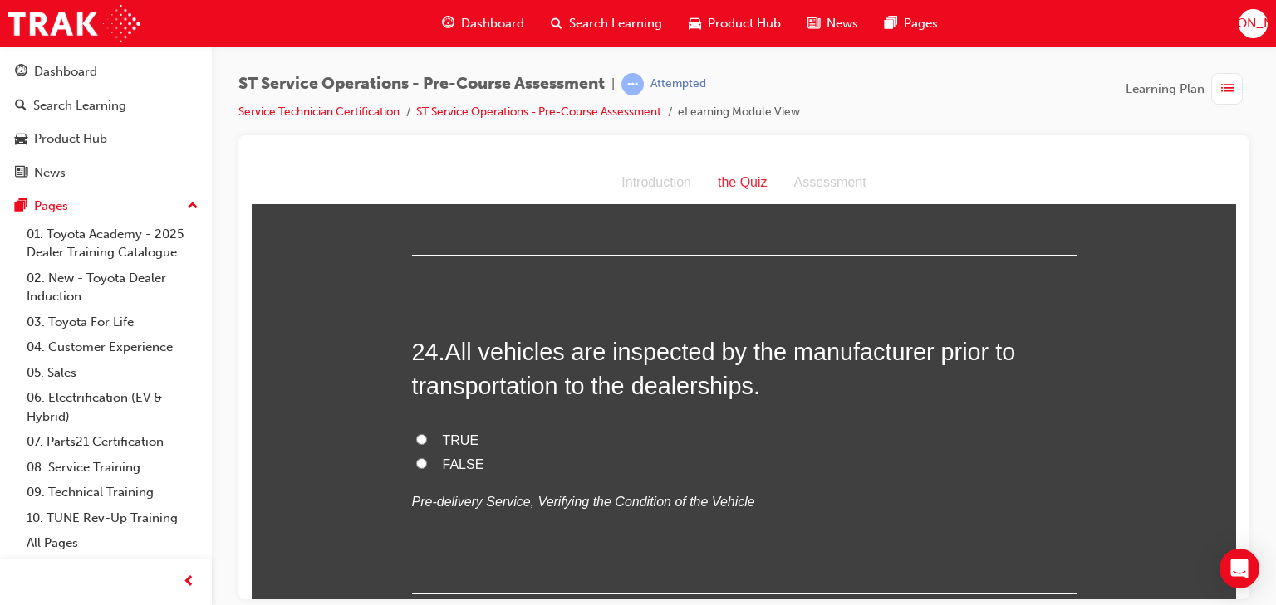
click at [459, 437] on span "TRUE" at bounding box center [461, 440] width 37 height 14
click at [427, 437] on input "TRUE" at bounding box center [421, 439] width 11 height 11
radio input "true"
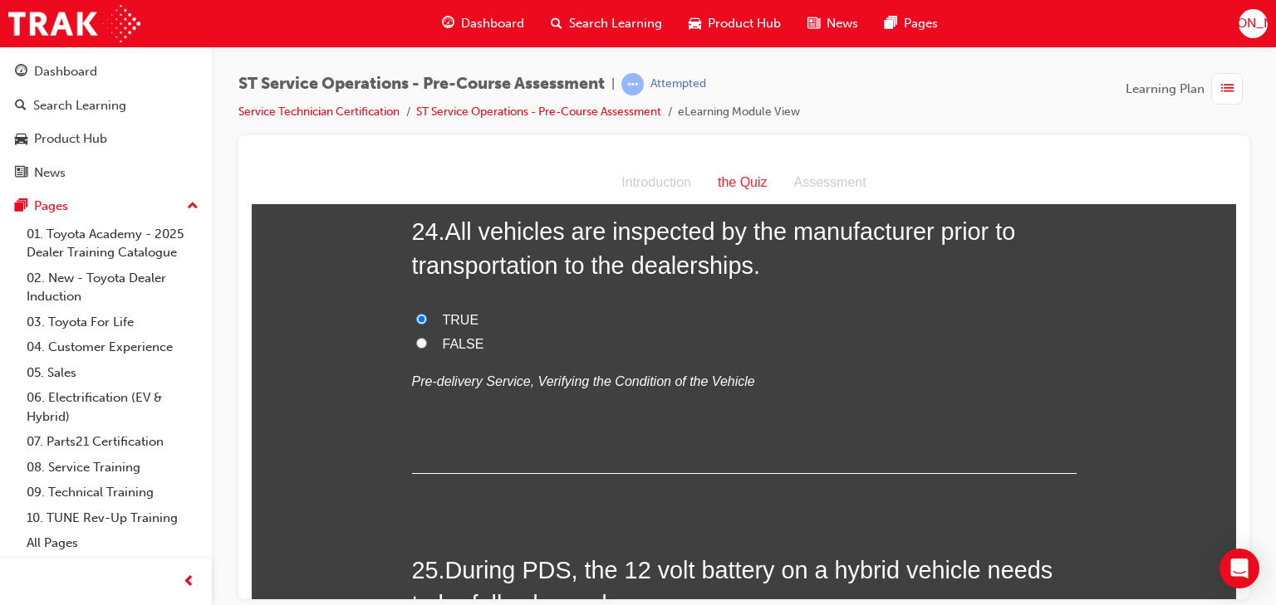
scroll to position [8637, 0]
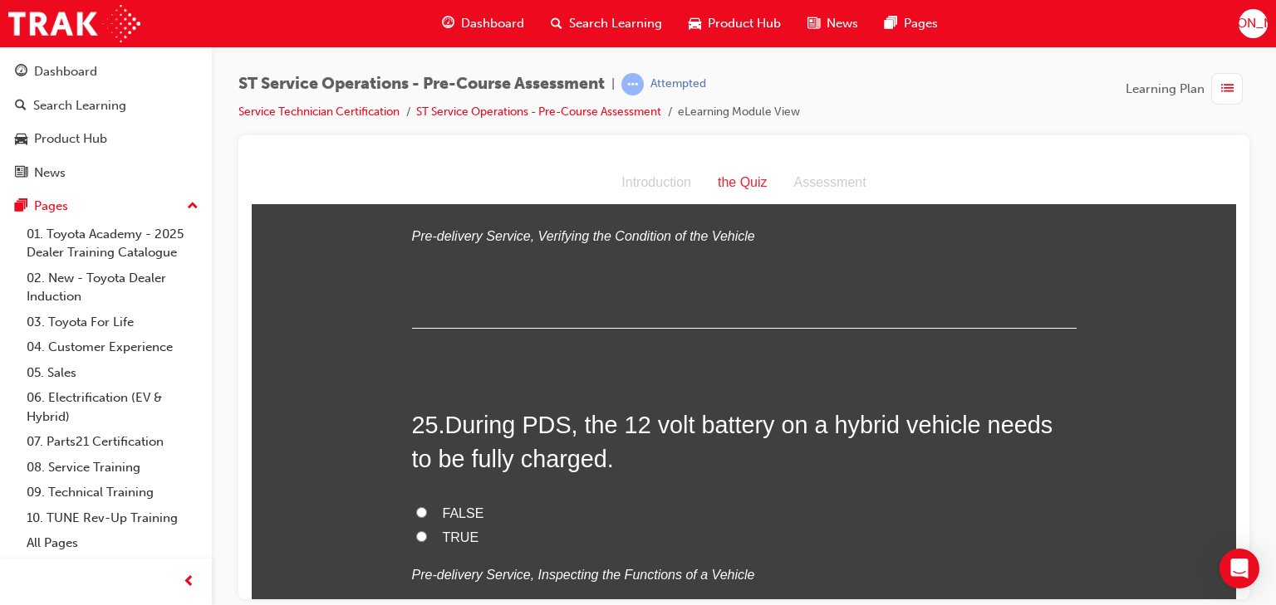
click at [443, 533] on span "TRUE" at bounding box center [461, 537] width 37 height 14
click at [427, 533] on input "TRUE" at bounding box center [421, 536] width 11 height 11
radio input "true"
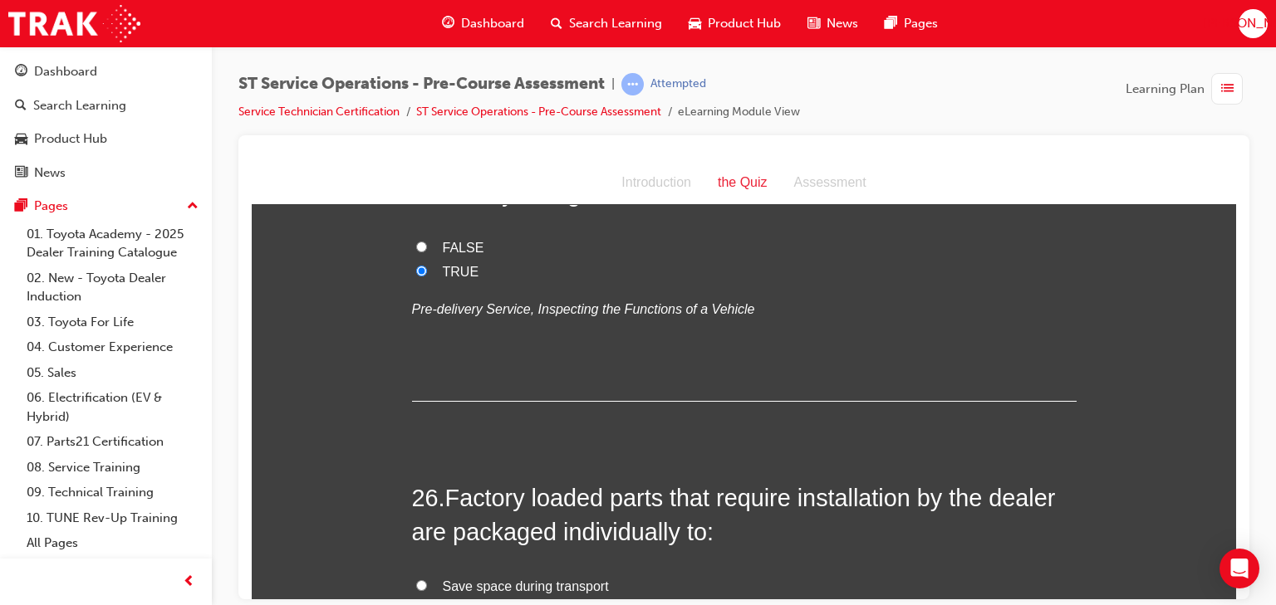
scroll to position [9035, 0]
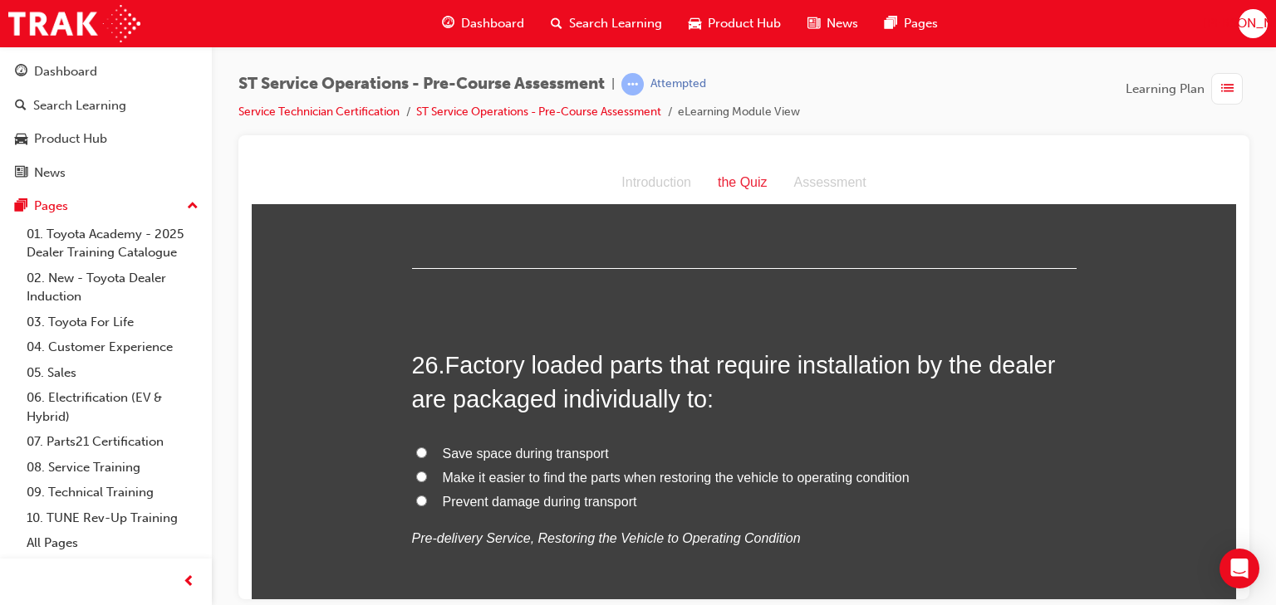
click at [517, 473] on span "Make it easier to find the parts when restoring the vehicle to operating condit…" at bounding box center [676, 477] width 467 height 14
click at [427, 473] on input "Make it easier to find the parts when restoring the vehicle to operating condit…" at bounding box center [421, 476] width 11 height 11
radio input "true"
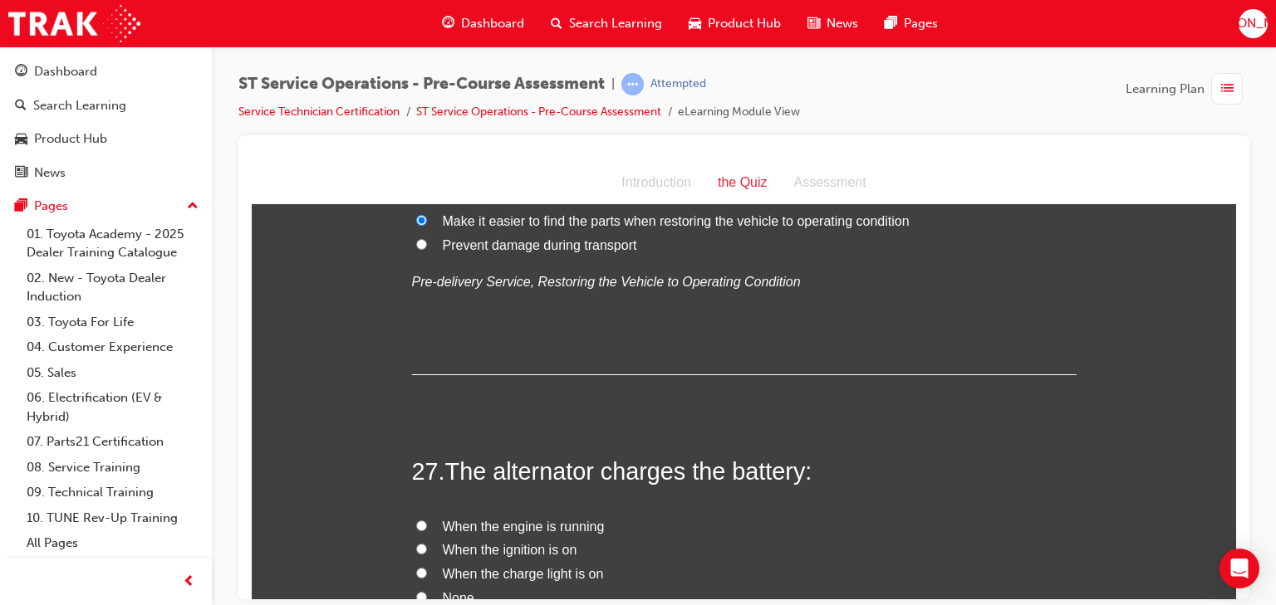
scroll to position [9368, 0]
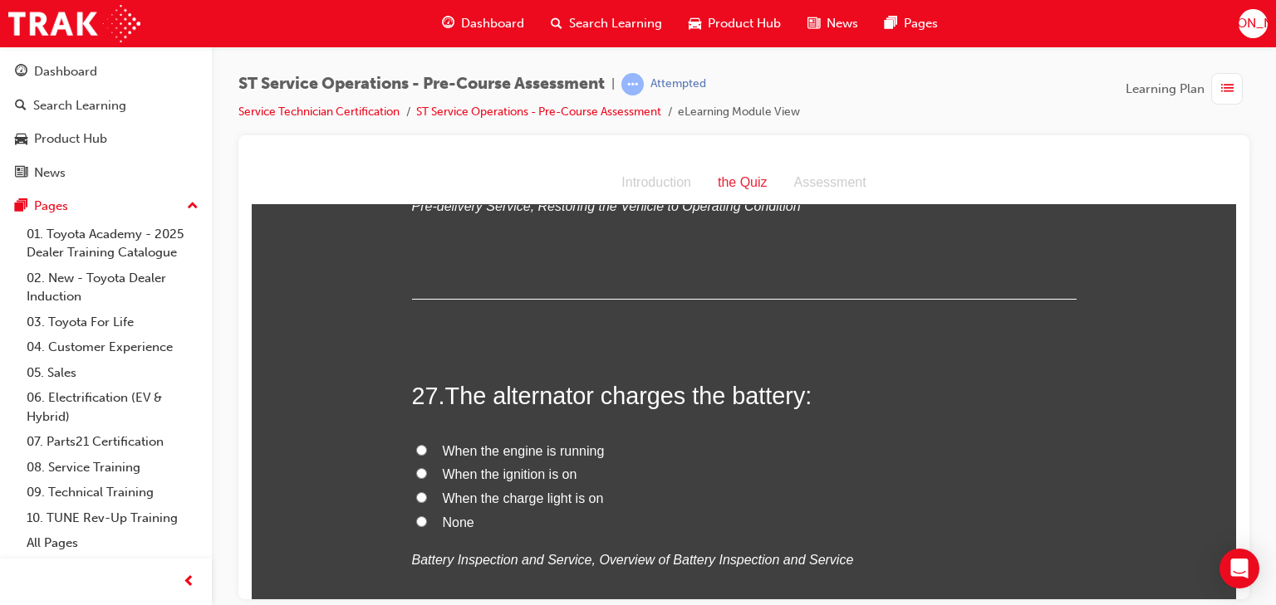
click at [527, 448] on span "When the engine is running" at bounding box center [524, 450] width 162 height 14
click at [427, 448] on input "When the engine is running" at bounding box center [421, 449] width 11 height 11
radio input "true"
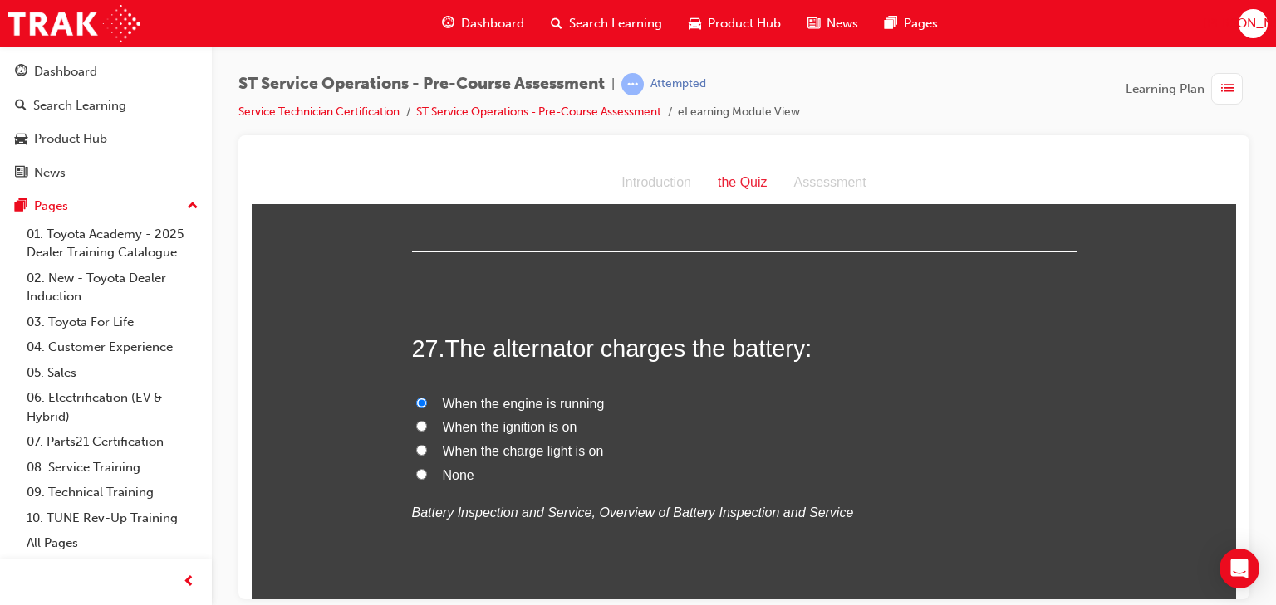
scroll to position [9542, 0]
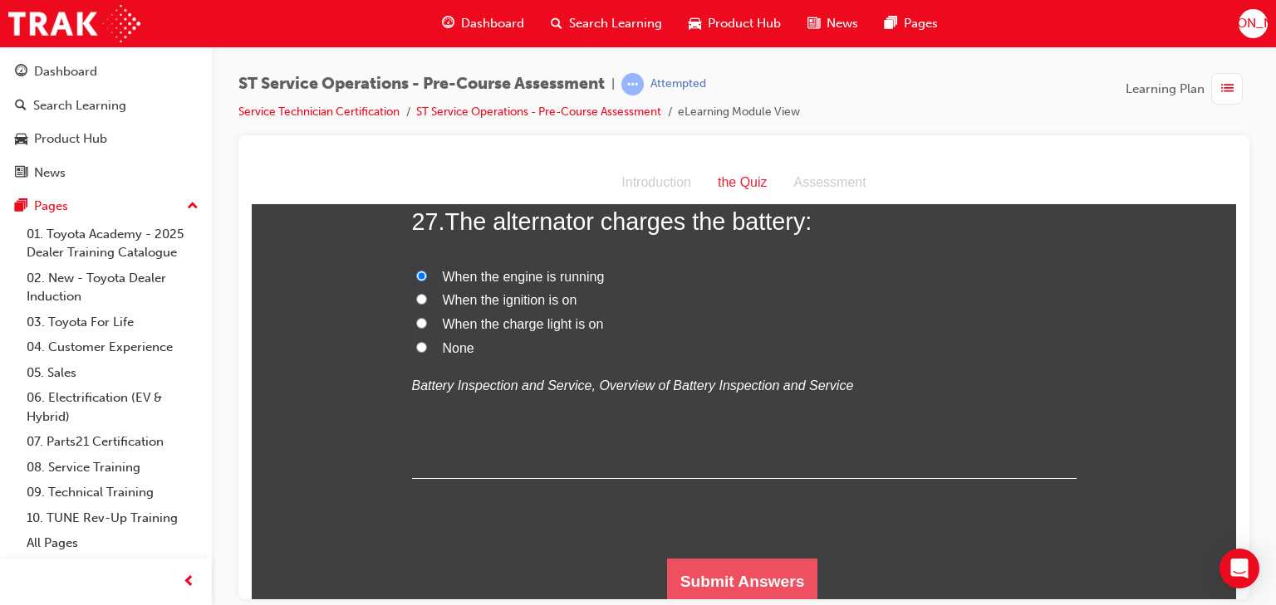
click at [729, 566] on button "Submit Answers" at bounding box center [742, 581] width 151 height 47
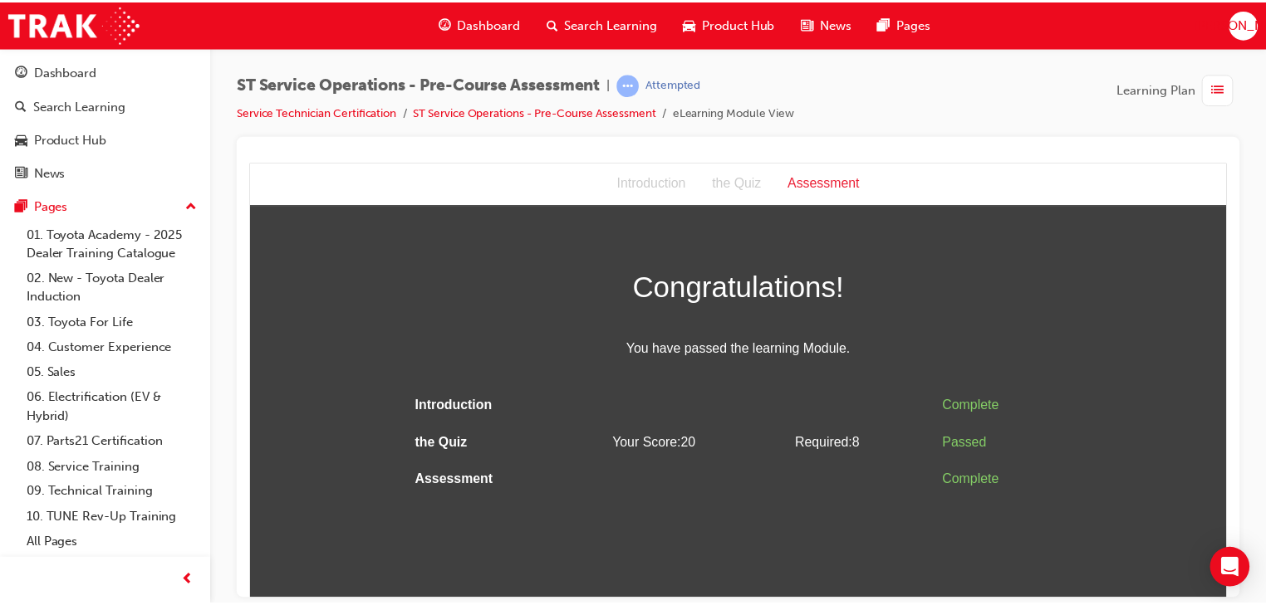
scroll to position [0, 0]
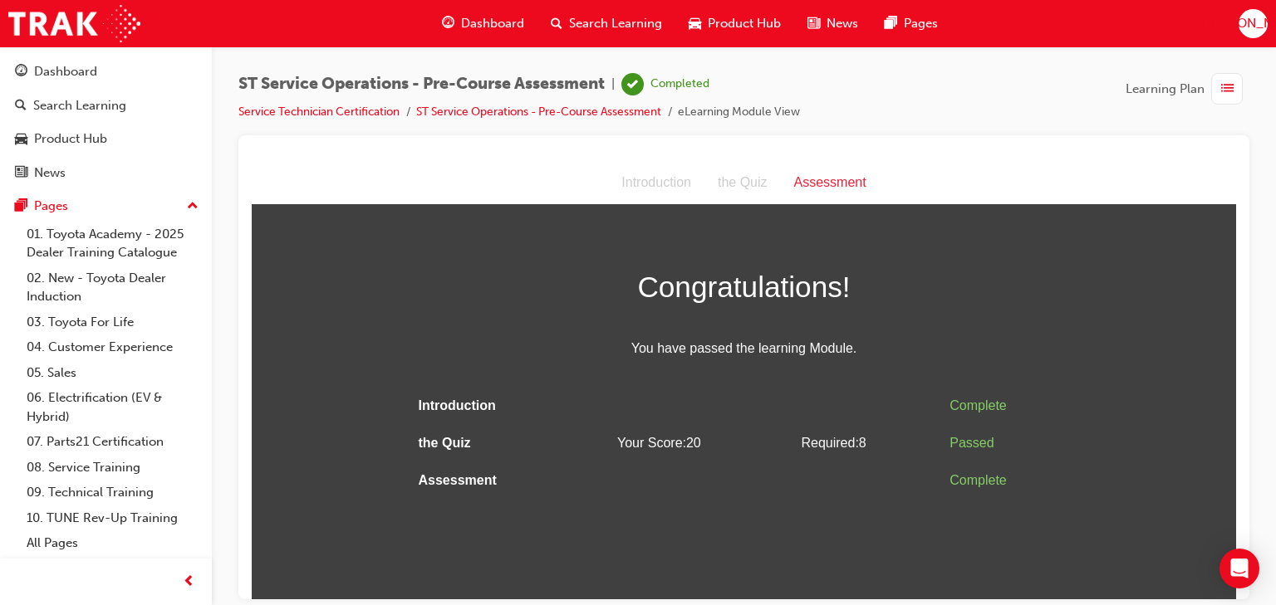
click at [549, 470] on td "Assessment" at bounding box center [499, 480] width 174 height 37
click at [505, 113] on link "ST Service Operations - Pre-Course Assessment" at bounding box center [538, 112] width 245 height 14
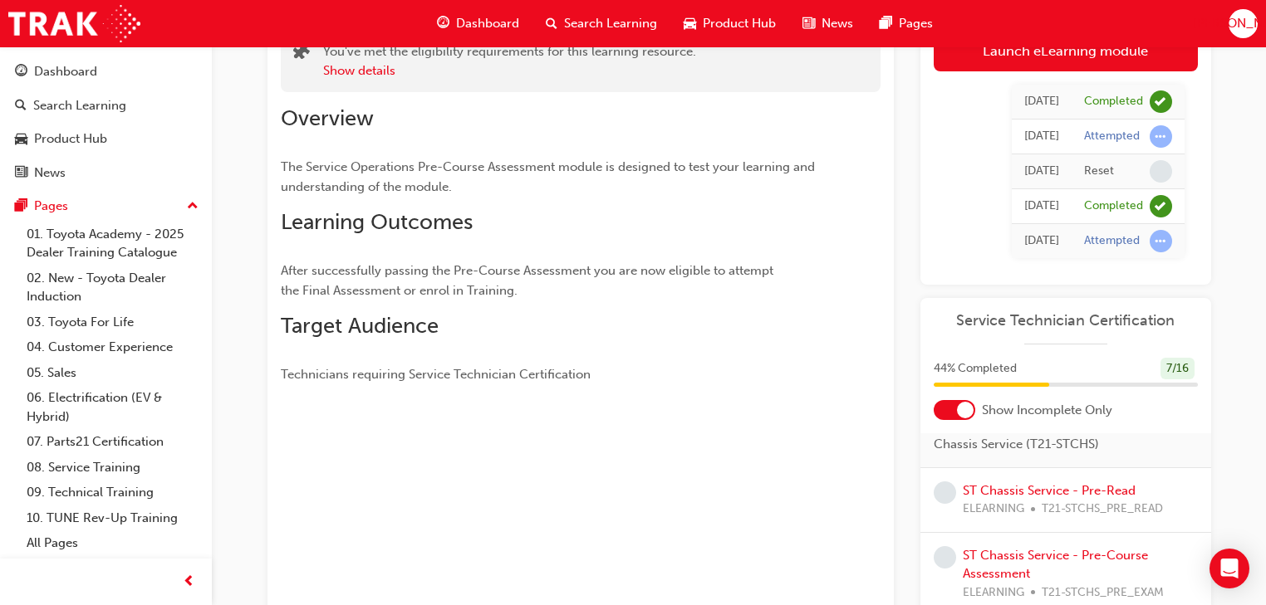
scroll to position [199, 0]
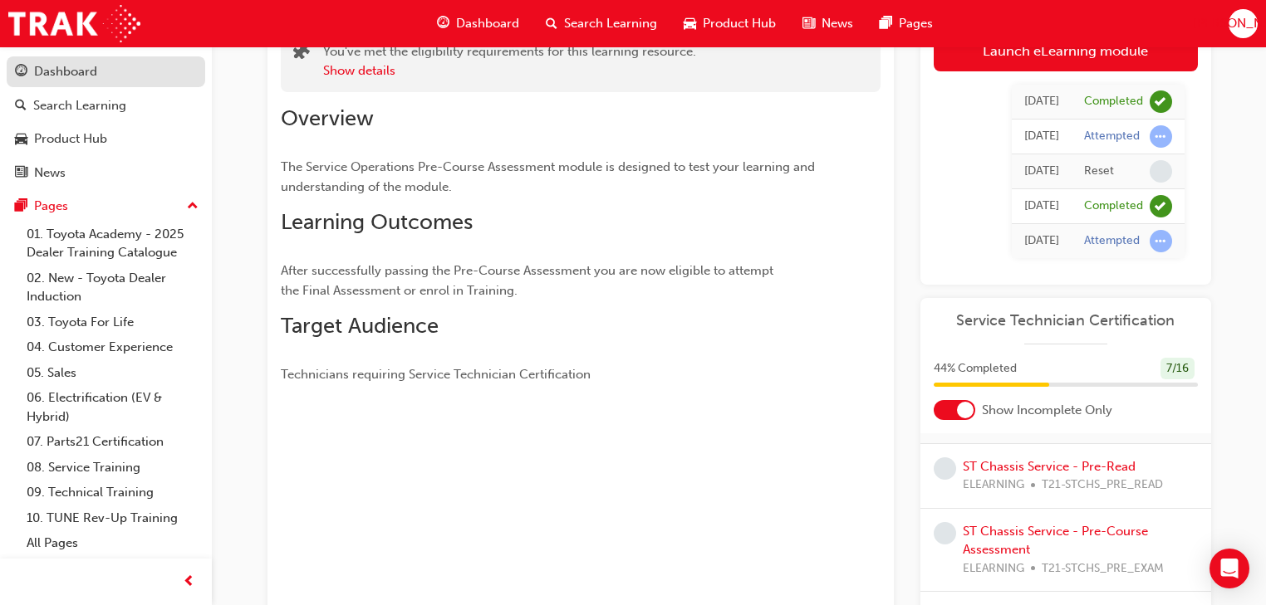
click at [143, 73] on div "Dashboard" at bounding box center [106, 71] width 182 height 21
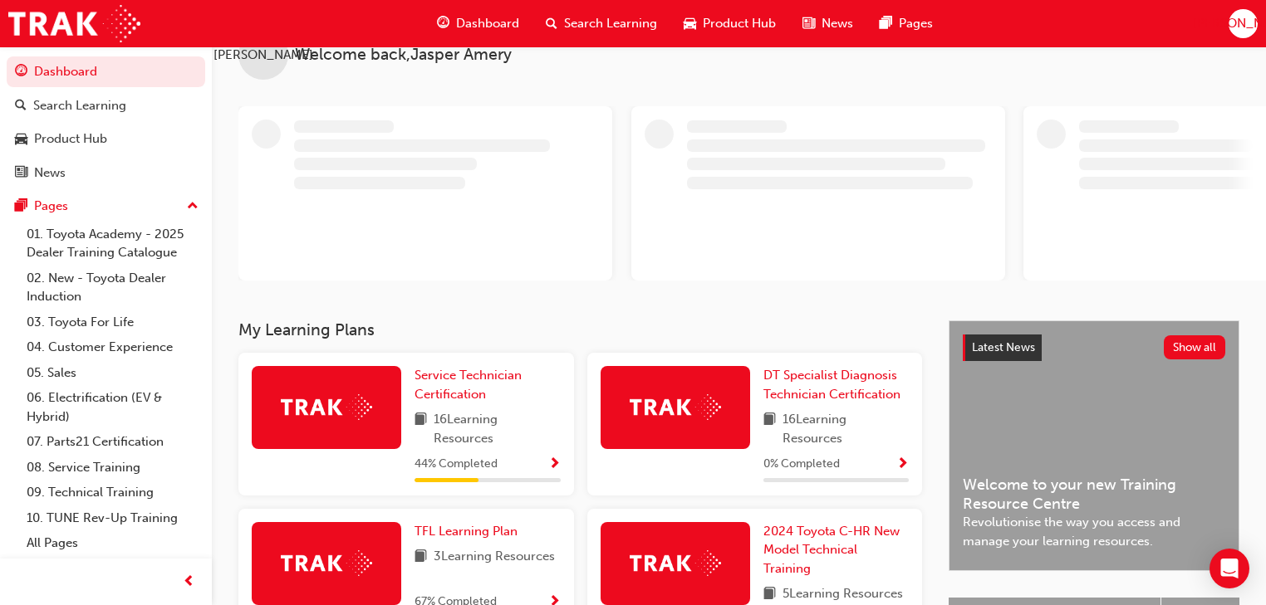
scroll to position [66, 0]
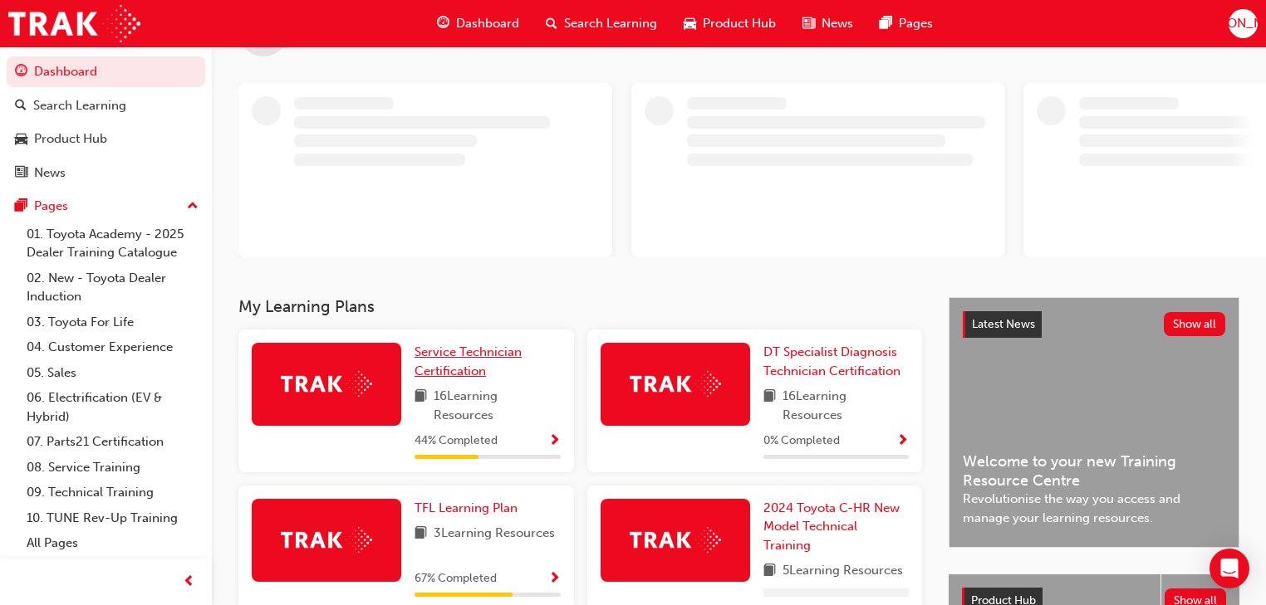
click at [467, 373] on span "Service Technician Certification" at bounding box center [467, 362] width 107 height 34
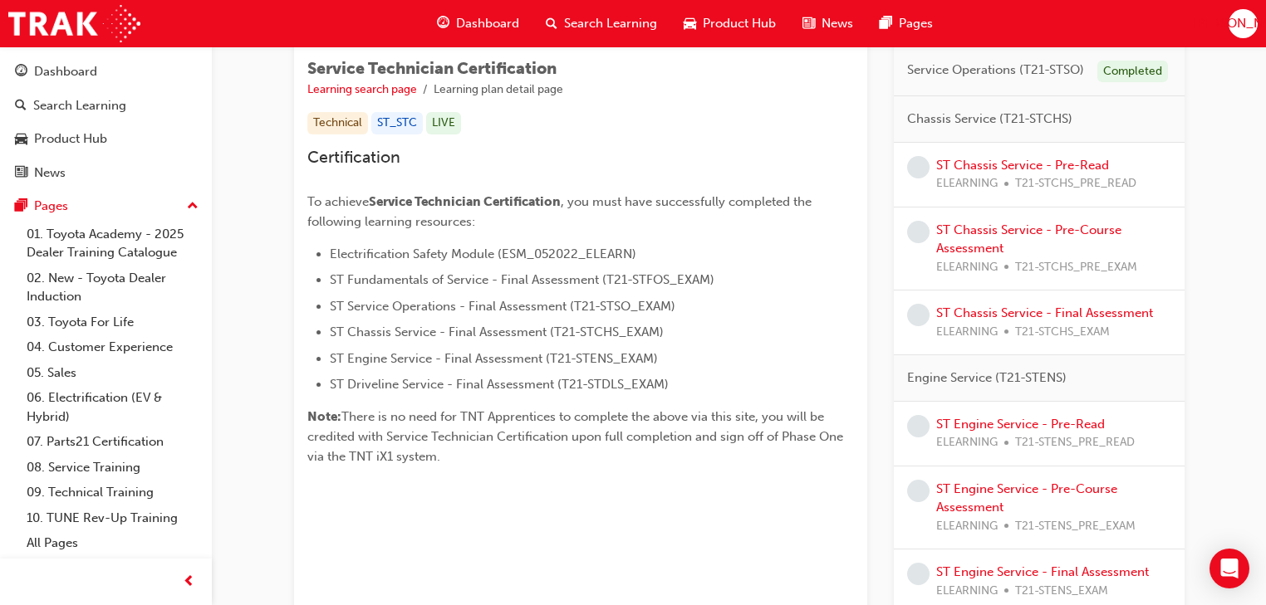
scroll to position [145, 0]
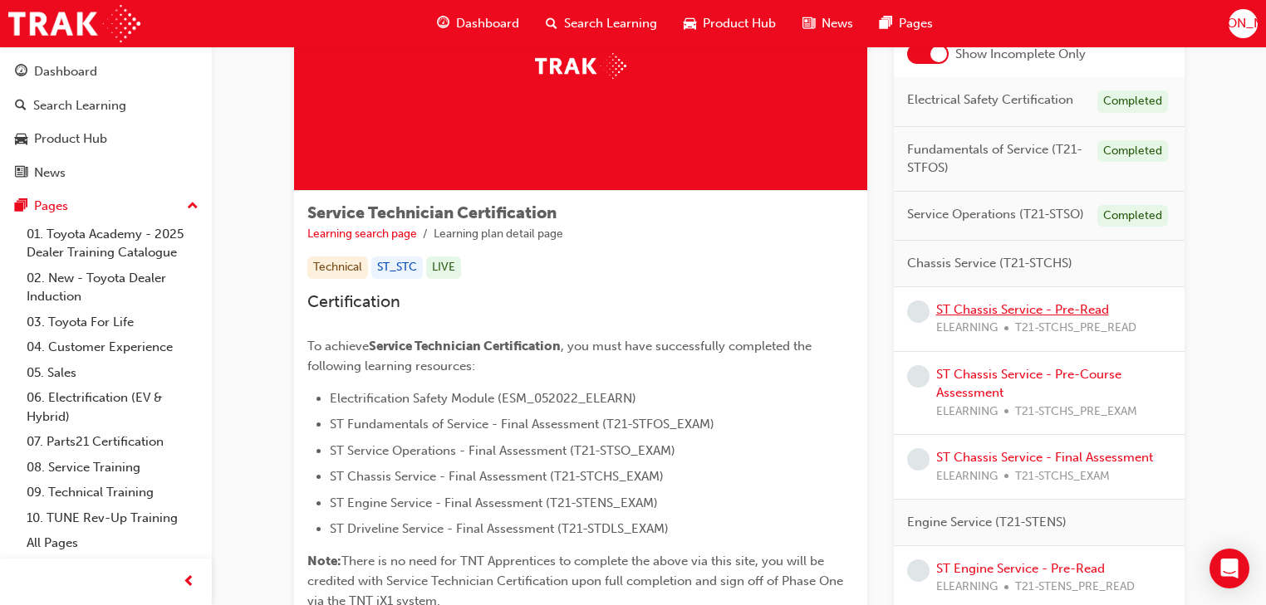
click at [1052, 312] on link "ST Chassis Service - Pre-Read" at bounding box center [1022, 309] width 173 height 15
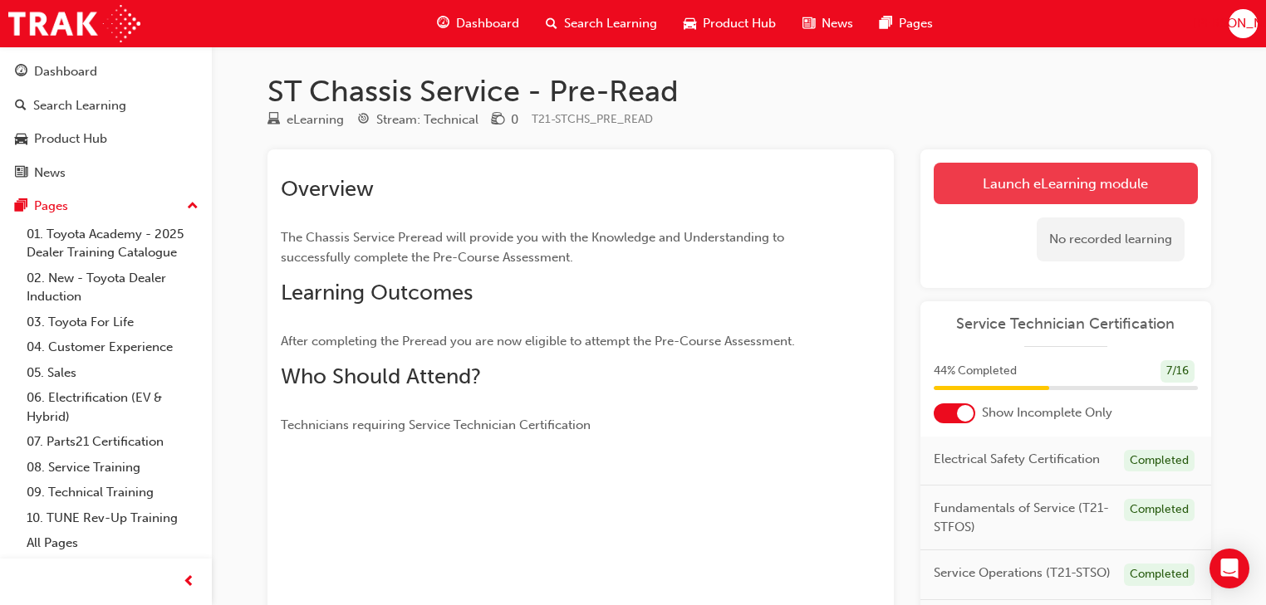
click at [1113, 197] on link "Launch eLearning module" at bounding box center [1065, 184] width 264 height 42
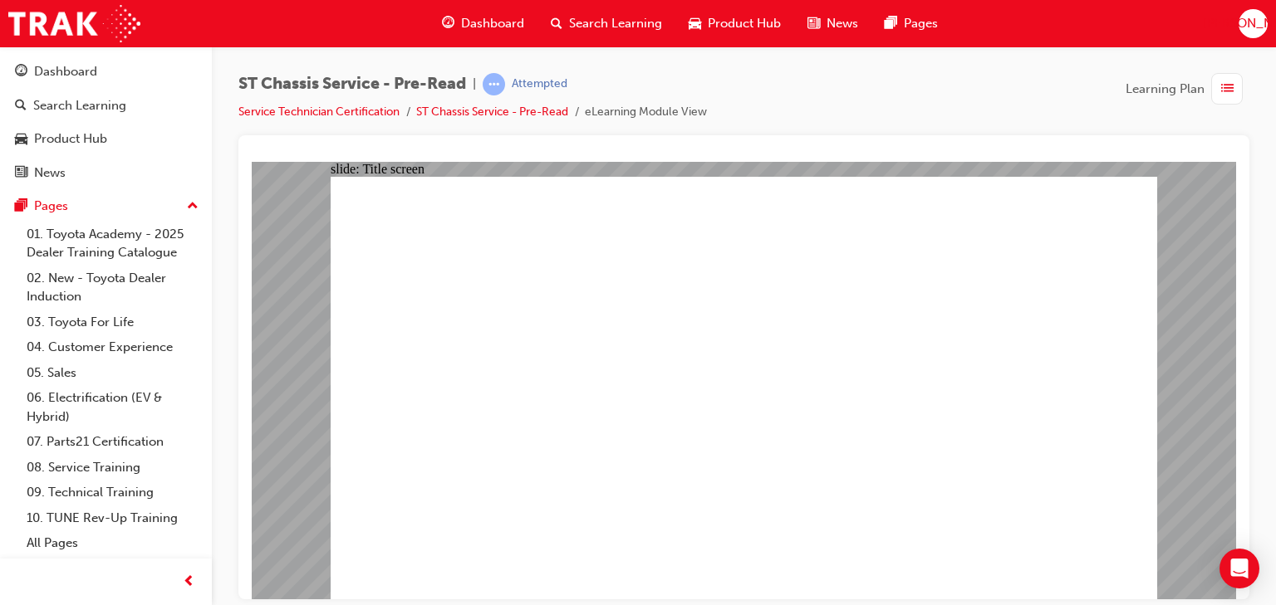
click at [97, 11] on img at bounding box center [74, 23] width 132 height 37
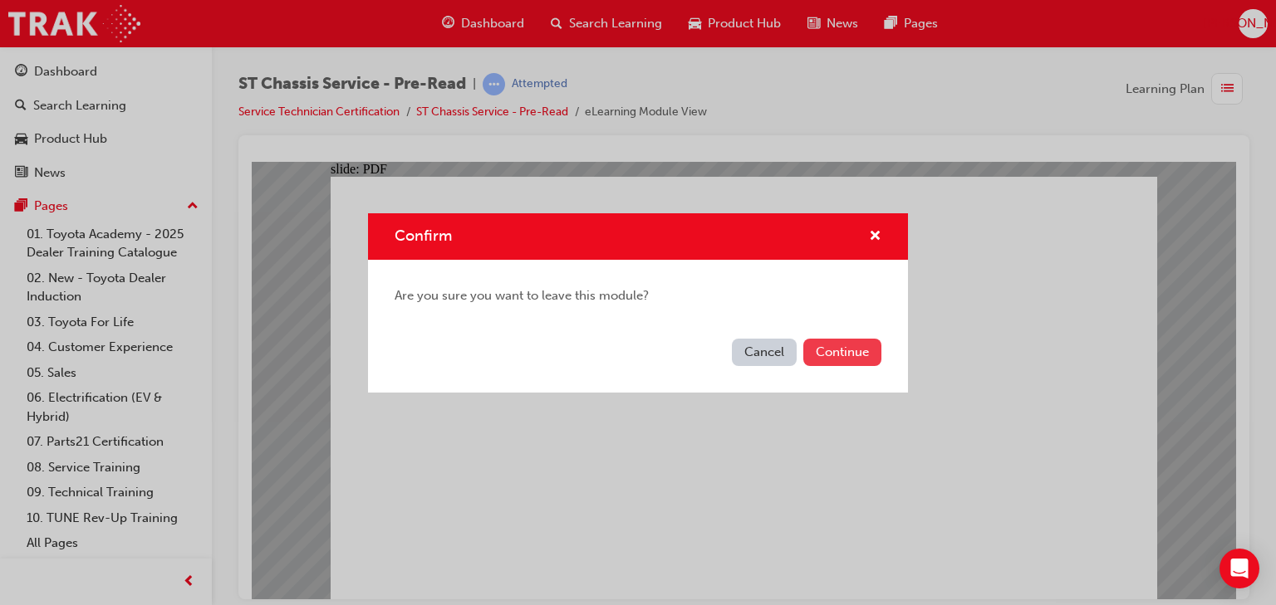
click at [813, 358] on button "Continue" at bounding box center [842, 352] width 78 height 27
